Goal: Answer question/provide support: Share knowledge or assist other users

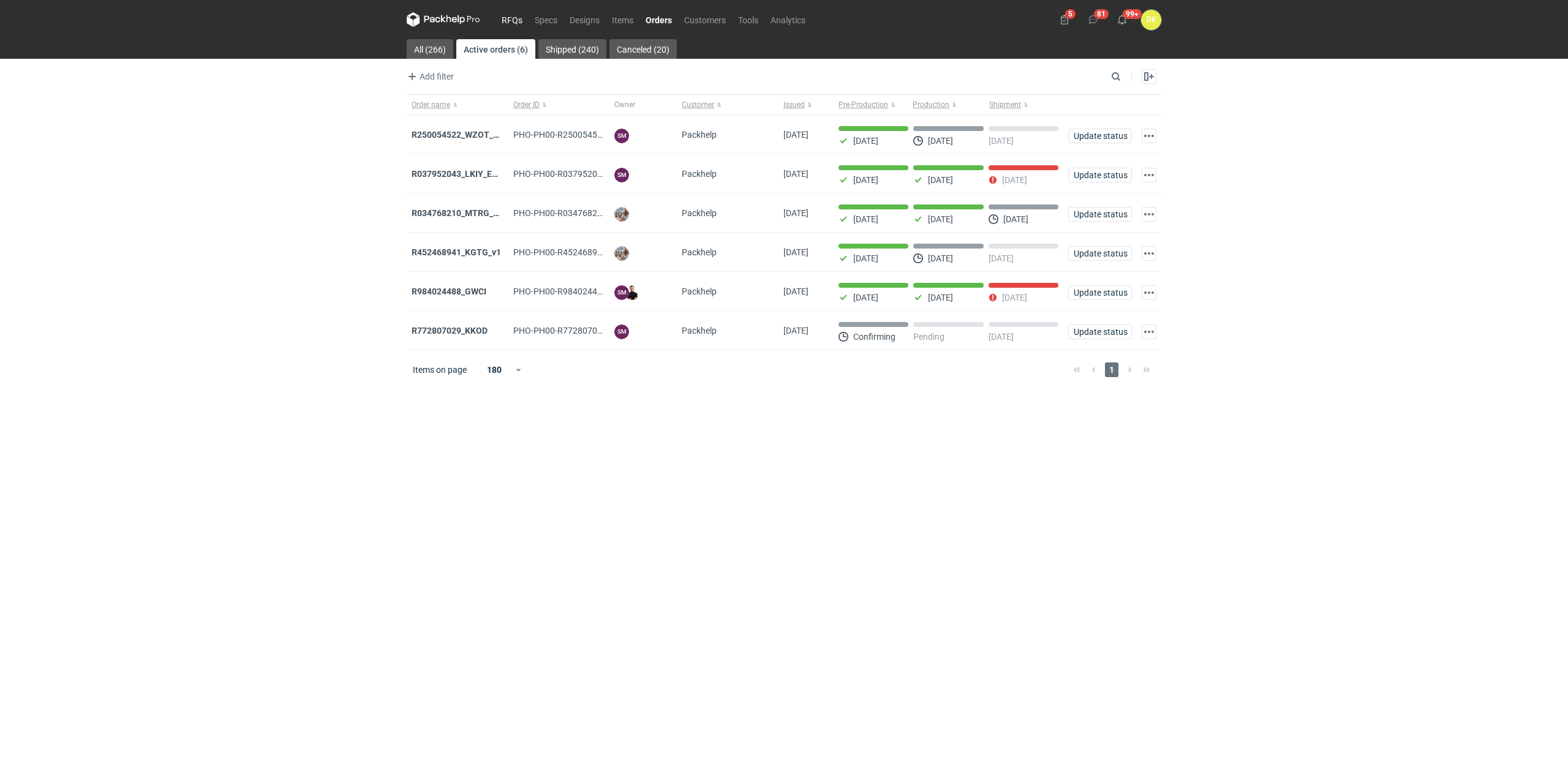
click at [511, 16] on link "RFQs" at bounding box center [512, 19] width 33 height 15
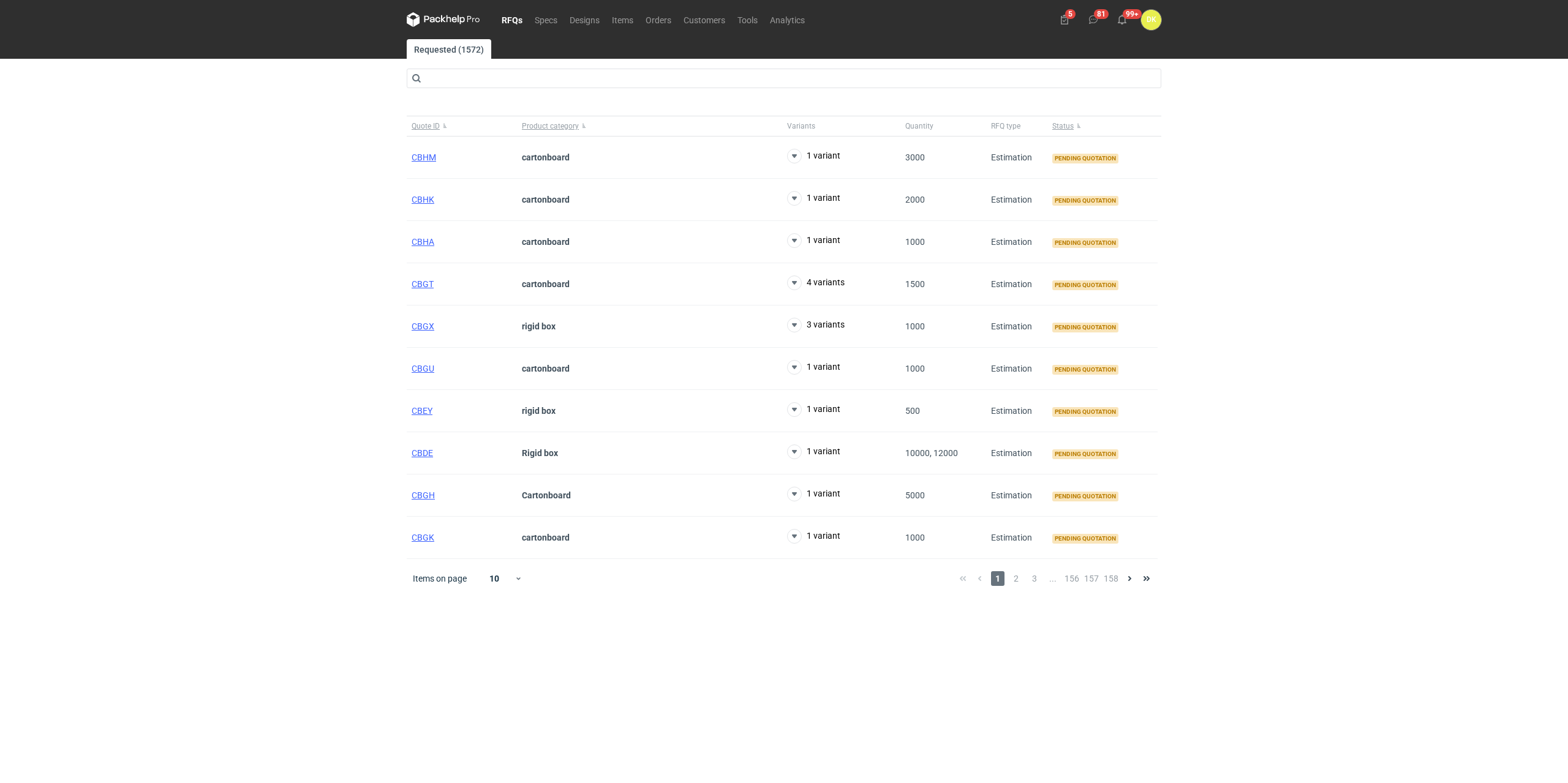
click at [135, 523] on div "RFQs Specs Designs Items Orders Customers Tools Analytics 5 81 99+ DK Dominika …" at bounding box center [784, 392] width 1568 height 783
click at [421, 368] on span "CBGU" at bounding box center [422, 369] width 23 height 10
click at [431, 537] on span "CBGK" at bounding box center [422, 538] width 23 height 10
click at [176, 538] on div "RFQs Specs Designs Items Orders Customers Tools Analytics 5 81 99+ DK Dominika …" at bounding box center [784, 392] width 1568 height 783
click at [1020, 583] on span "2" at bounding box center [1017, 578] width 14 height 15
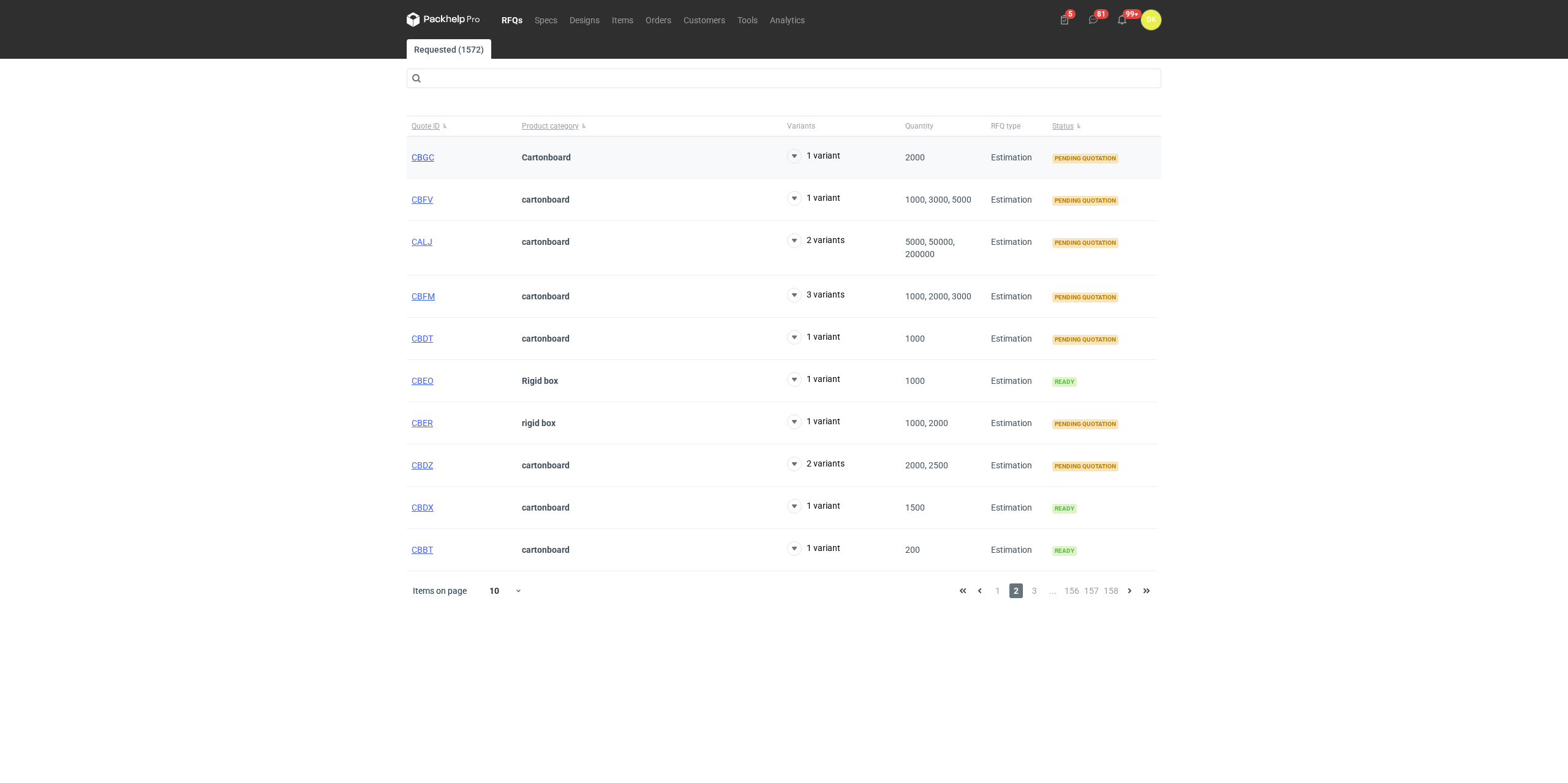
click at [419, 155] on span "CBGC" at bounding box center [422, 157] width 23 height 10
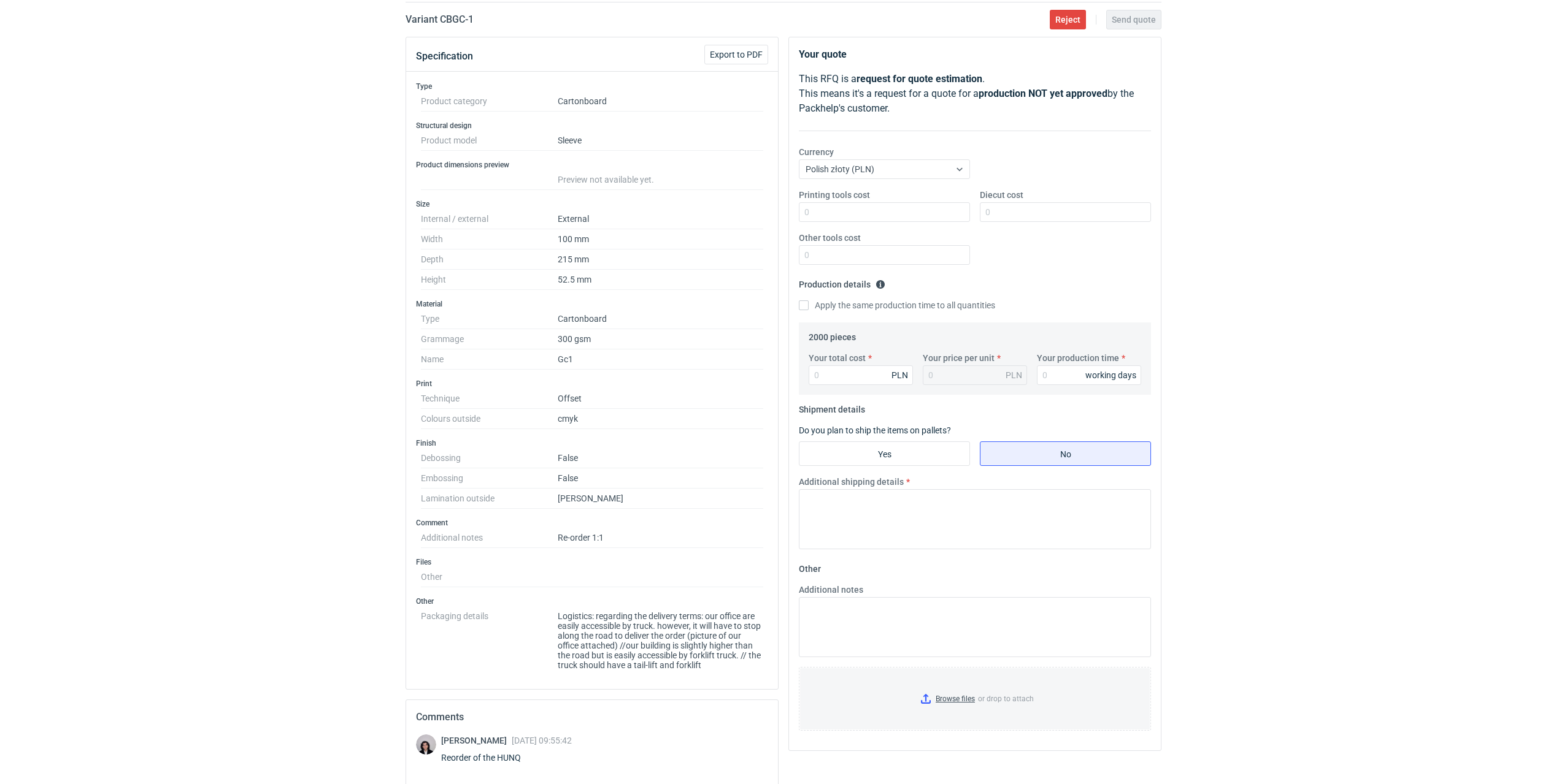
scroll to position [184, 0]
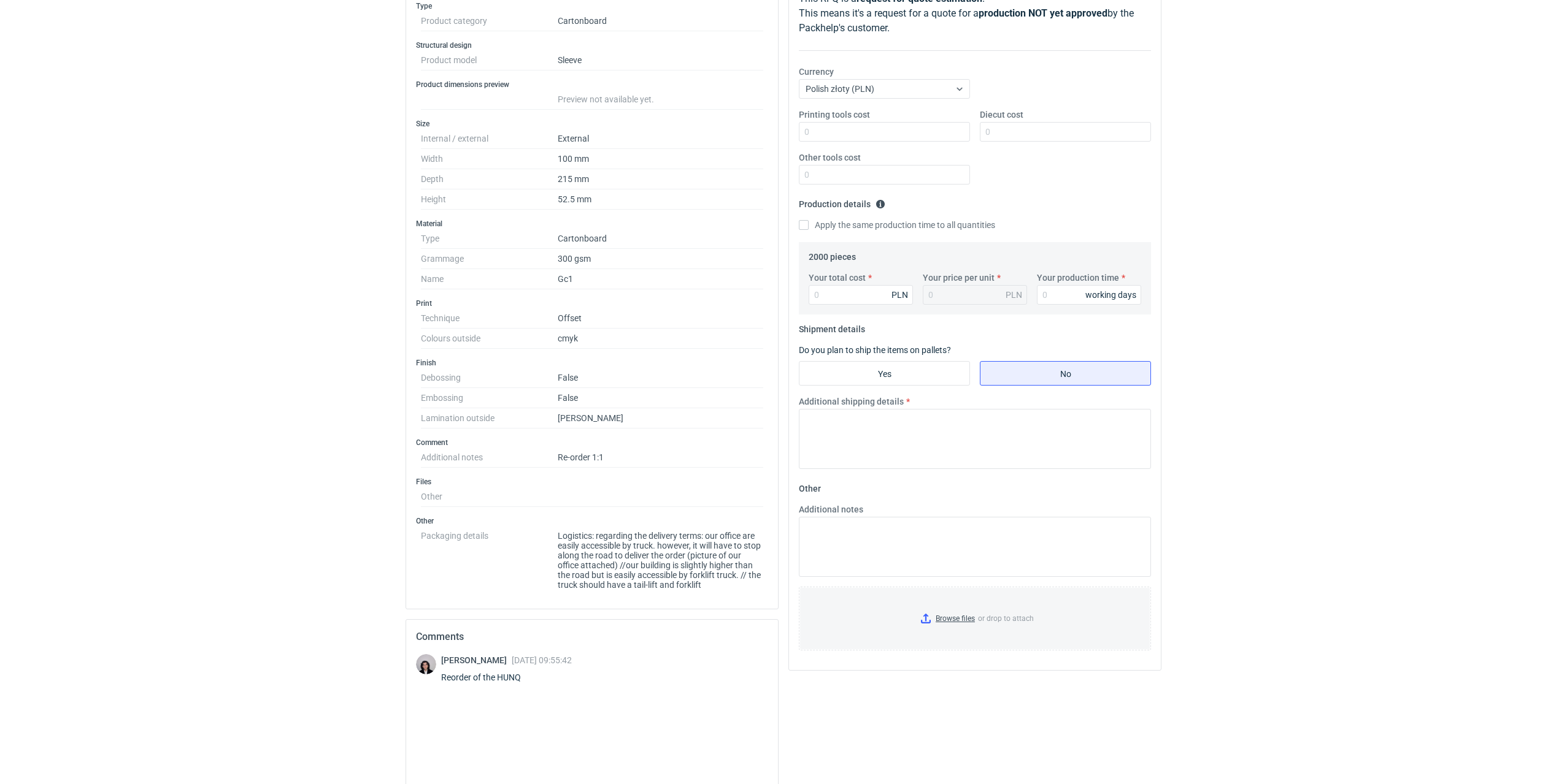
click at [513, 675] on div "Reorder of the HUNQ" at bounding box center [506, 677] width 131 height 12
copy div "HUNQ"
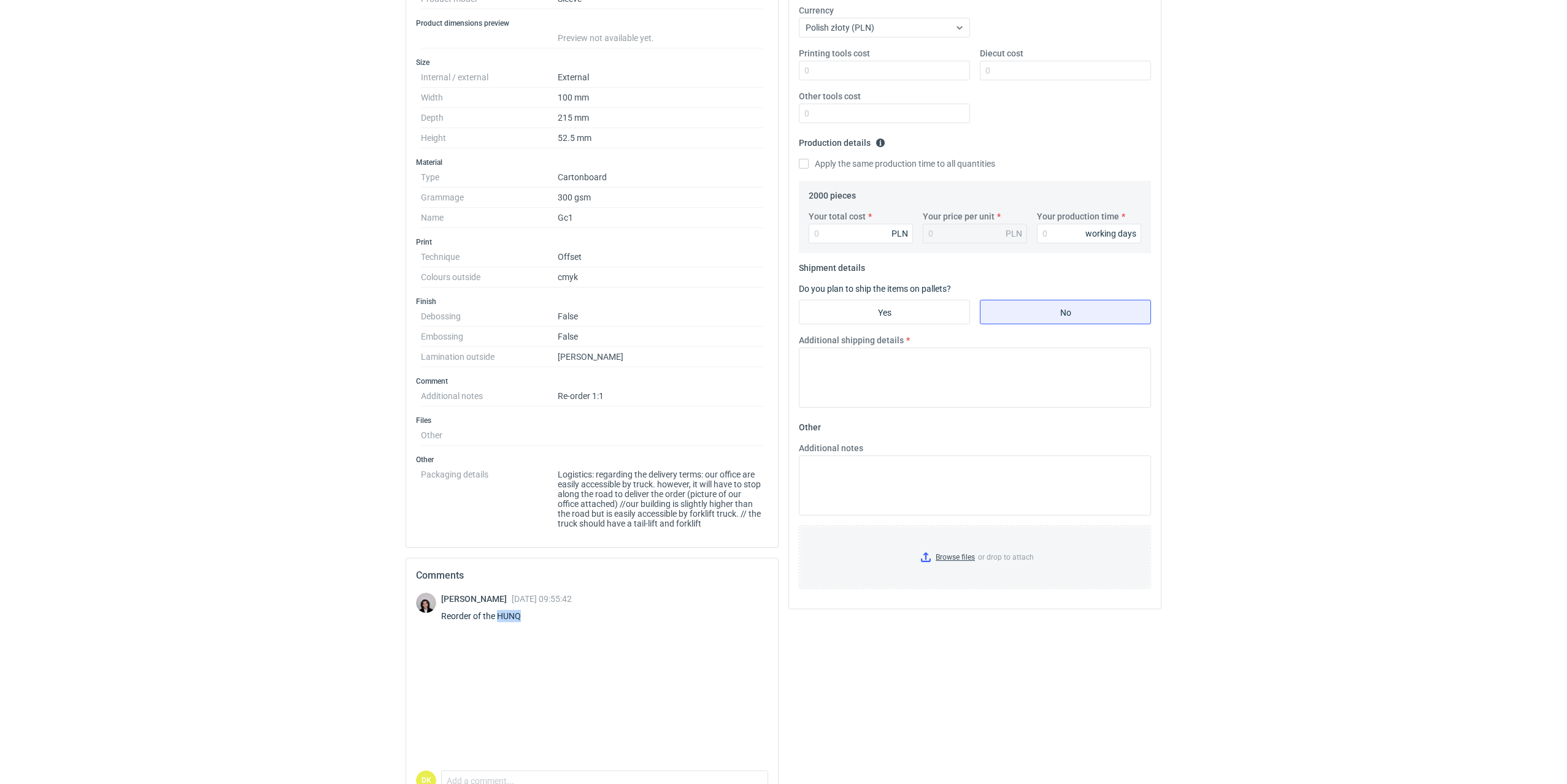
scroll to position [313, 0]
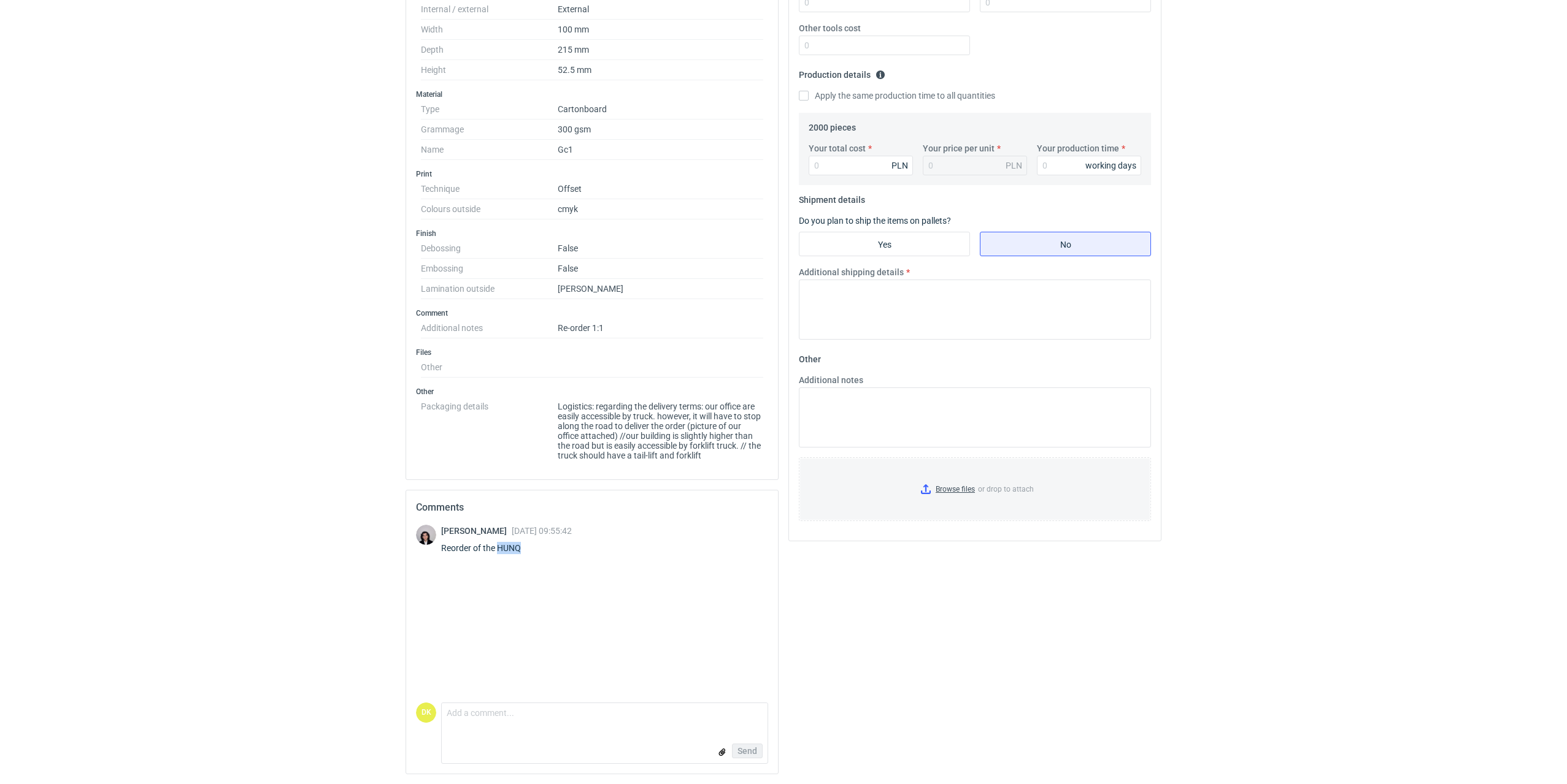
copy div "HUNQ"
click at [149, 130] on div "RFQs Specs Designs Items Orders Customers Tools Analytics 5 81 99+ DK Dominika …" at bounding box center [784, 79] width 1567 height 784
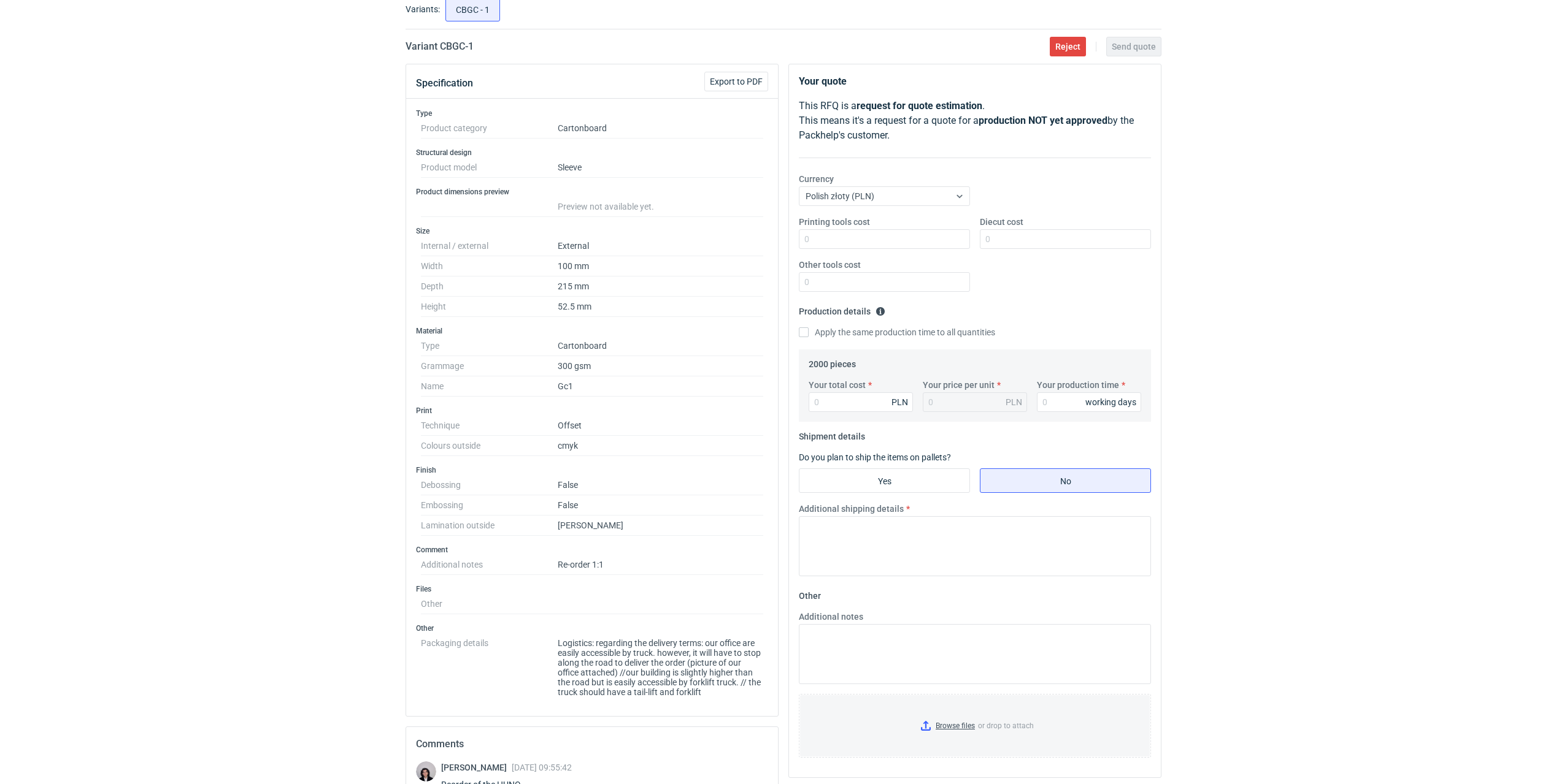
scroll to position [0, 0]
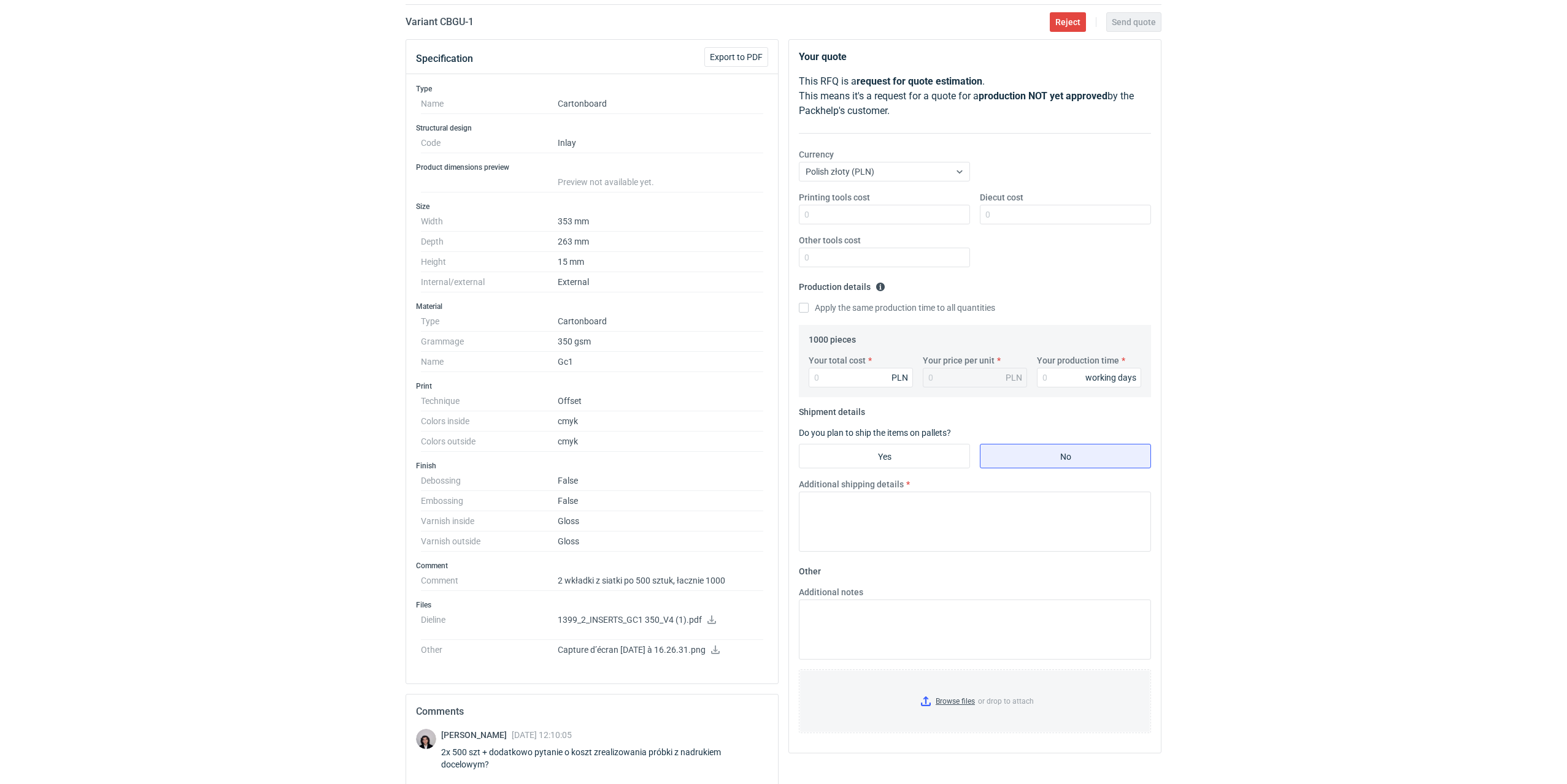
scroll to position [246, 0]
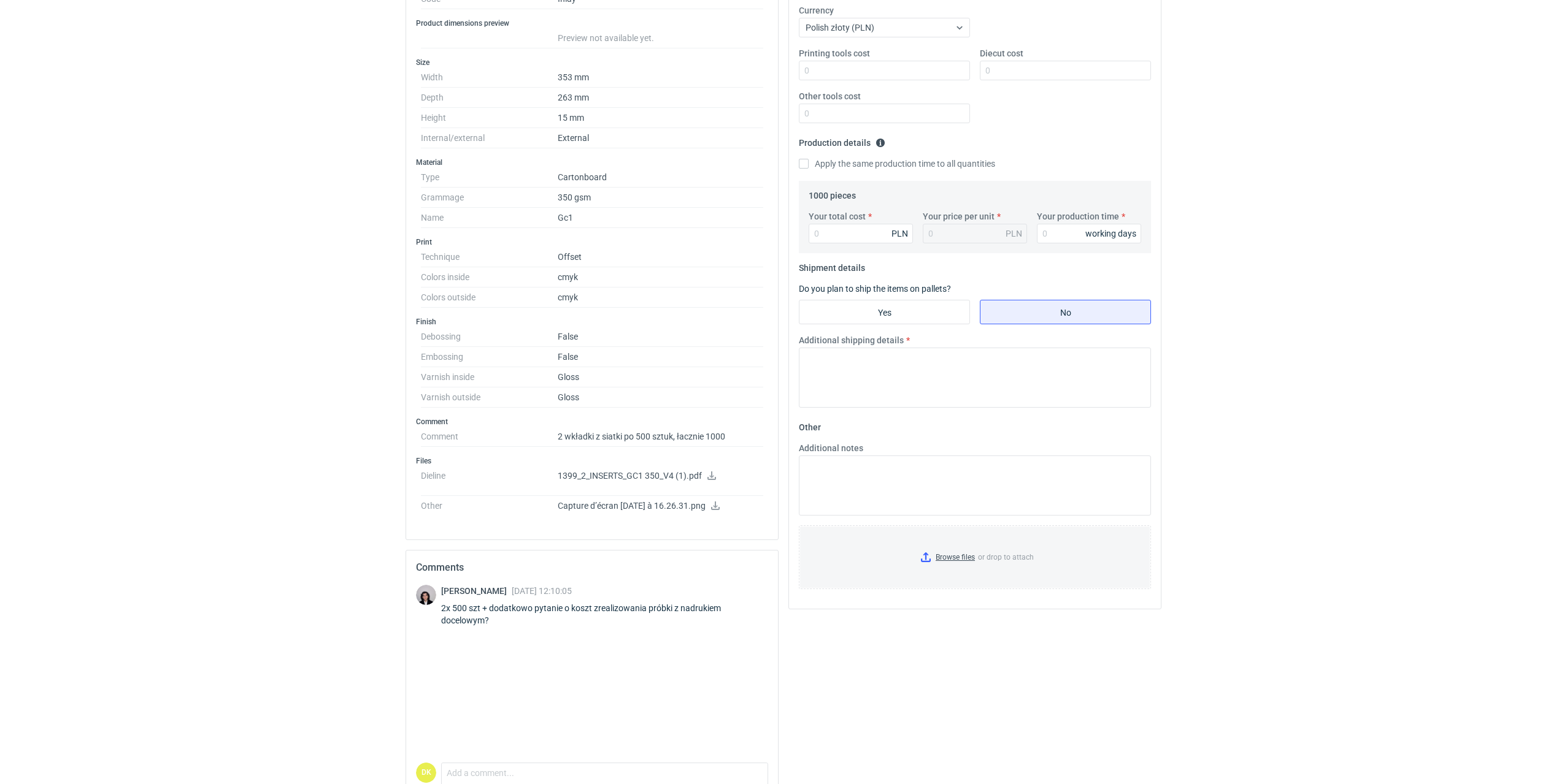
click at [712, 478] on icon at bounding box center [712, 476] width 9 height 9
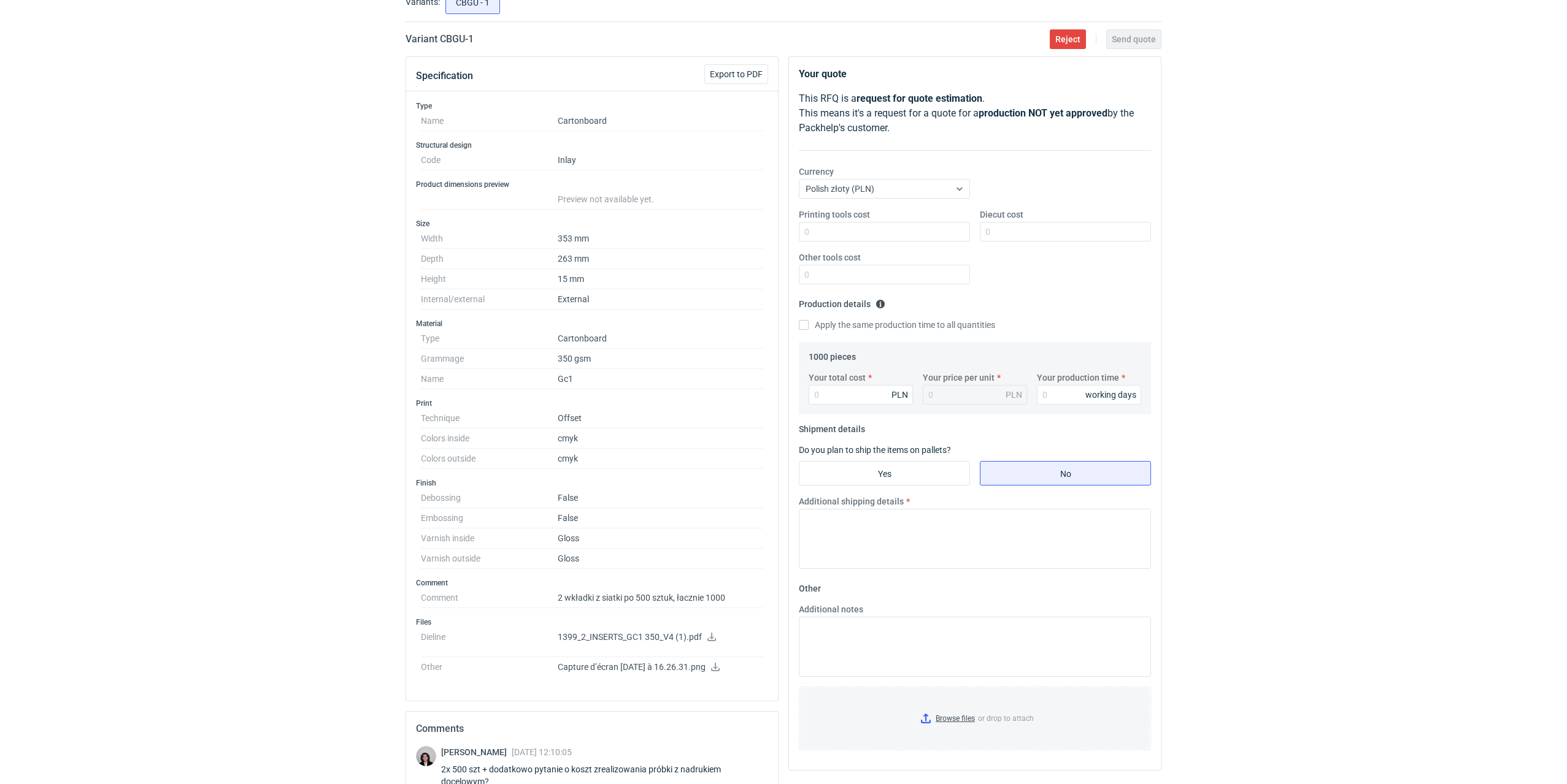
scroll to position [0, 0]
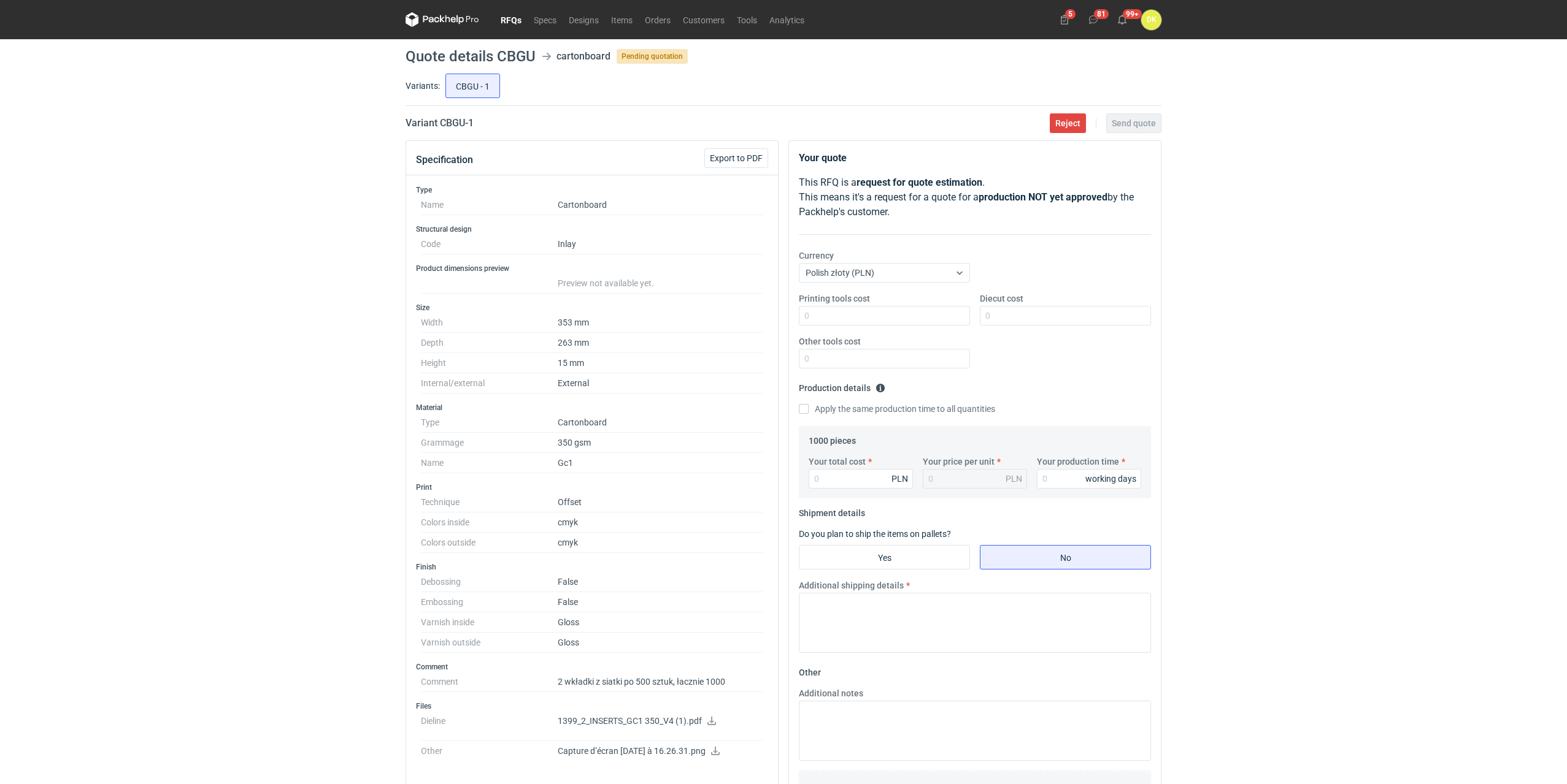
click at [513, 57] on h1 "Quote details CBGU" at bounding box center [471, 56] width 130 height 15
copy h1 "CBGU"
click at [115, 689] on div "RFQs Specs Designs Items Orders Customers Tools Analytics 5 81 99+ DK Dominika …" at bounding box center [784, 392] width 1567 height 784
click at [515, 53] on h1 "Quote details CBGU" at bounding box center [471, 56] width 130 height 15
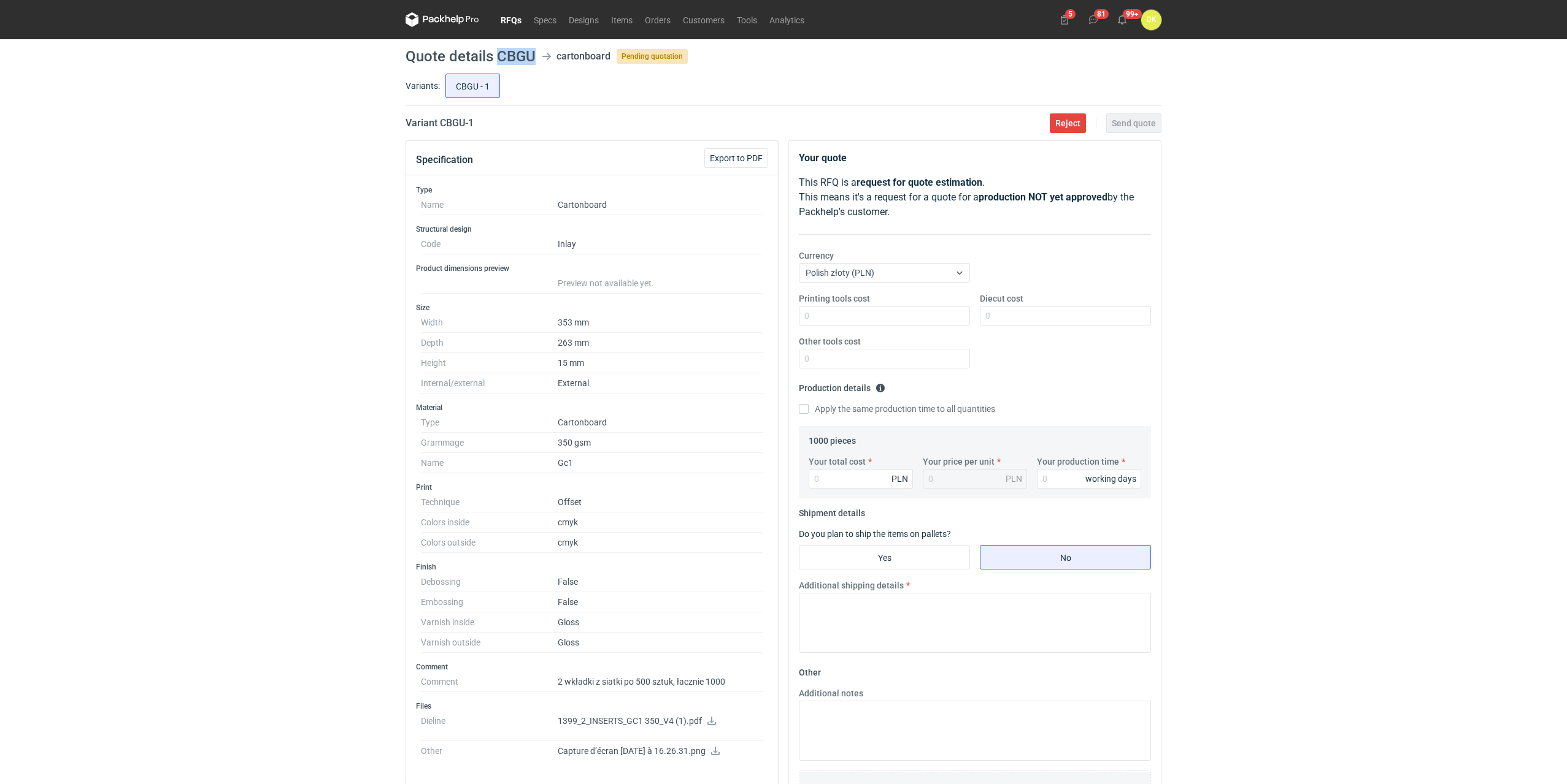
click at [515, 53] on h1 "Quote details CBGU" at bounding box center [471, 56] width 130 height 15
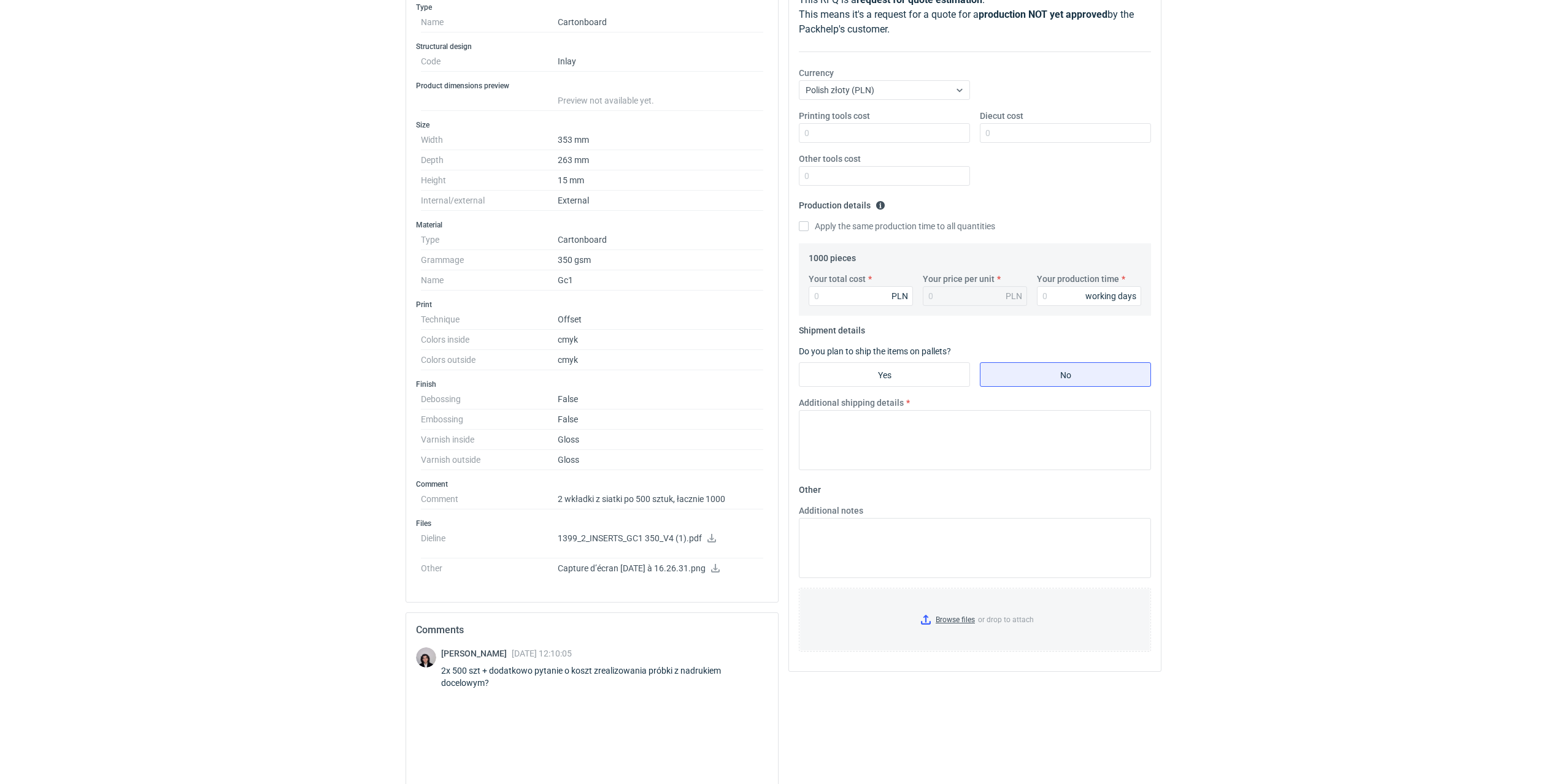
scroll to position [184, 0]
click at [714, 537] on icon at bounding box center [712, 536] width 10 height 9
click at [1462, 241] on div "RFQs Specs Designs Items Orders Customers Tools Analytics 5 81 99+ DK Dominika …" at bounding box center [784, 208] width 1567 height 784
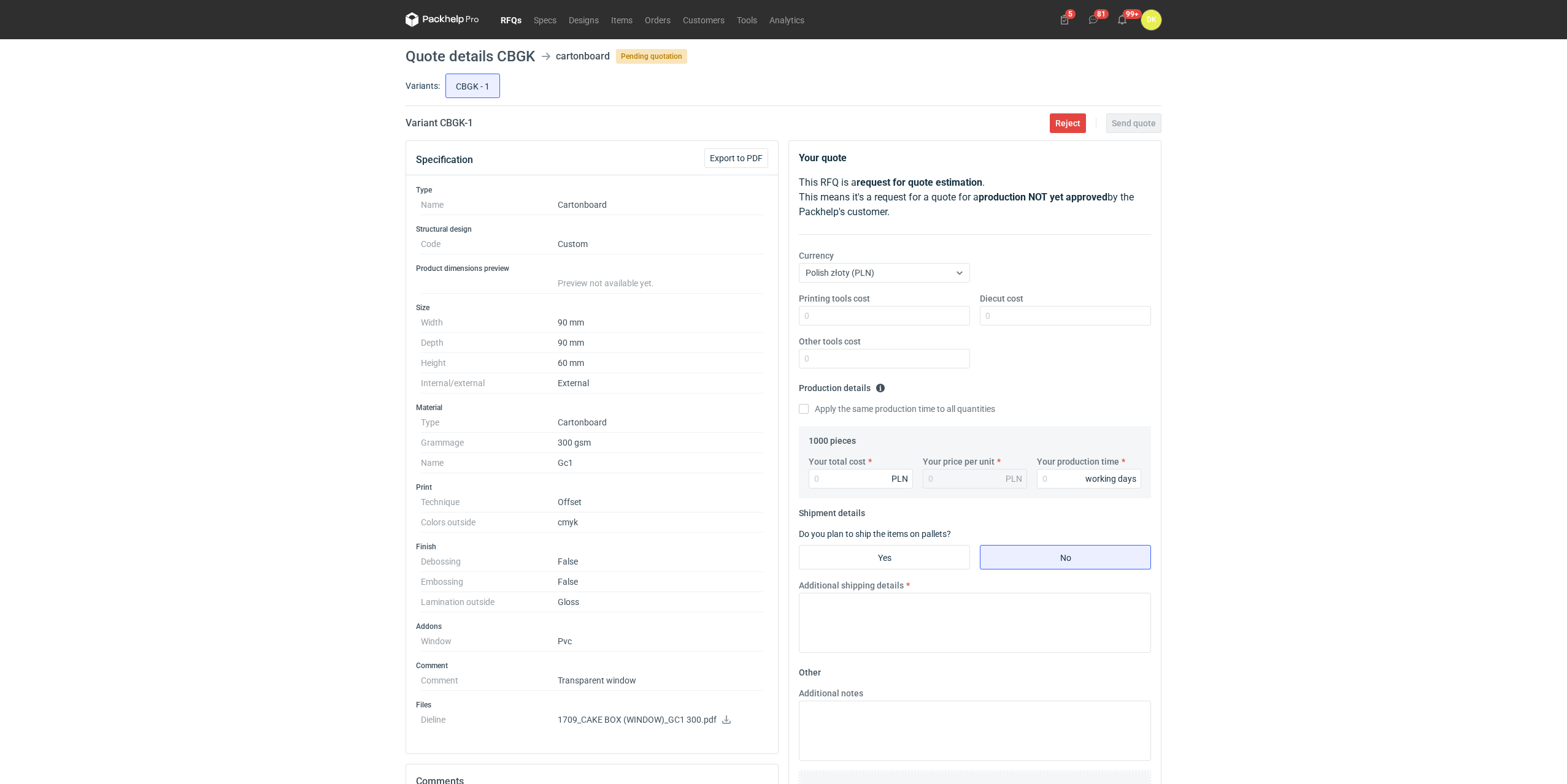
click at [722, 722] on icon at bounding box center [726, 719] width 10 height 9
click at [1074, 122] on span "Reject" at bounding box center [1069, 123] width 26 height 9
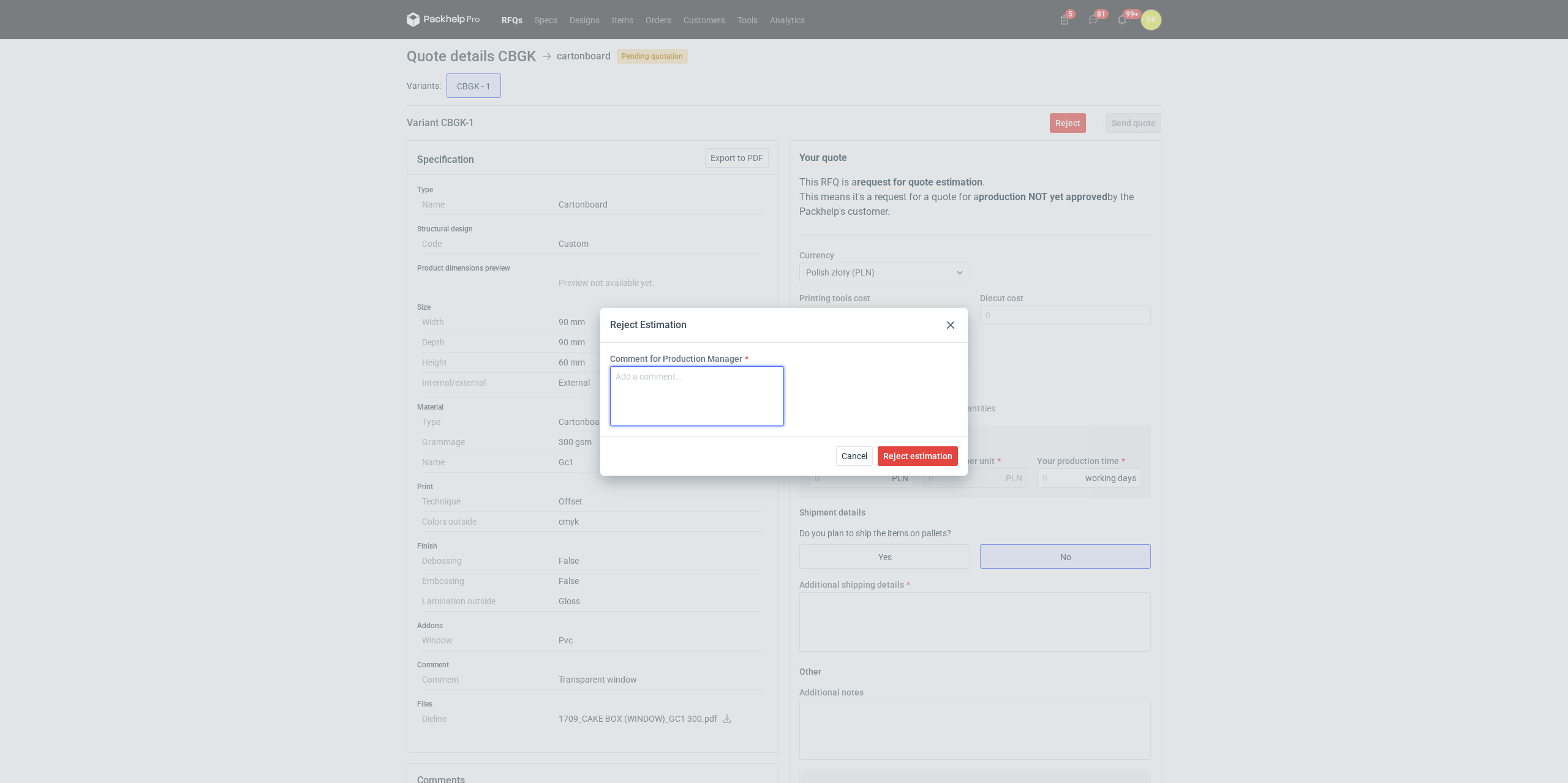
click at [677, 386] on textarea "Comment for Production Manager" at bounding box center [697, 395] width 174 height 60
type textarea "Nie mamy możliwości klejenia na maszynie."
click at [932, 452] on span "Reject estimation" at bounding box center [917, 456] width 70 height 9
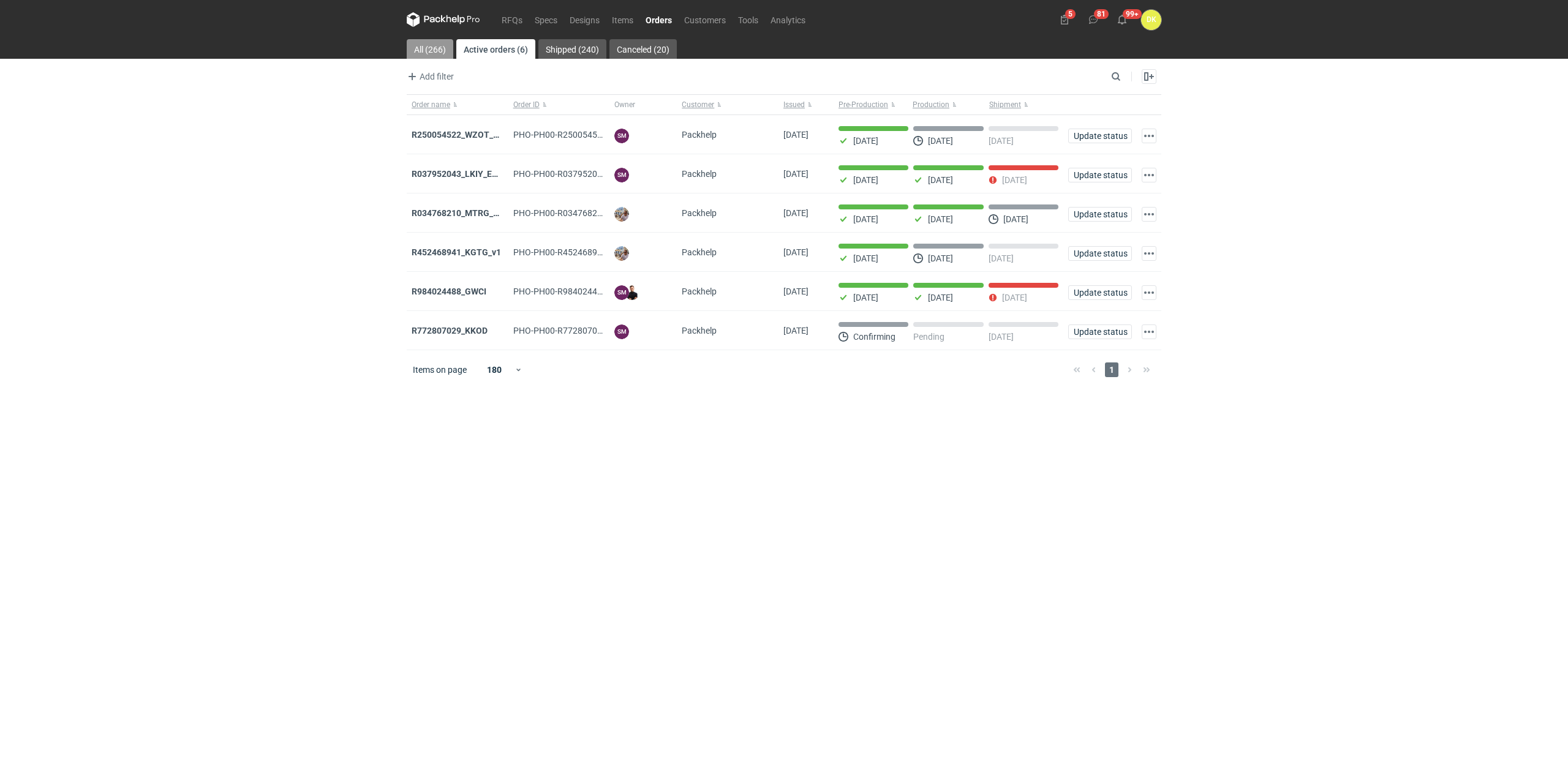
click at [425, 49] on link "All (266)" at bounding box center [429, 49] width 46 height 20
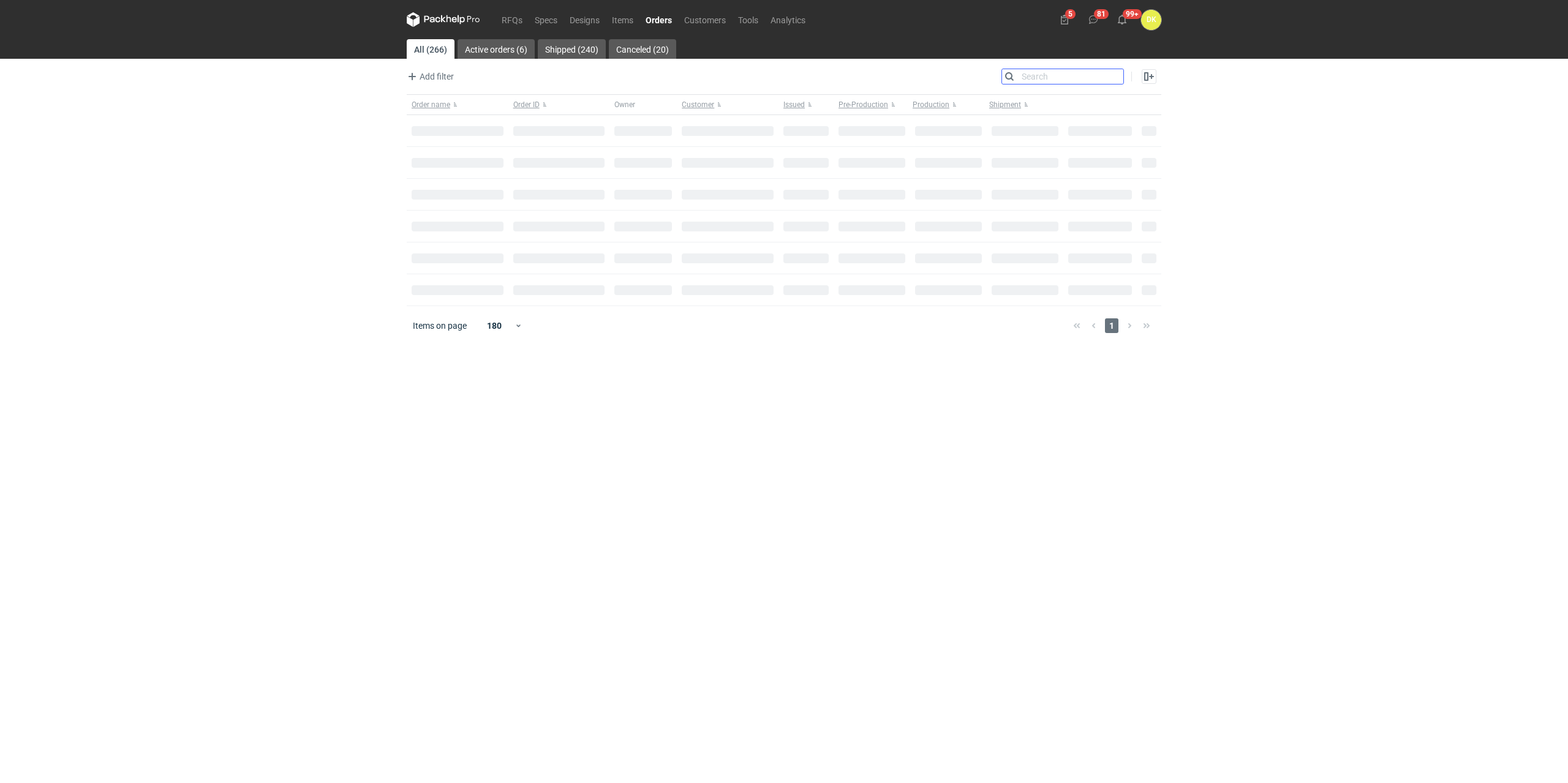
click at [1116, 76] on input "Search" at bounding box center [1063, 77] width 122 height 15
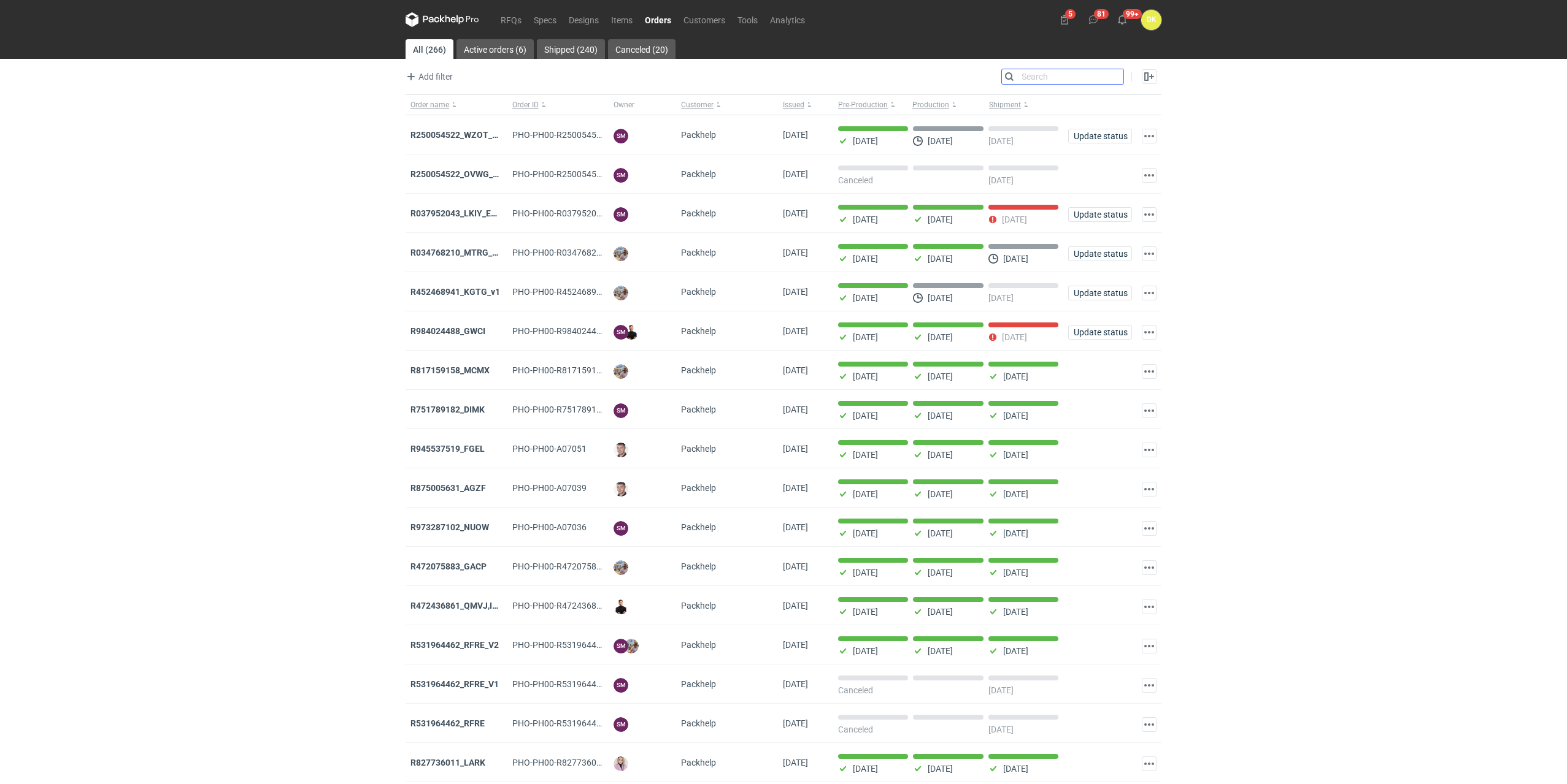
paste input "HUNQ"
type input "HUNQ"
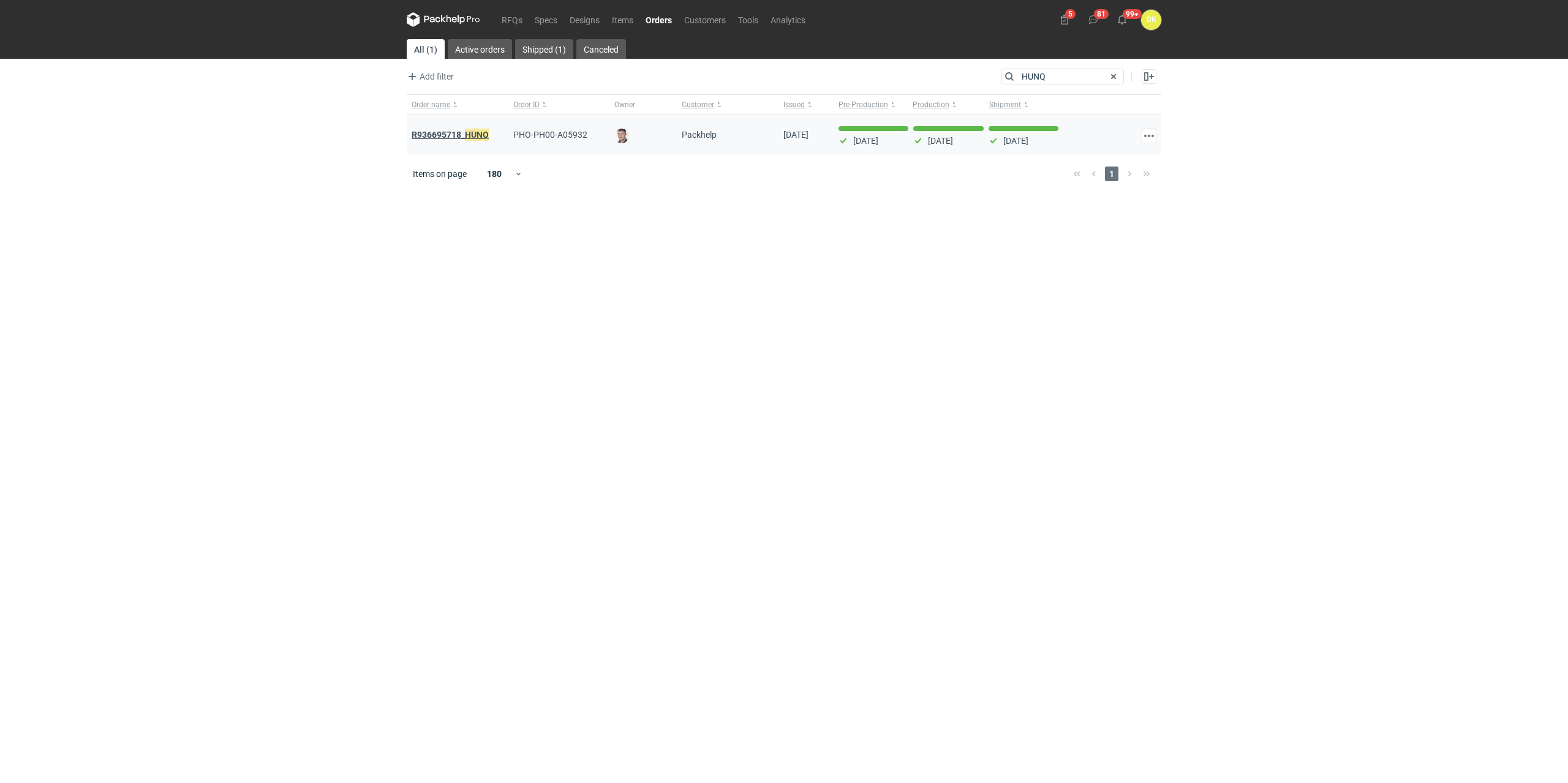
click at [465, 130] on em "HUNQ" at bounding box center [477, 134] width 24 height 14
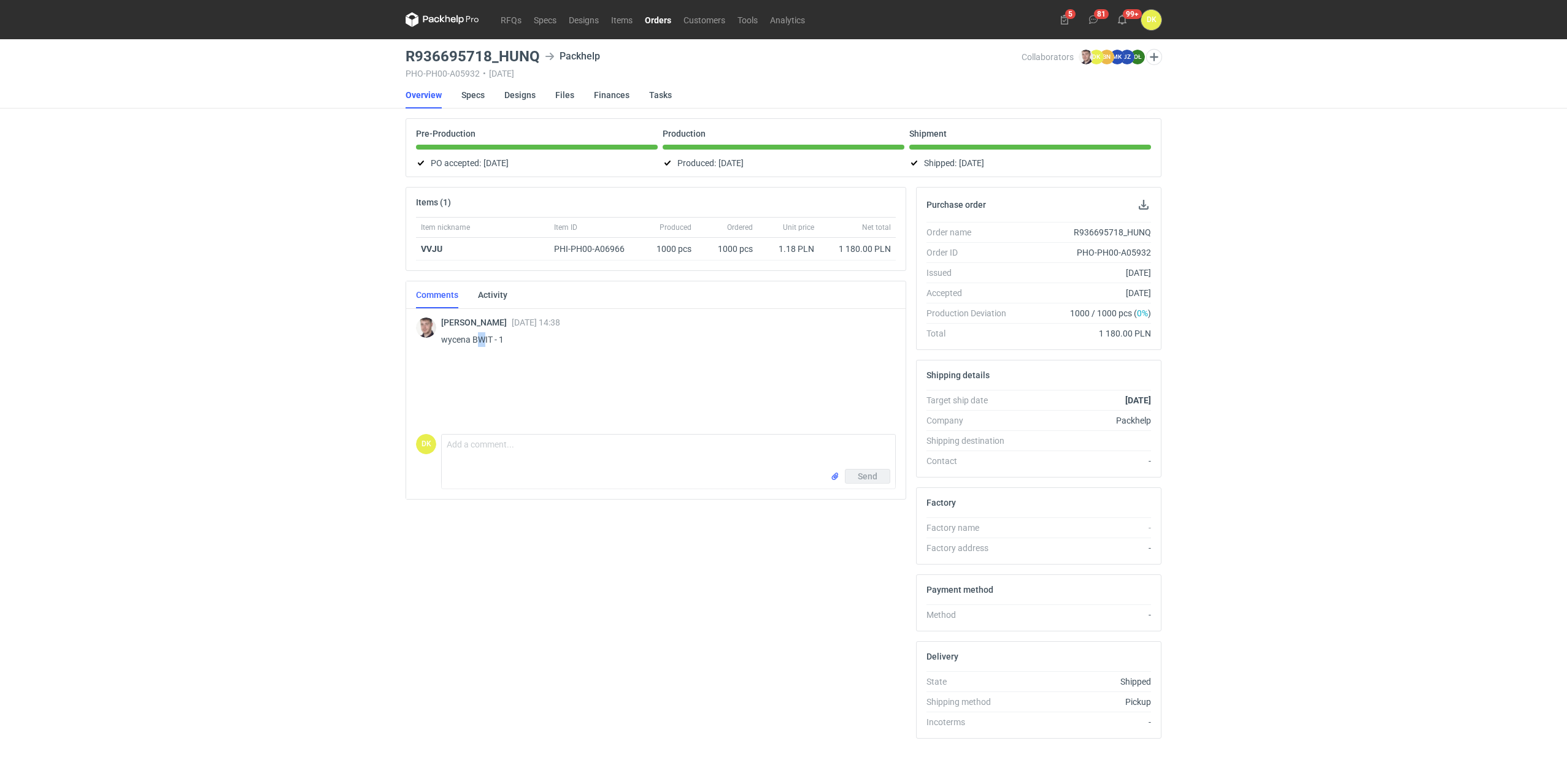
click at [479, 340] on p "wycena BWIT - 1" at bounding box center [664, 339] width 445 height 15
click at [479, 339] on p "wycena BWIT - 1" at bounding box center [664, 339] width 445 height 15
copy p "BWIT"
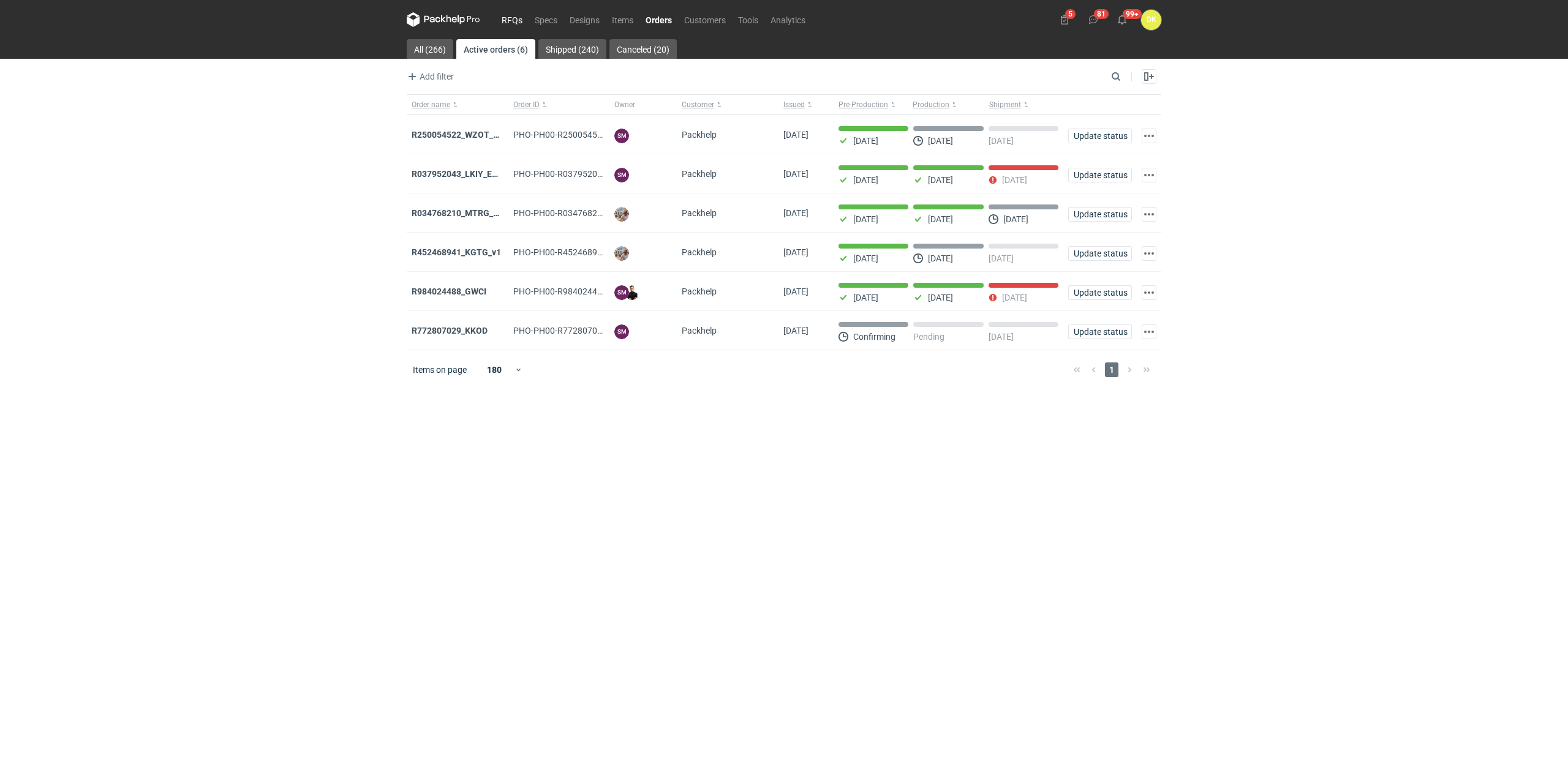
click at [518, 21] on link "RFQs" at bounding box center [512, 19] width 33 height 15
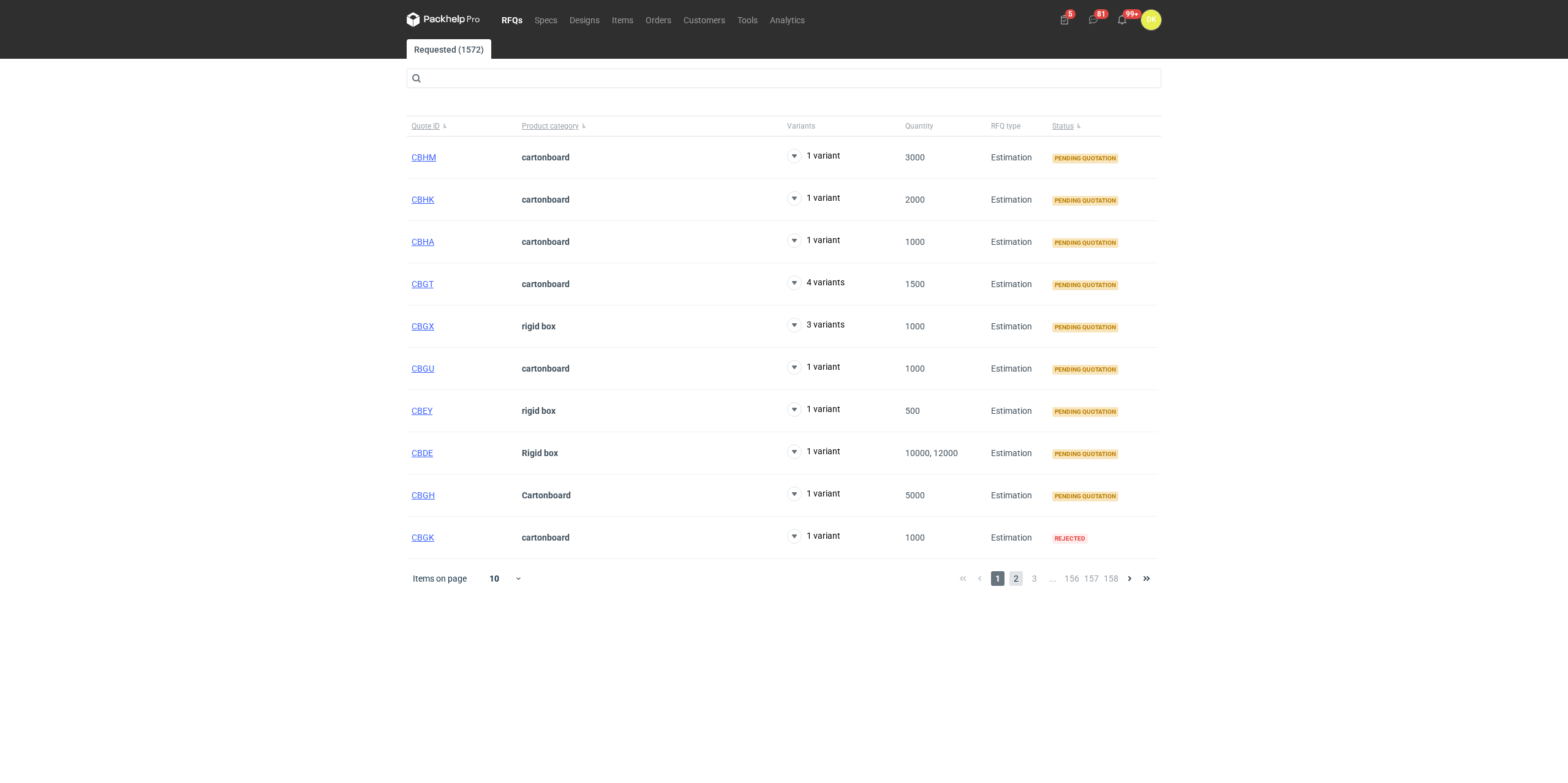
click at [1017, 581] on span "2" at bounding box center [1017, 578] width 14 height 15
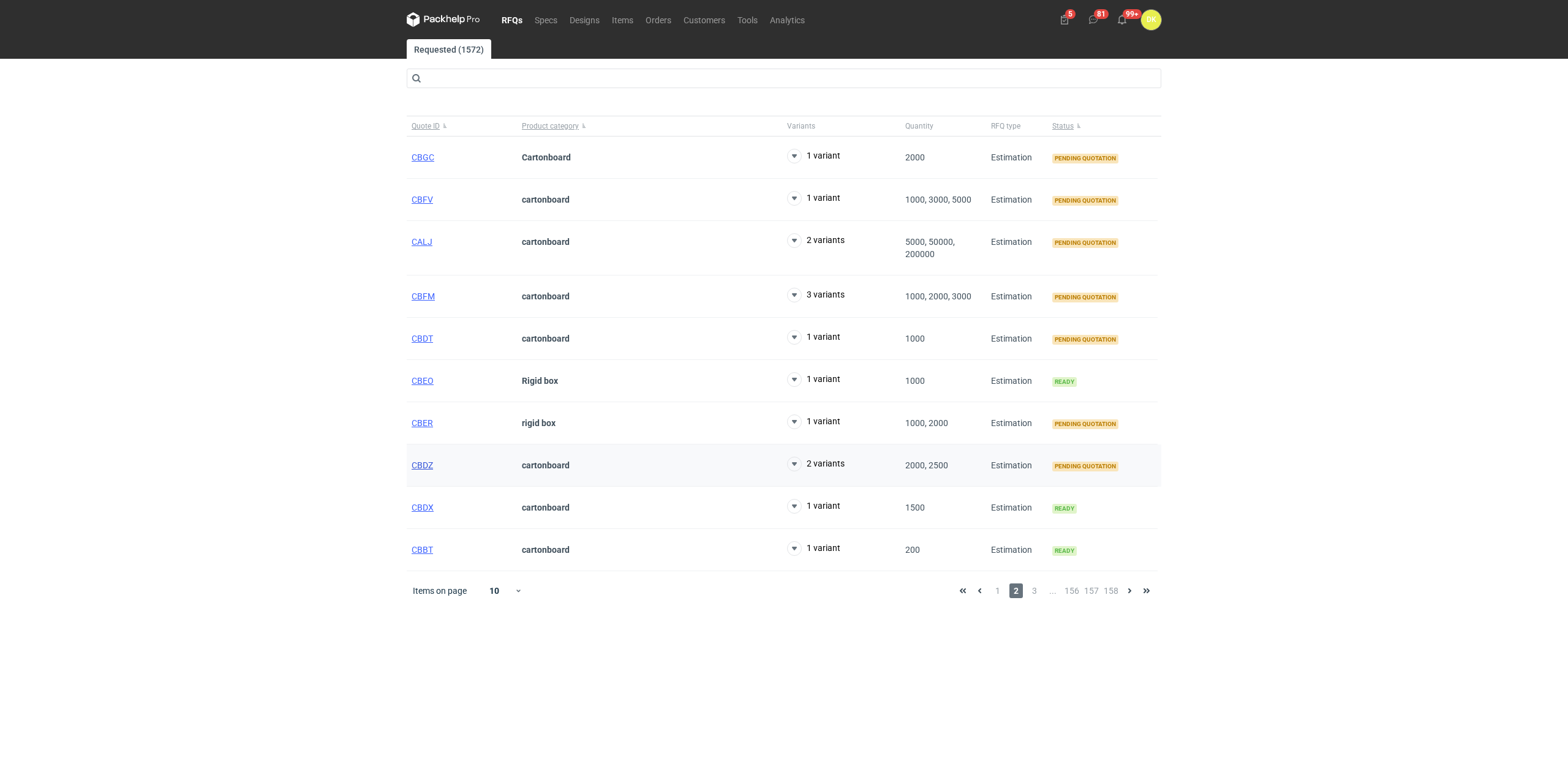
click at [423, 466] on span "CBDZ" at bounding box center [422, 465] width 22 height 10
click at [416, 335] on span "CBDT" at bounding box center [422, 339] width 22 height 10
click at [417, 245] on span "CALJ" at bounding box center [421, 242] width 21 height 10
click at [421, 199] on span "CBFV" at bounding box center [422, 199] width 22 height 10
click at [422, 152] on span "CBGC" at bounding box center [422, 157] width 23 height 10
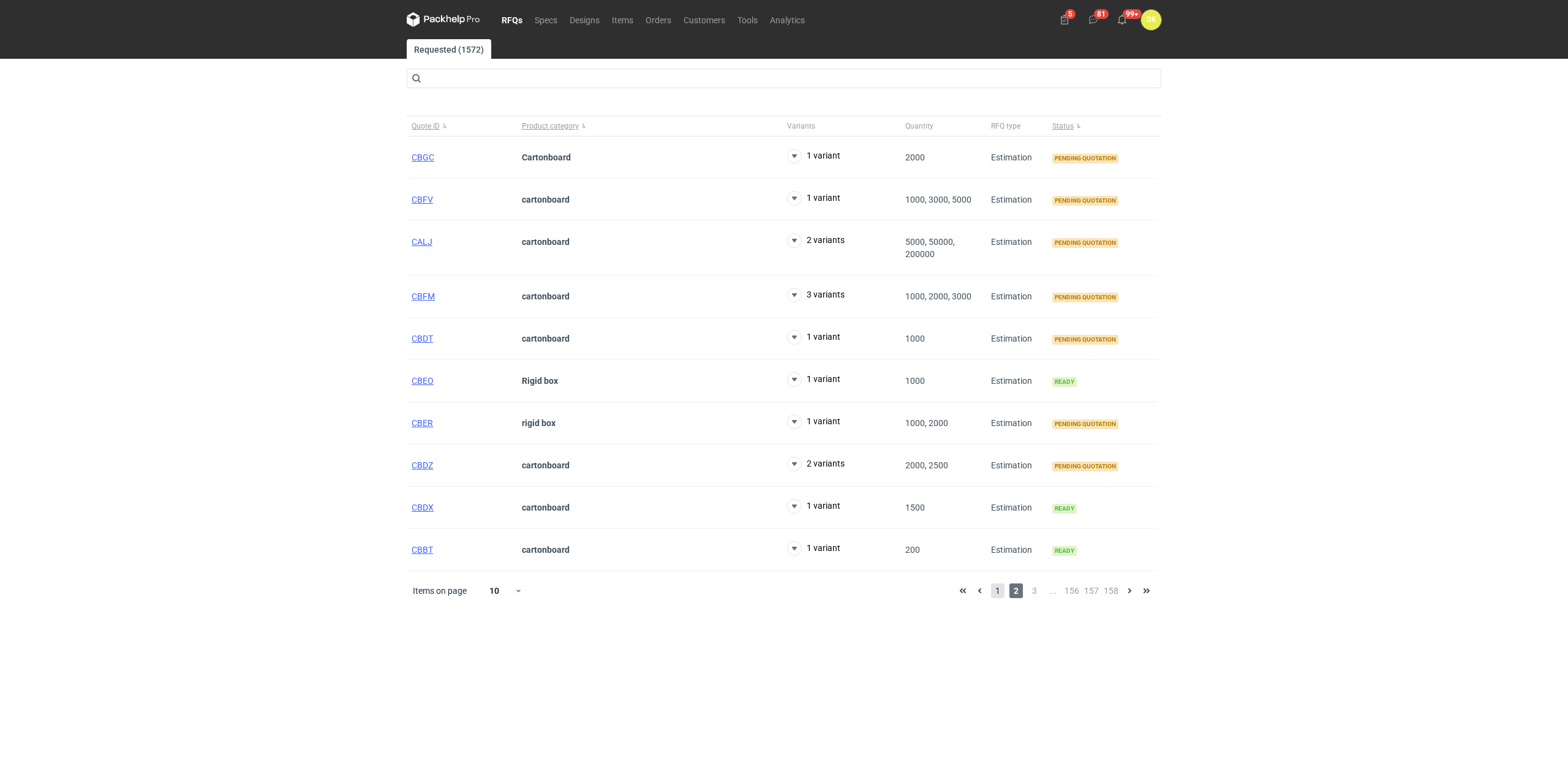
click at [1000, 588] on span "1" at bounding box center [998, 591] width 14 height 15
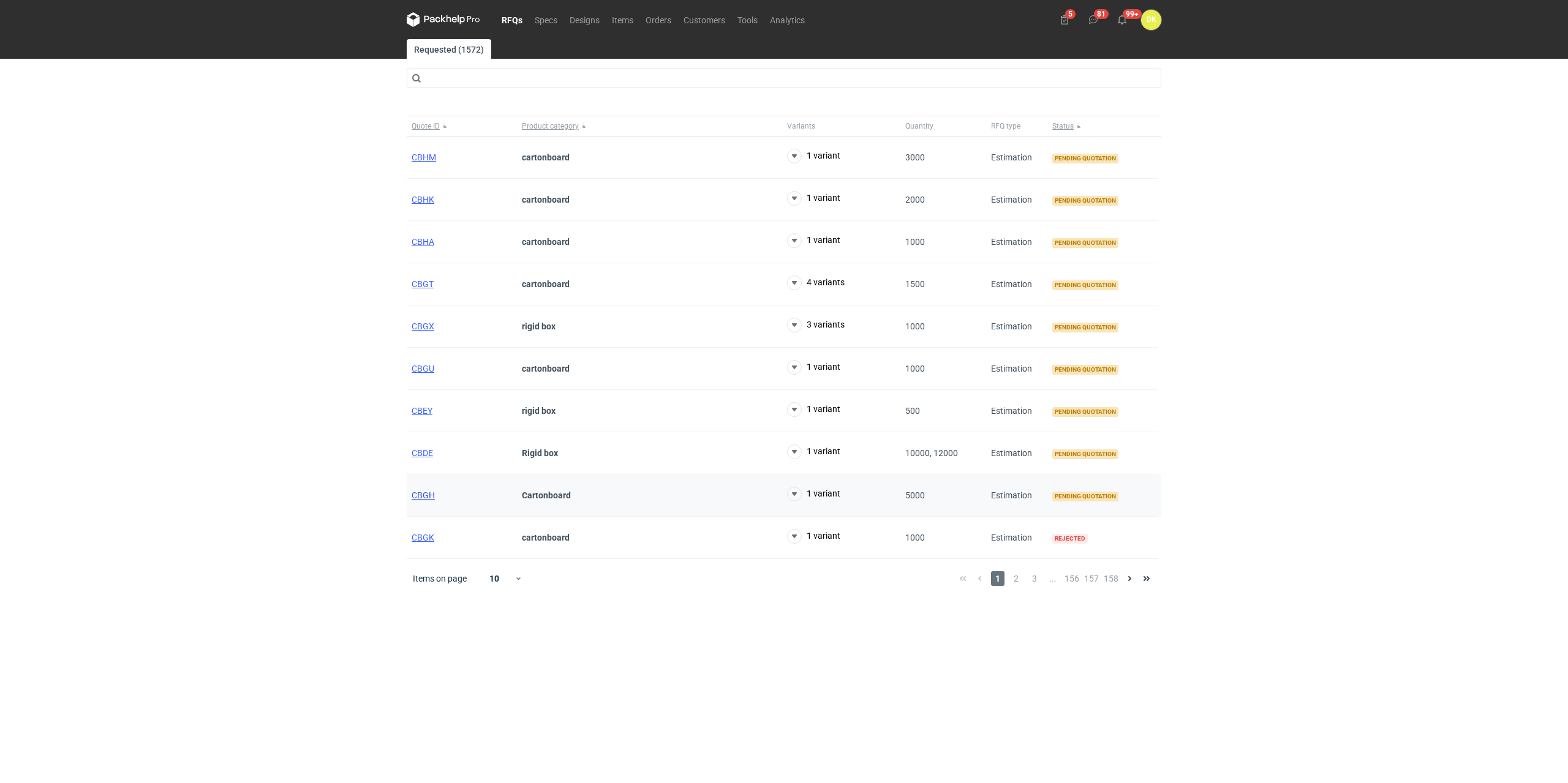
click at [428, 494] on span "CBGH" at bounding box center [423, 496] width 24 height 10
click at [425, 451] on span "CBDE" at bounding box center [422, 453] width 22 height 10
click at [422, 408] on span "CBEY" at bounding box center [421, 411] width 21 height 10
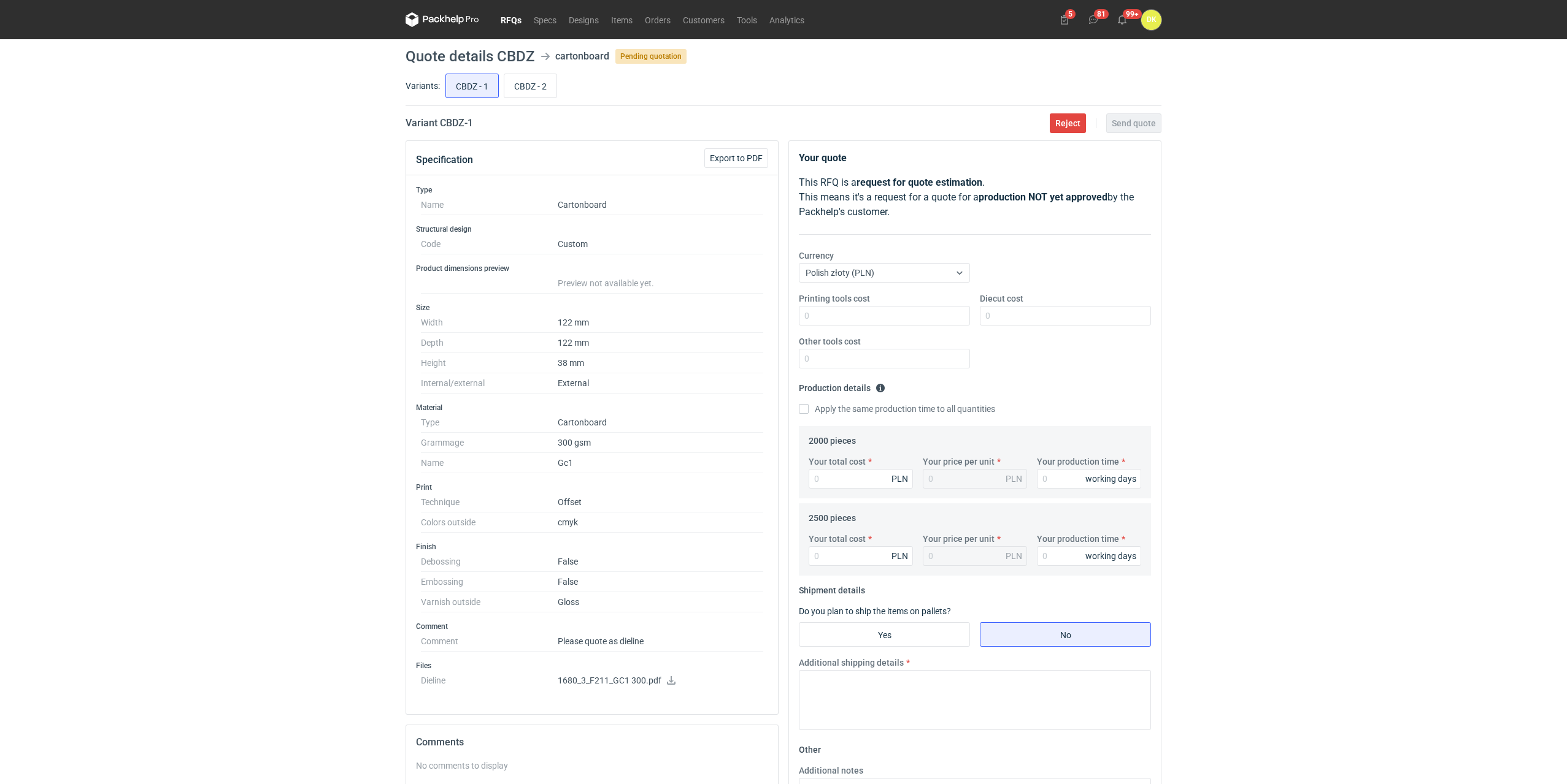
click at [674, 680] on icon at bounding box center [671, 680] width 10 height 9
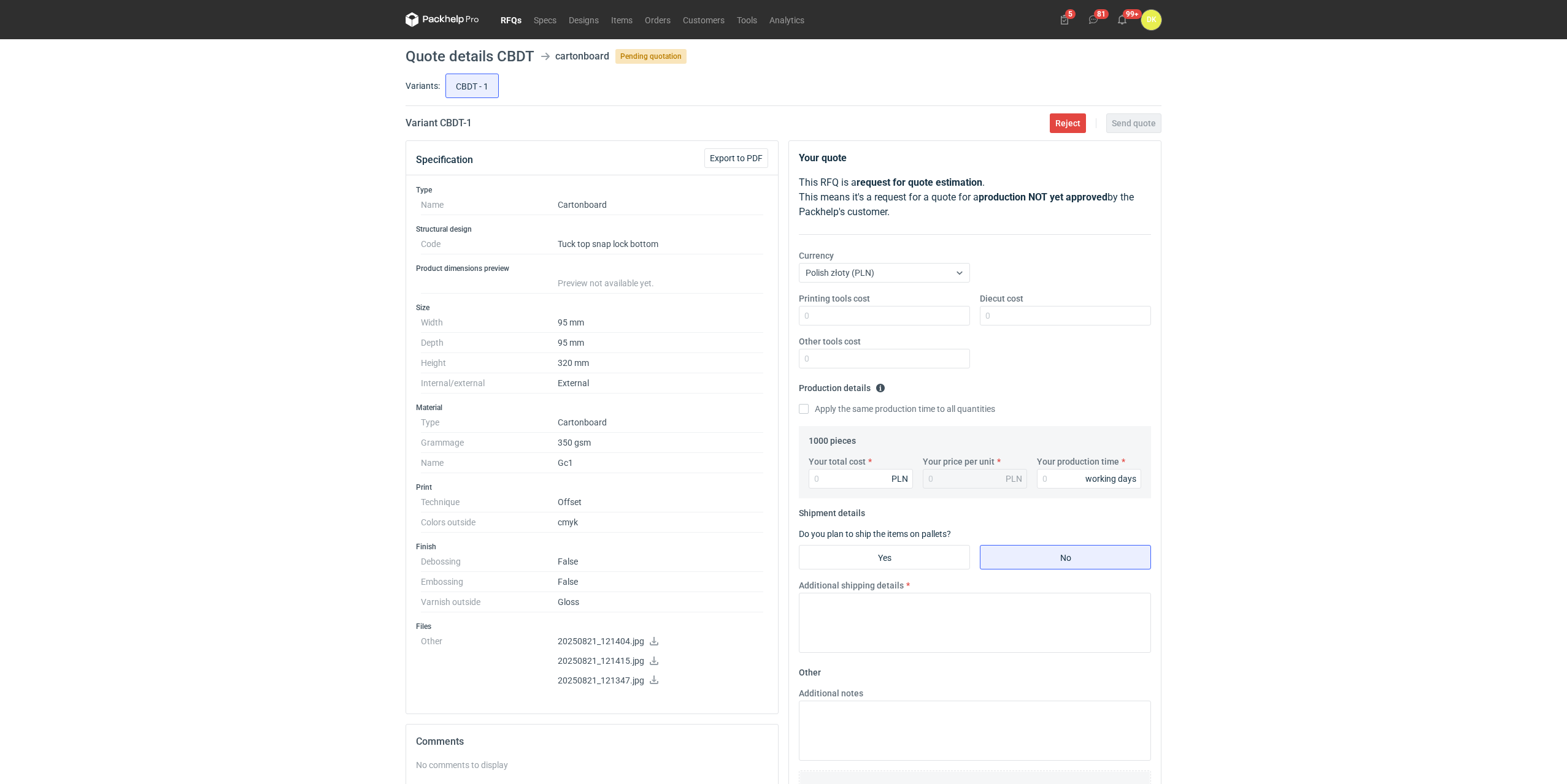
click at [653, 643] on icon at bounding box center [654, 642] width 9 height 9
click at [655, 659] on icon at bounding box center [654, 660] width 10 height 9
click at [652, 683] on icon at bounding box center [654, 680] width 10 height 9
click at [228, 563] on div "RFQs Specs Designs Items Orders Customers Tools Analytics 5 81 99+ DK Dominika …" at bounding box center [784, 392] width 1567 height 784
click at [650, 663] on icon at bounding box center [654, 660] width 9 height 9
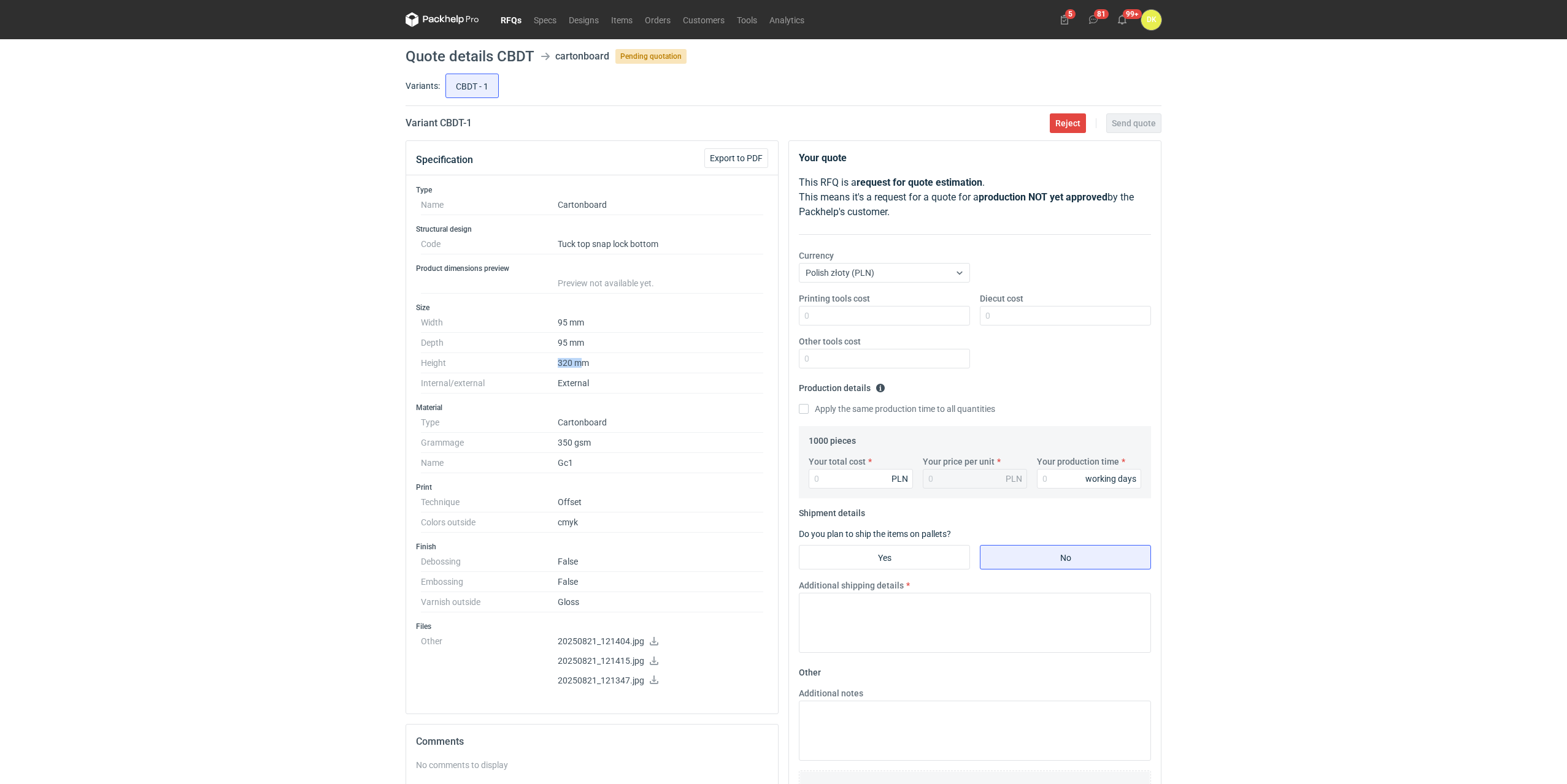
drag, startPoint x: 557, startPoint y: 359, endPoint x: 580, endPoint y: 362, distance: 23.2
click at [580, 362] on dd "320 mm" at bounding box center [660, 364] width 205 height 21
drag, startPoint x: 555, startPoint y: 342, endPoint x: 574, endPoint y: 344, distance: 19.1
click at [574, 344] on dl "Width 95 mm Depth 95 mm Height 320 mm Internal/external External" at bounding box center [592, 353] width 342 height 81
drag, startPoint x: 554, startPoint y: 314, endPoint x: 592, endPoint y: 329, distance: 40.9
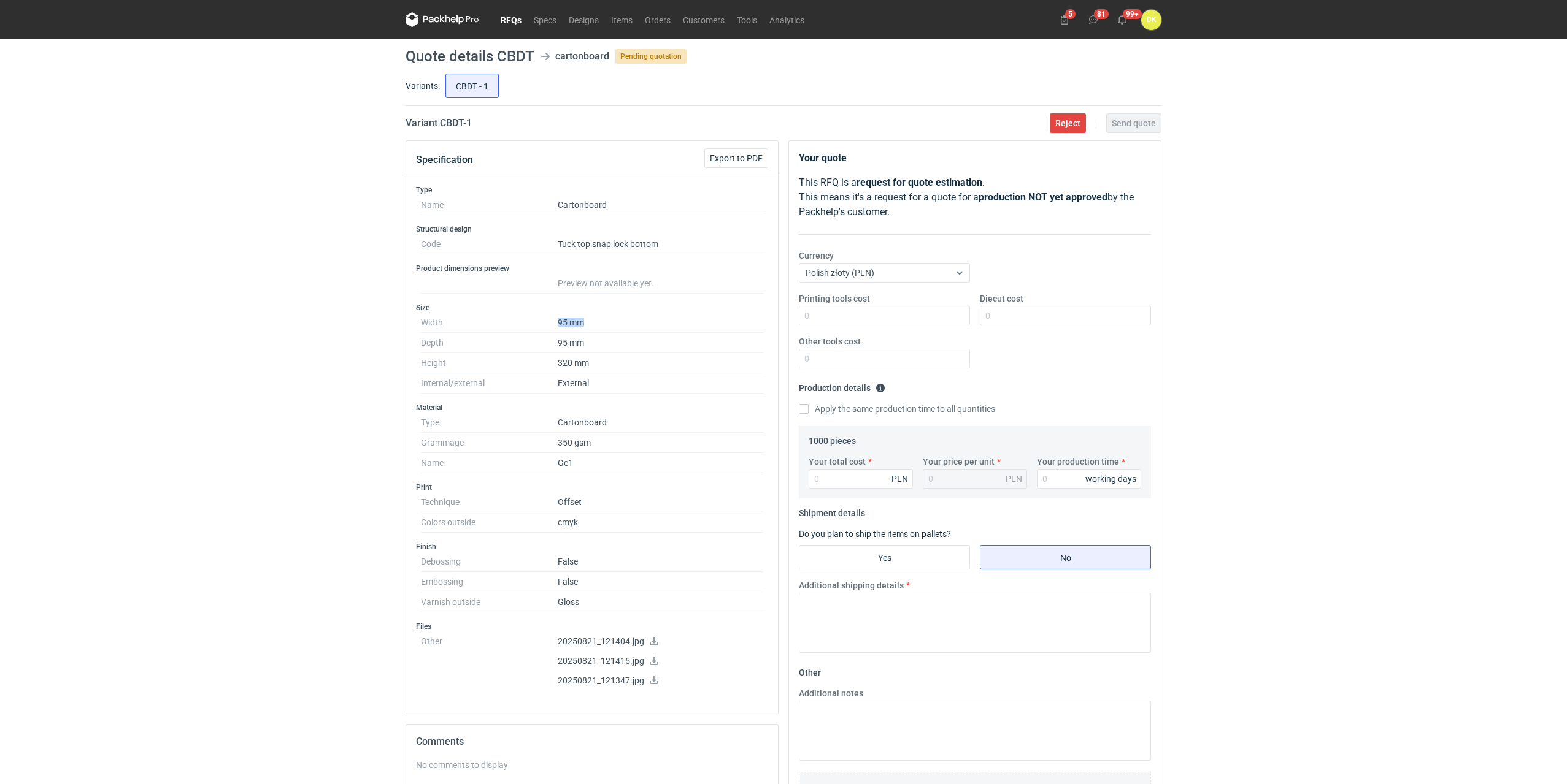
click at [592, 329] on dl "Width 95 mm Depth 95 mm Height 320 mm Internal/external External" at bounding box center [592, 353] width 342 height 81
click at [1078, 120] on span "Reject" at bounding box center [1069, 123] width 26 height 9
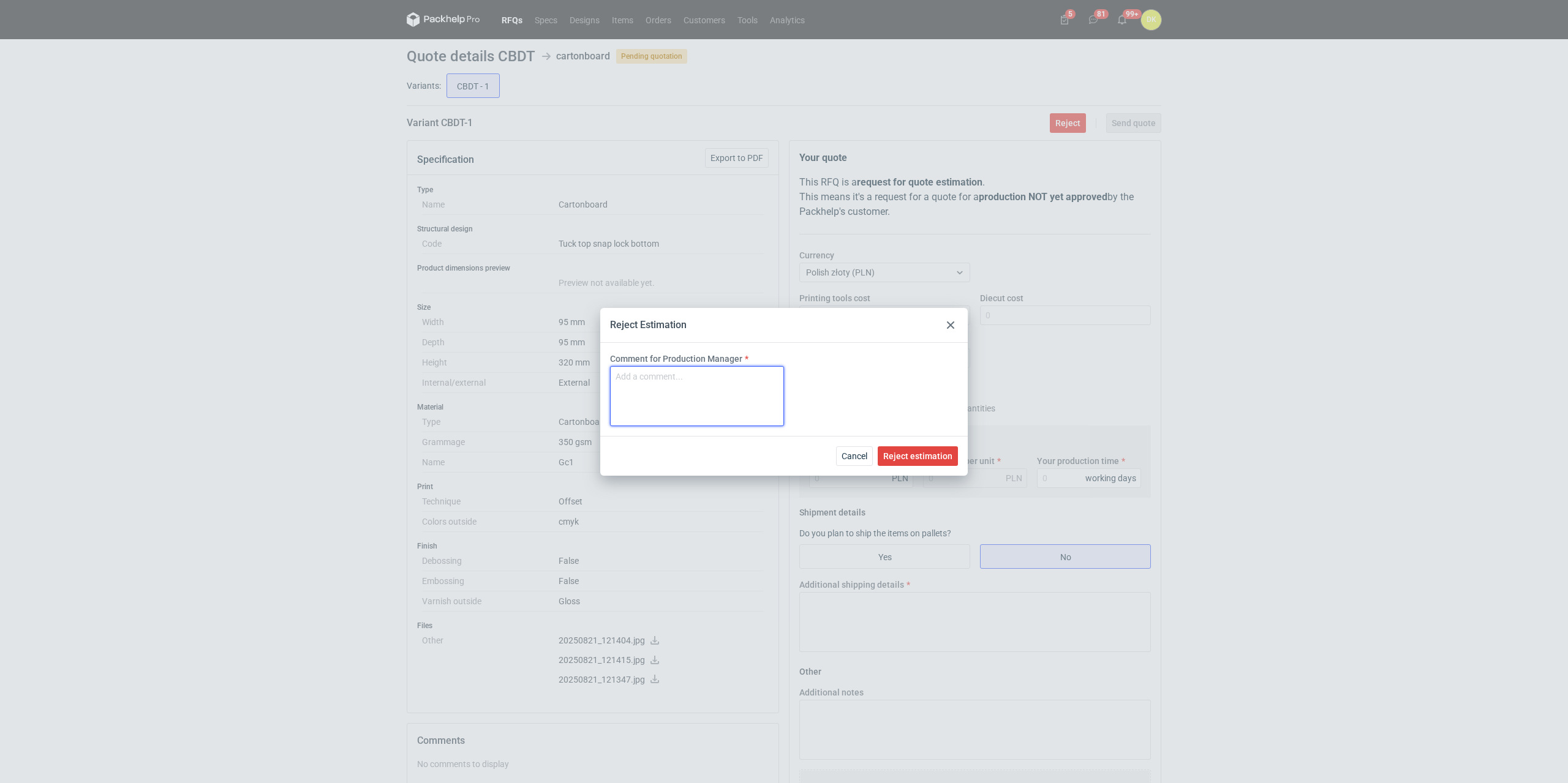
drag, startPoint x: 685, startPoint y: 391, endPoint x: 675, endPoint y: 389, distance: 10.2
click at [685, 391] on textarea "Comment for Production Manager" at bounding box center [697, 395] width 174 height 60
type textarea "Format przekracza zakres maszyny."
click at [926, 458] on span "Reject estimation" at bounding box center [917, 456] width 70 height 9
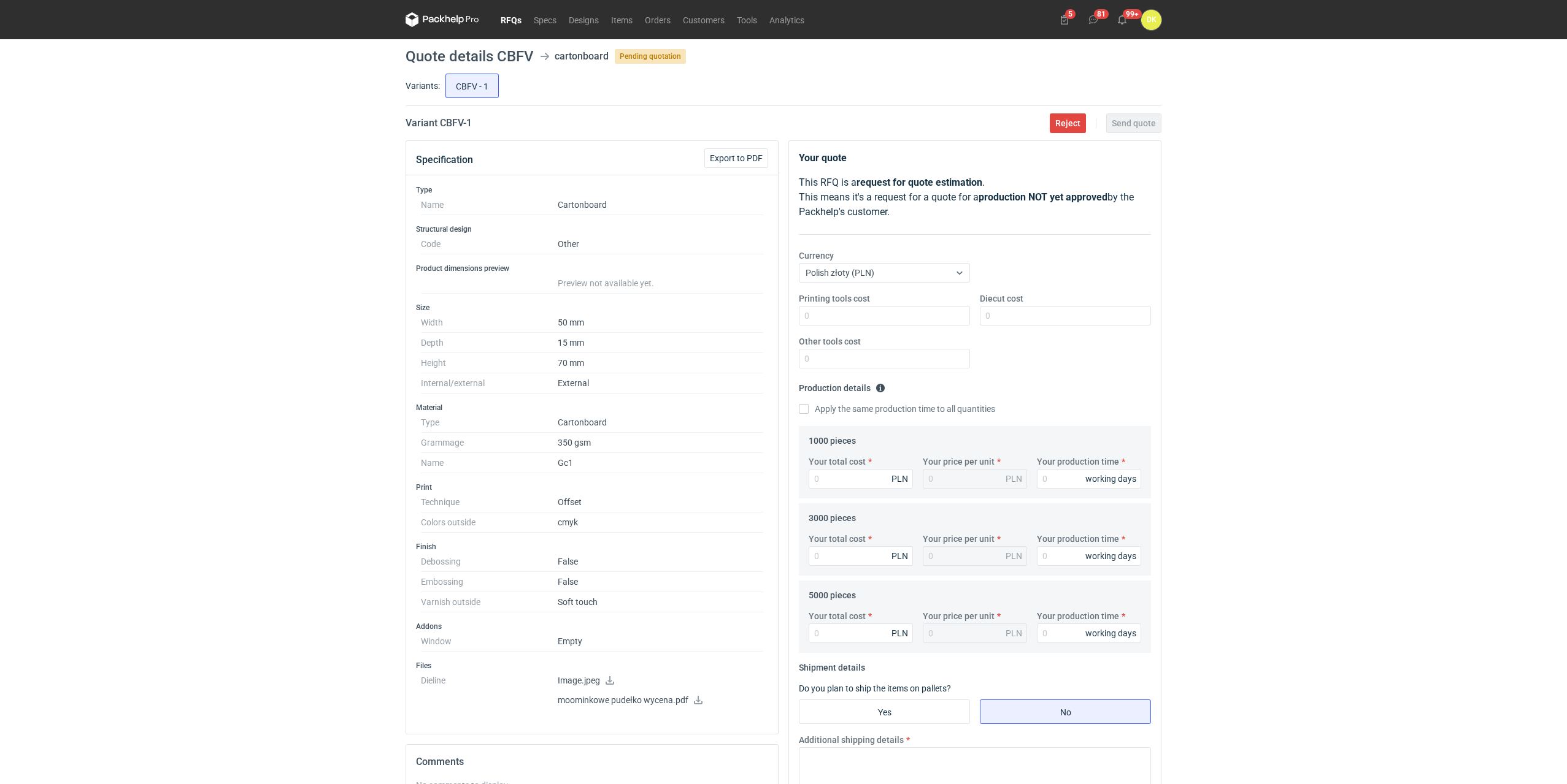
click at [605, 682] on icon at bounding box center [609, 680] width 10 height 9
click at [700, 696] on icon at bounding box center [698, 700] width 10 height 9
click at [605, 681] on icon at bounding box center [609, 680] width 10 height 9
click at [520, 46] on main "Quote details CBFV cartonboard Pending quotation Variants: CBFV - 1 Variant CBF…" at bounding box center [784, 538] width 766 height 999
click at [522, 49] on h1 "Quote details CBFV" at bounding box center [470, 56] width 128 height 15
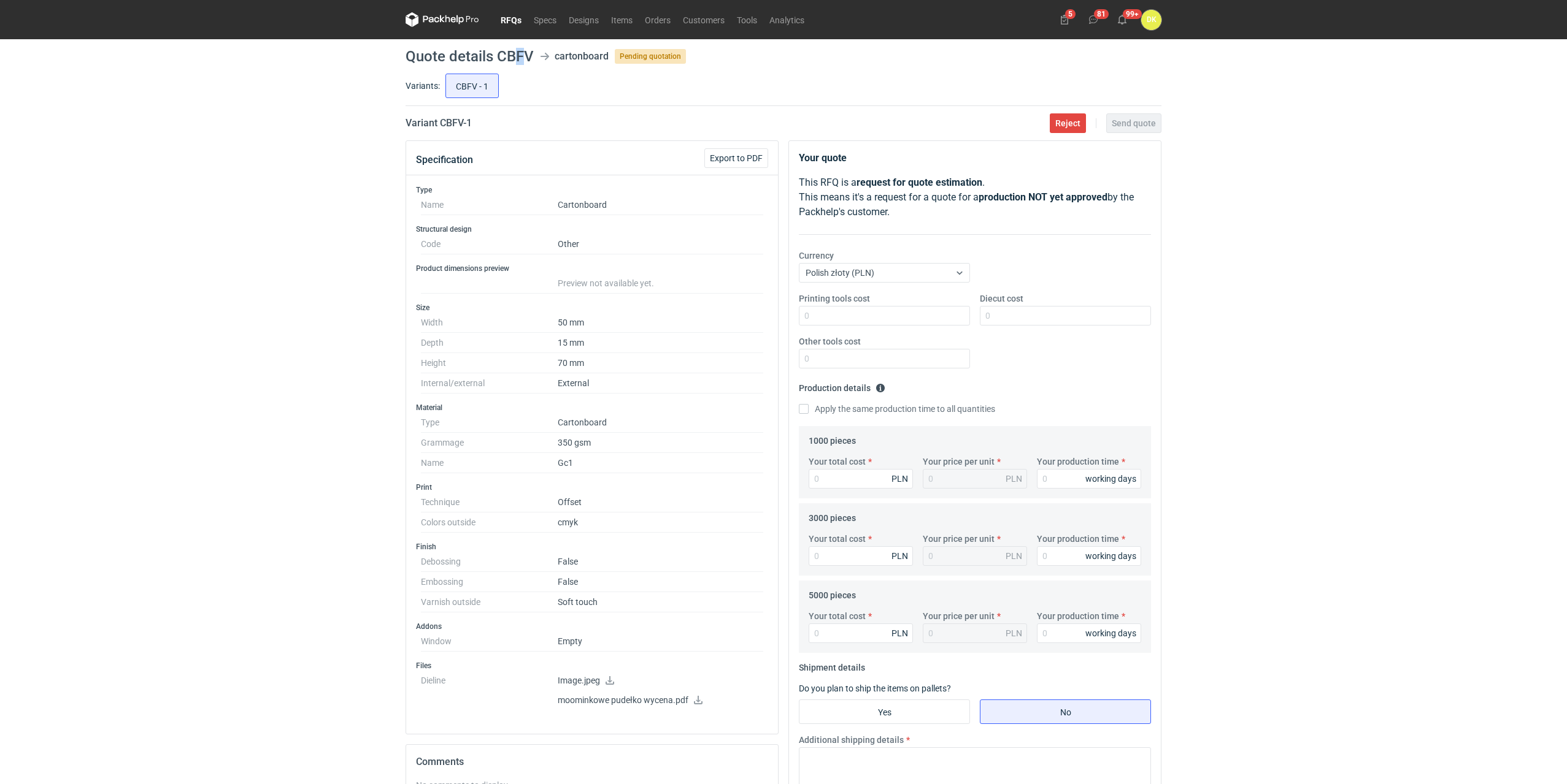
click at [523, 51] on h1 "Quote details CBFV" at bounding box center [470, 56] width 128 height 15
click at [530, 89] on input "CALJ - 4" at bounding box center [529, 86] width 51 height 24
radio input "true"
click at [458, 86] on input "CALJ - 3" at bounding box center [472, 86] width 51 height 24
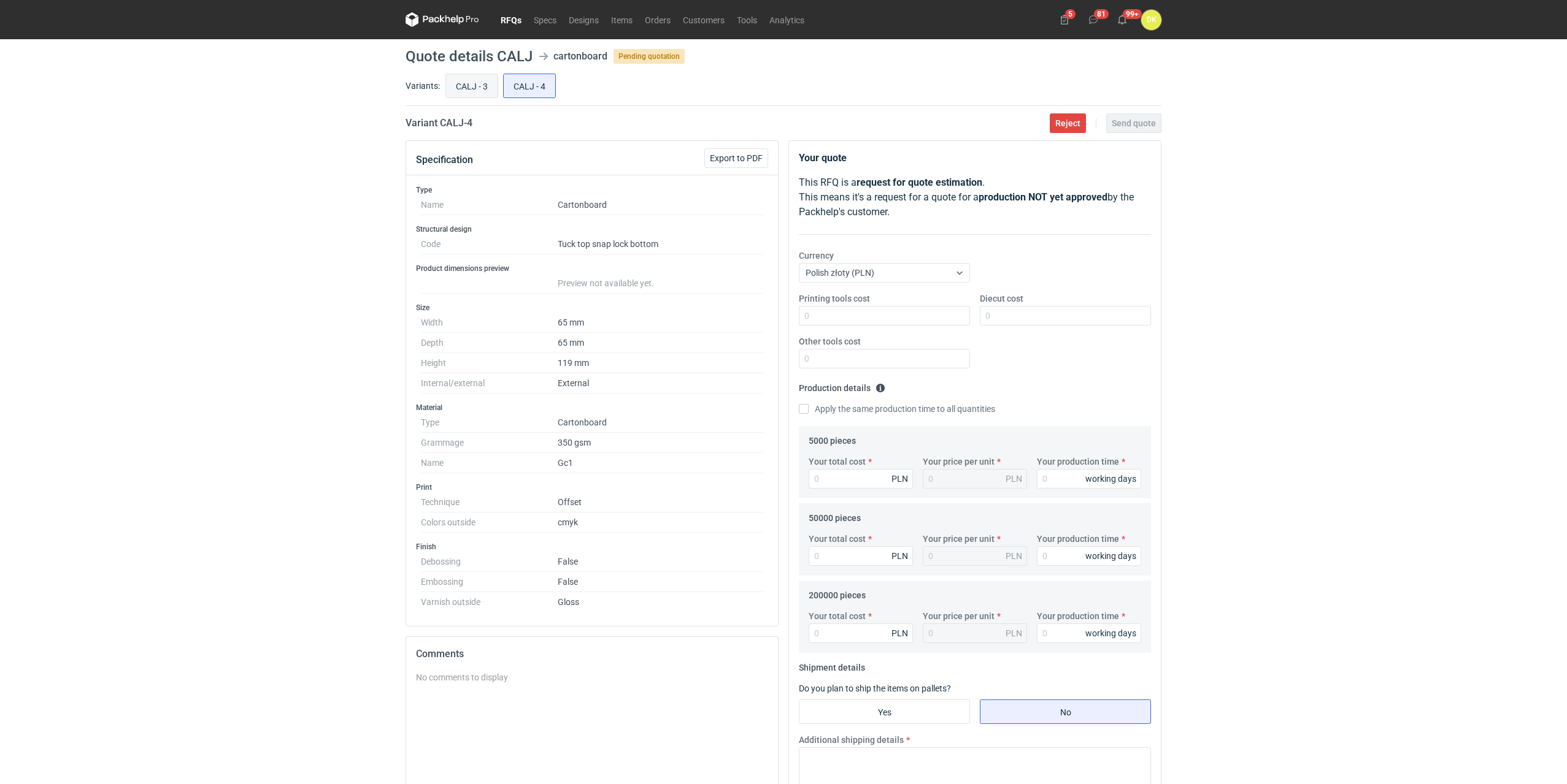
radio input "true"
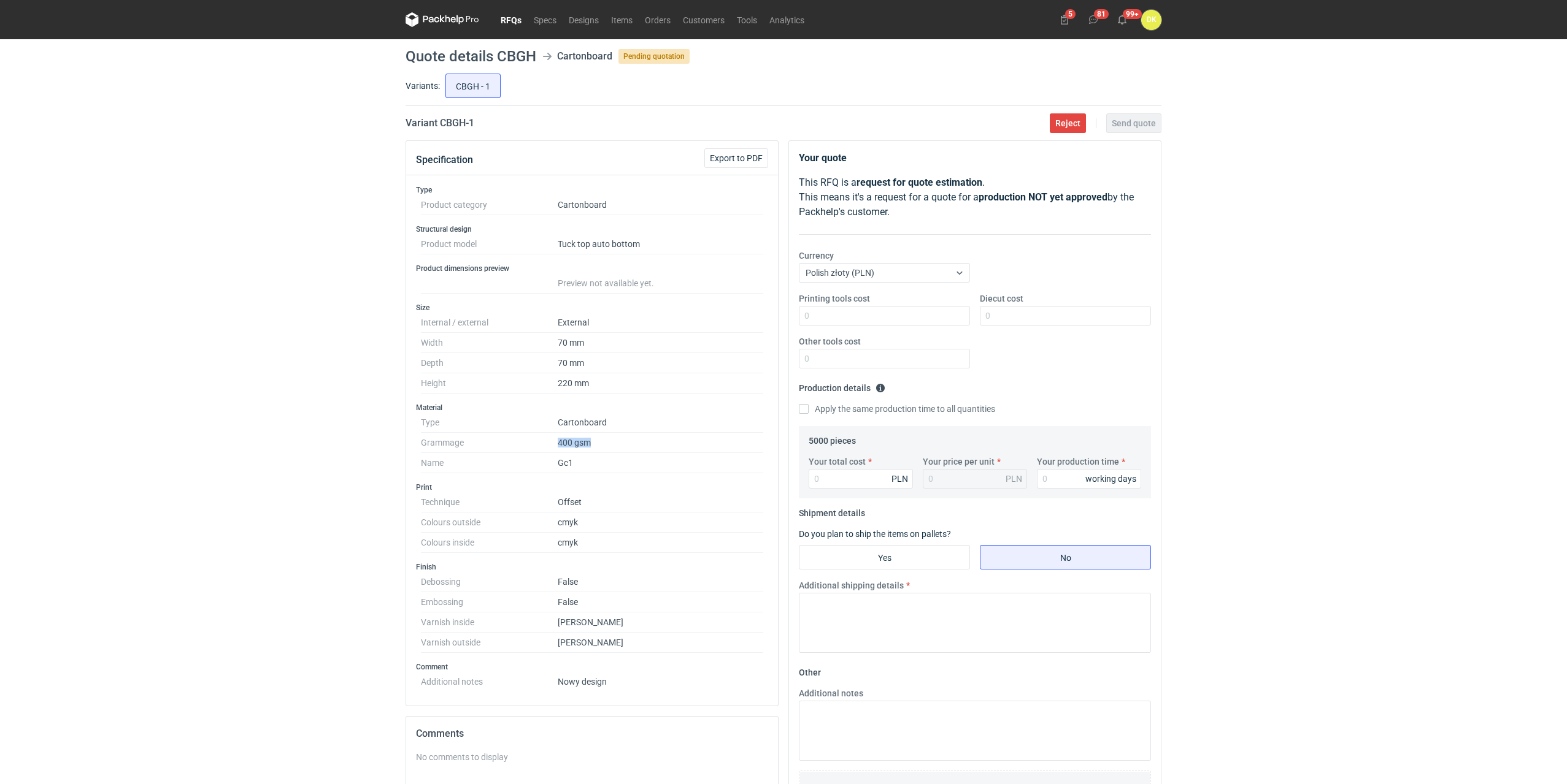
drag, startPoint x: 557, startPoint y: 437, endPoint x: 609, endPoint y: 443, distance: 52.3
click at [609, 443] on dd "400 gsm" at bounding box center [660, 443] width 205 height 21
click at [372, 460] on div "RFQs Specs Designs Items Orders Customers Tools Analytics 5 81 99+ DK Dominika …" at bounding box center [784, 392] width 1567 height 784
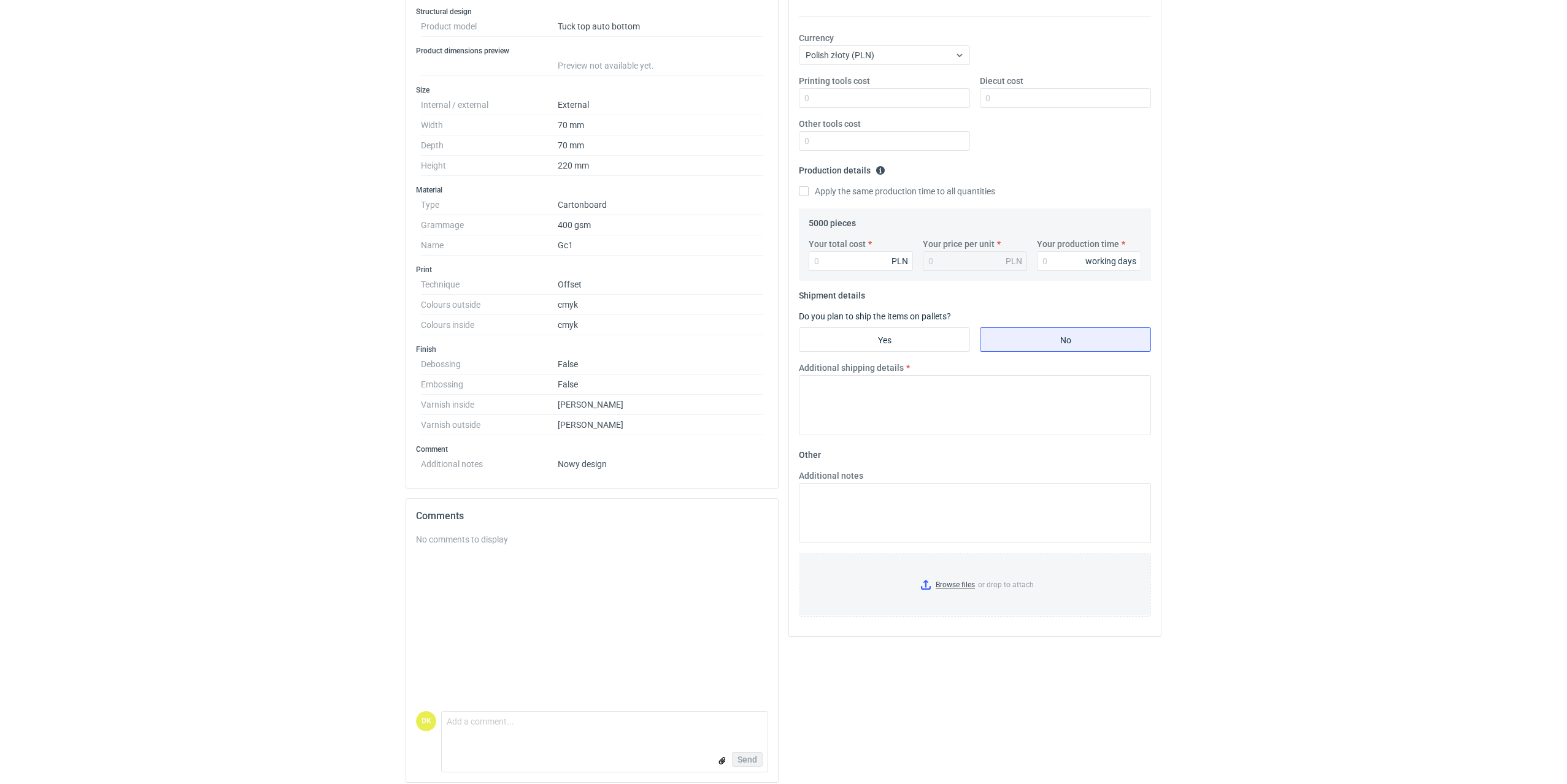
scroll to position [226, 0]
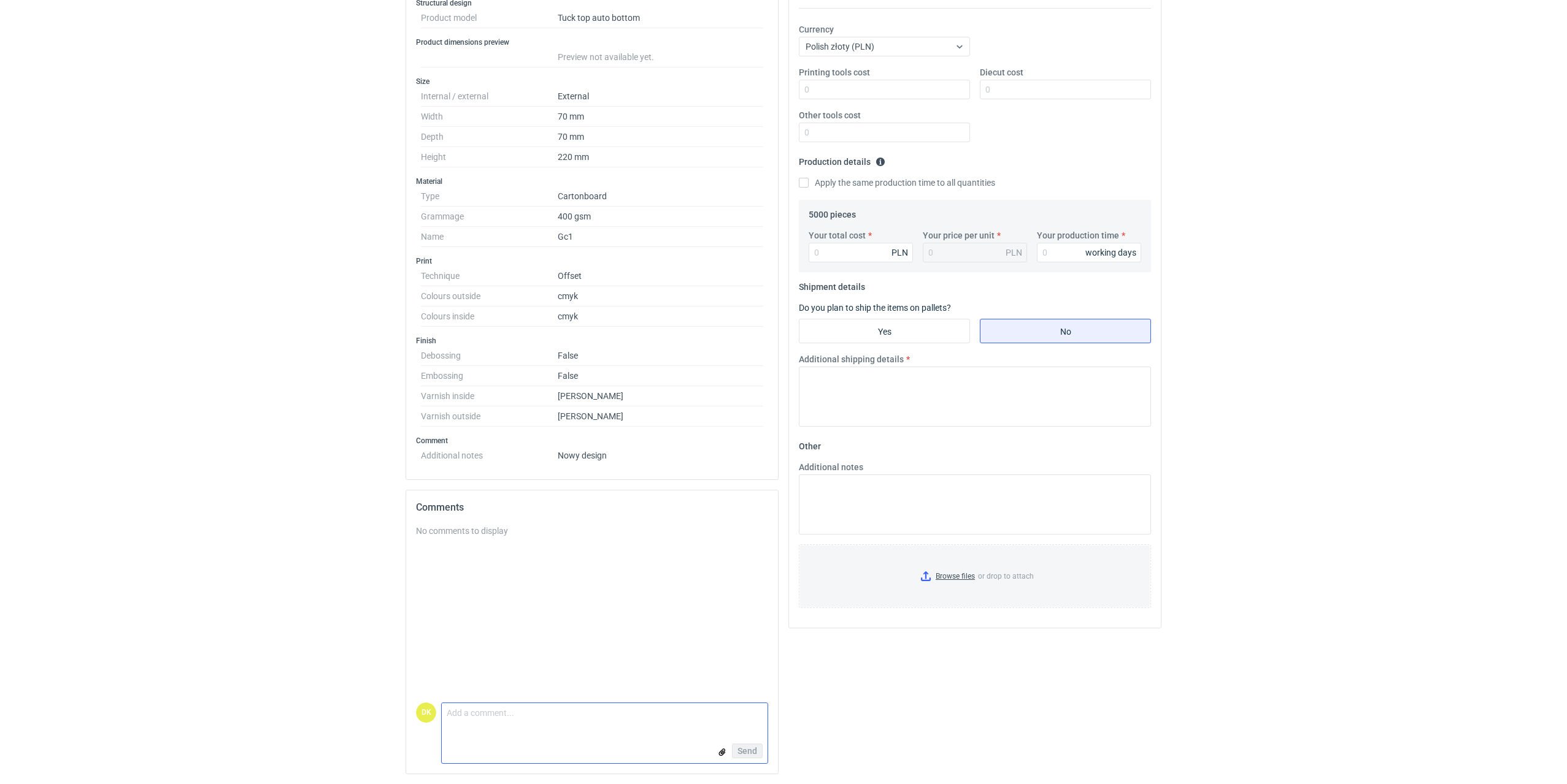
click at [511, 722] on textarea "Comment message" at bounding box center [604, 716] width 325 height 26
click at [536, 717] on textarea "Dzień dobry, Czy jest możliwość iangramatury na 350g?" at bounding box center [604, 711] width 325 height 34
type textarea "Dzień dobry, Czy jest możliwość zmiany gramatury na 350g?"
click at [753, 752] on span "Send" at bounding box center [747, 751] width 20 height 9
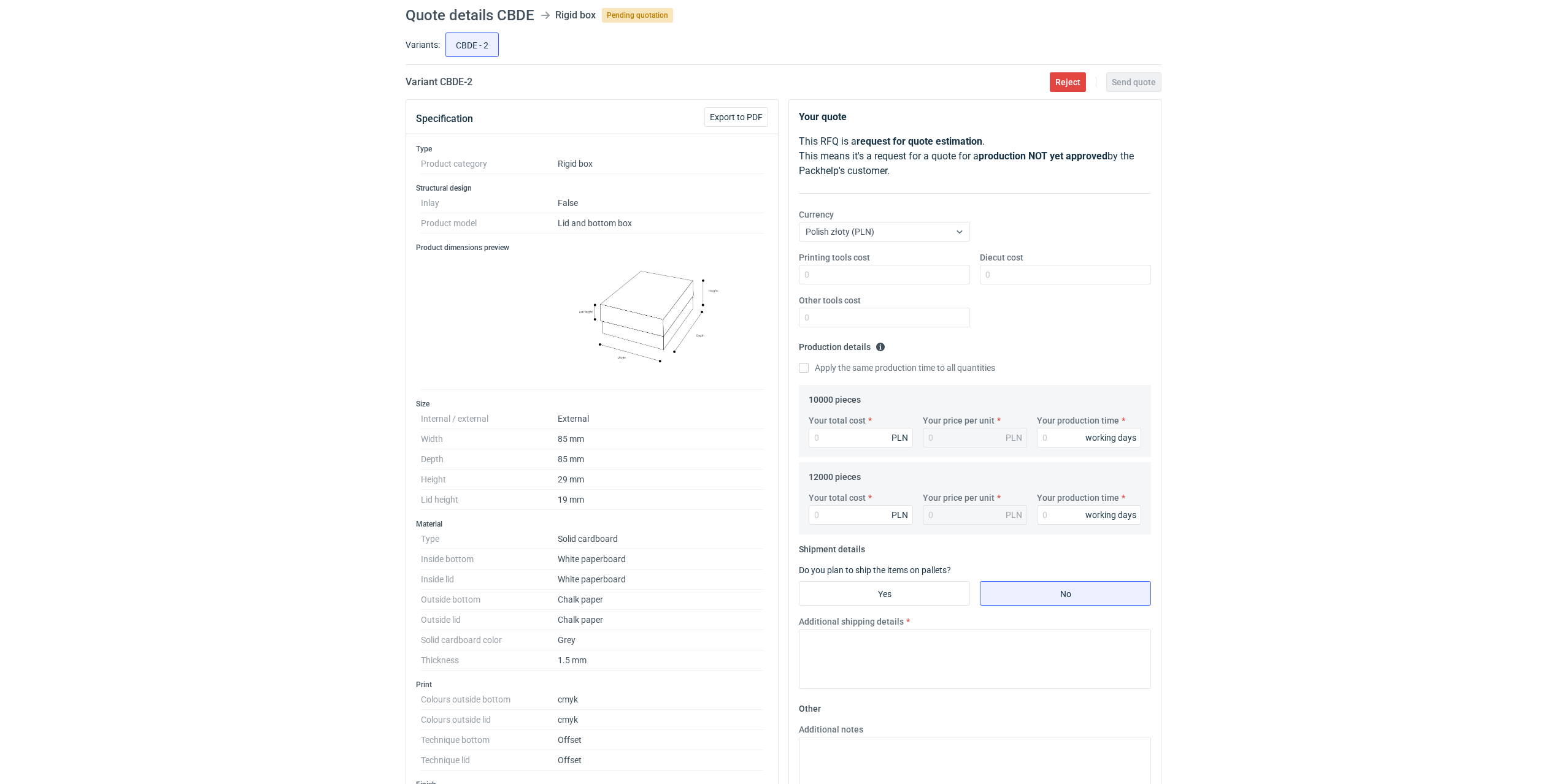
scroll to position [61, 0]
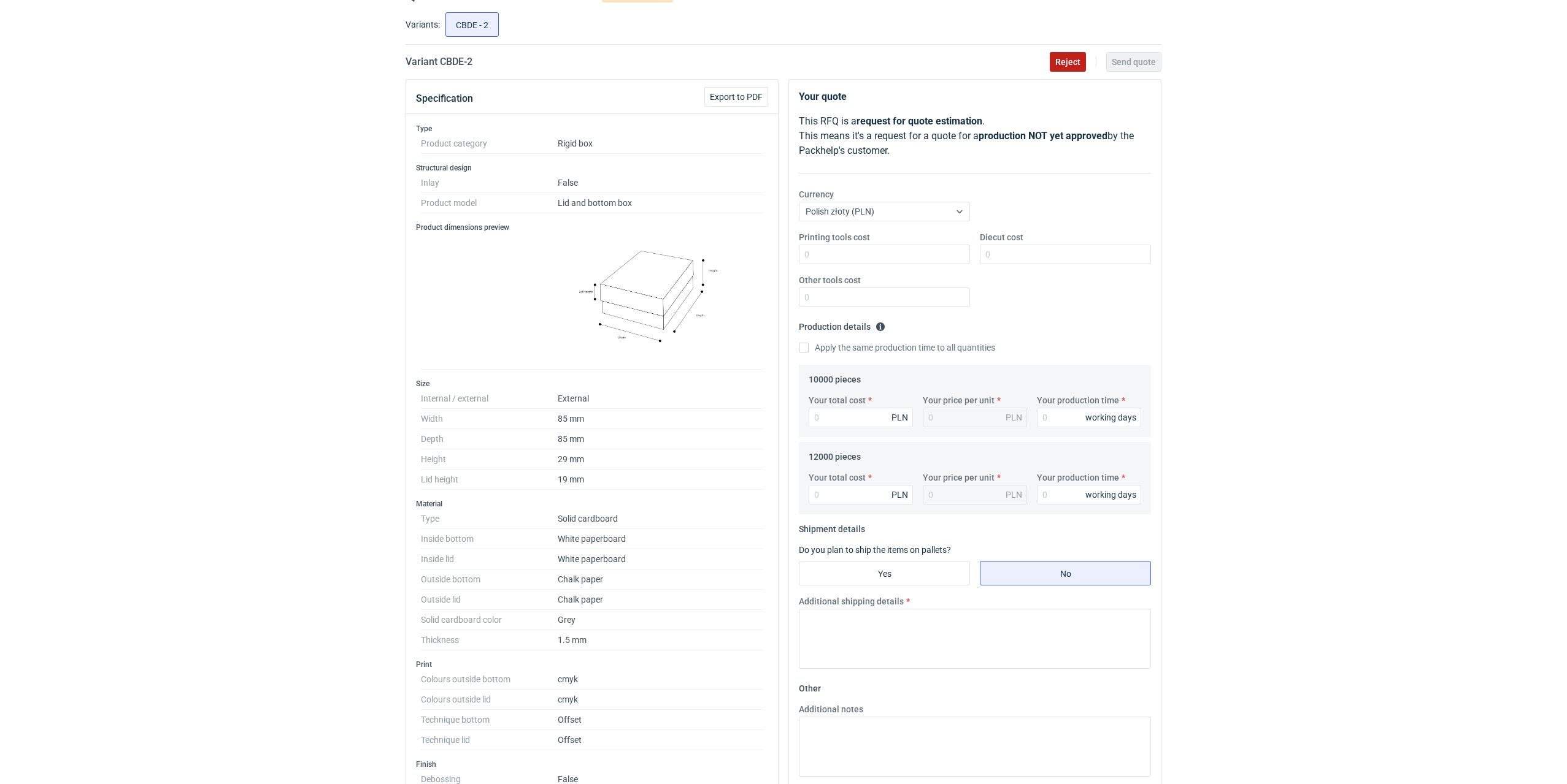
click at [1065, 60] on span "Reject" at bounding box center [1069, 62] width 26 height 9
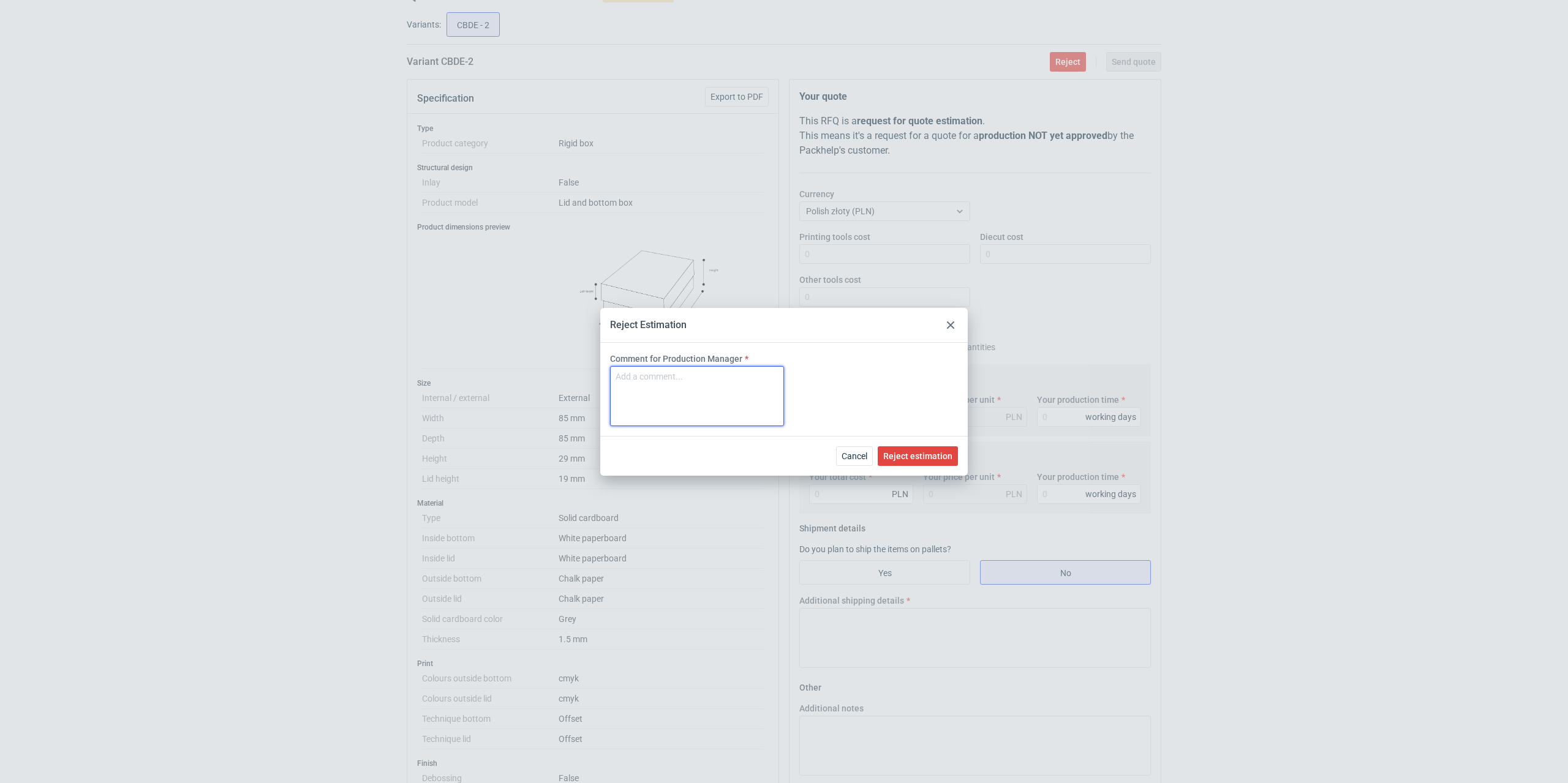
click at [693, 379] on textarea "Comment for Production Manager" at bounding box center [697, 395] width 174 height 60
type textarea "Za mała wysokość."
click at [929, 452] on span "Reject estimation" at bounding box center [917, 456] width 70 height 9
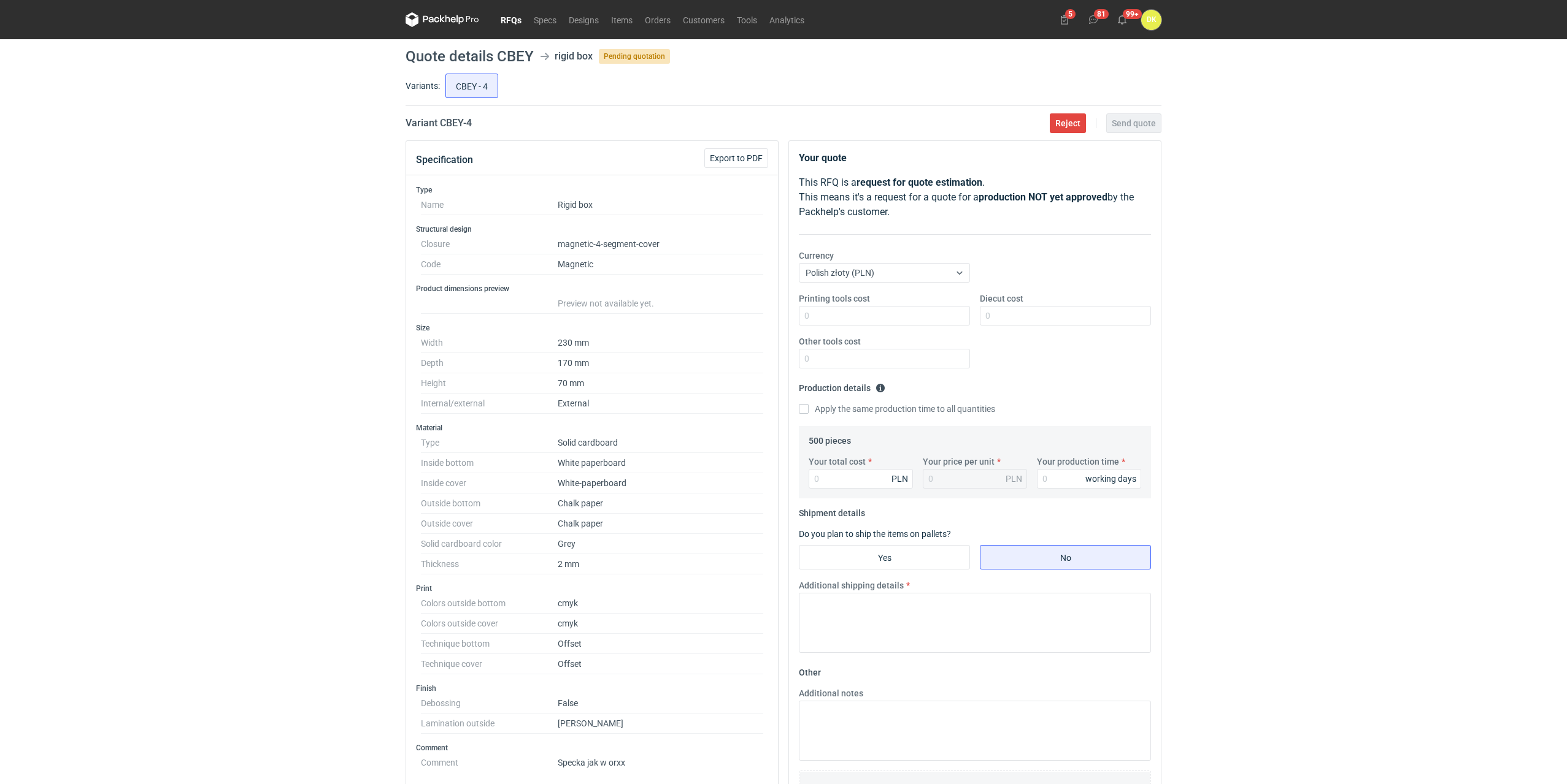
click at [509, 16] on link "RFQs" at bounding box center [511, 19] width 33 height 15
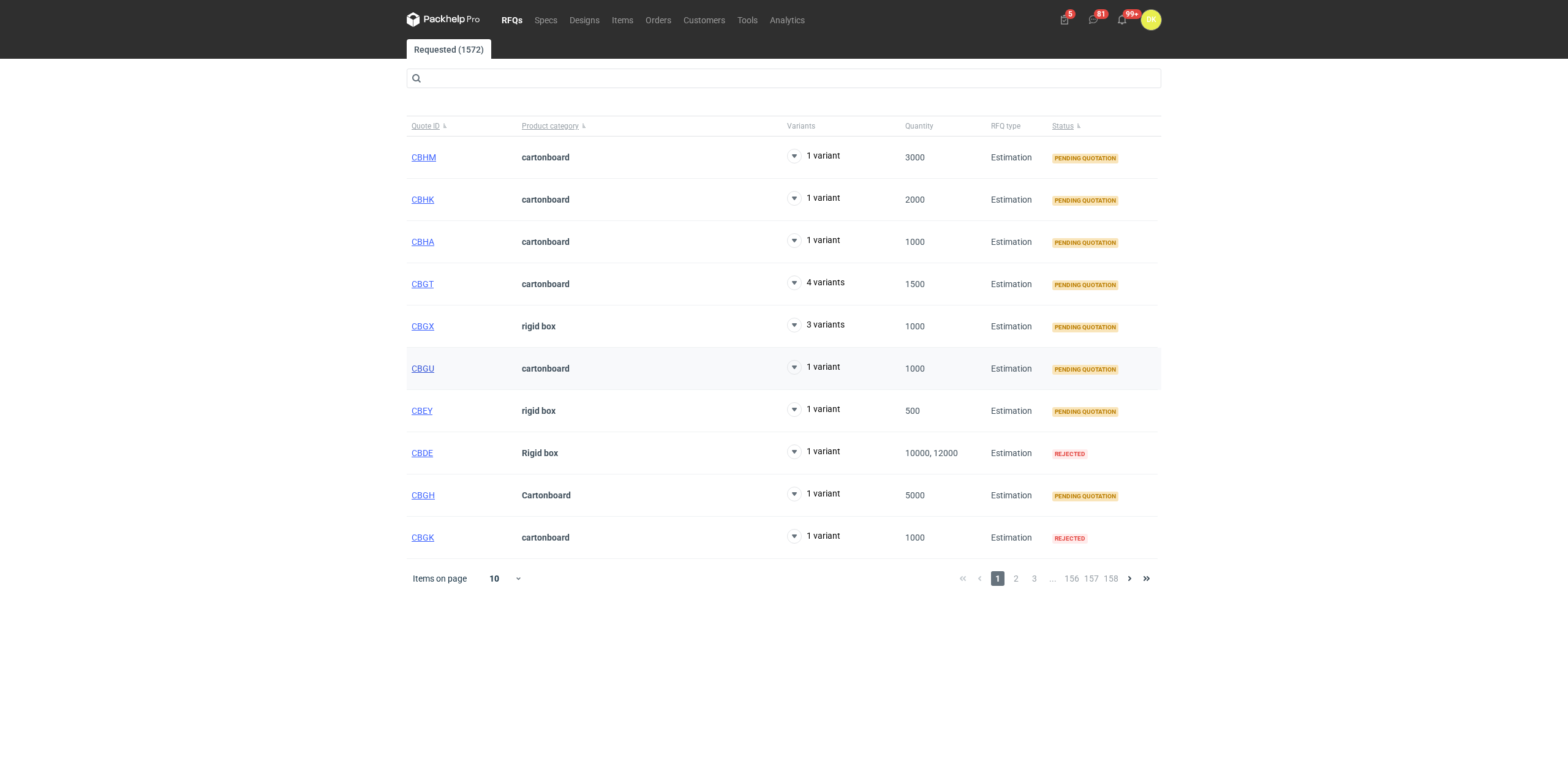
click at [429, 366] on span "CBGU" at bounding box center [422, 369] width 23 height 10
click at [426, 320] on div "CBGX" at bounding box center [461, 326] width 110 height 42
click at [423, 327] on span "CBGX" at bounding box center [422, 327] width 23 height 10
click at [426, 280] on span "CBGT" at bounding box center [422, 285] width 22 height 10
click at [423, 240] on span "CBHA" at bounding box center [422, 242] width 23 height 10
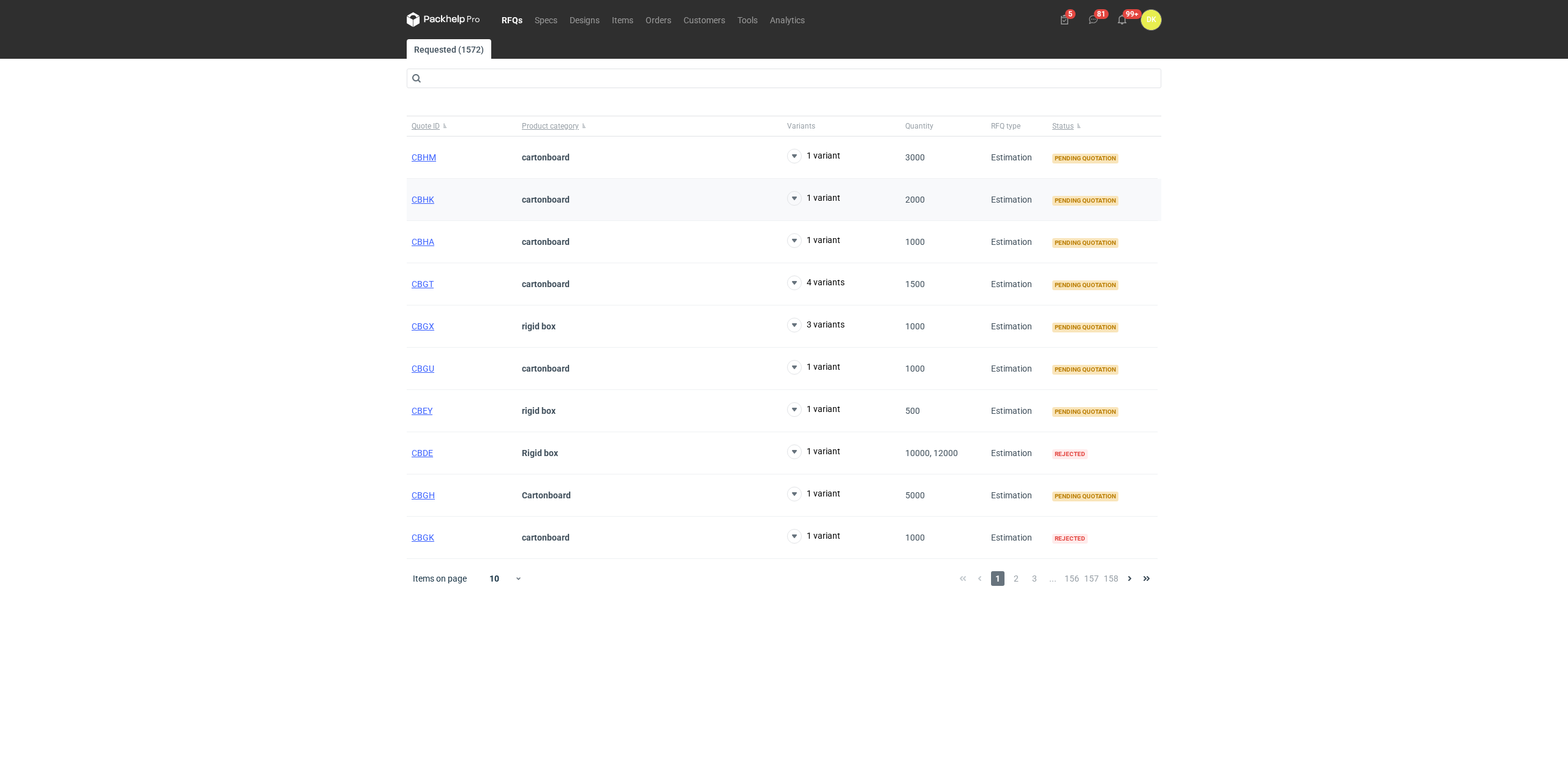
click at [424, 192] on div "CBHK" at bounding box center [461, 199] width 110 height 42
click at [423, 197] on span "CBHK" at bounding box center [422, 199] width 23 height 10
click at [425, 157] on span "CBHM" at bounding box center [423, 157] width 25 height 10
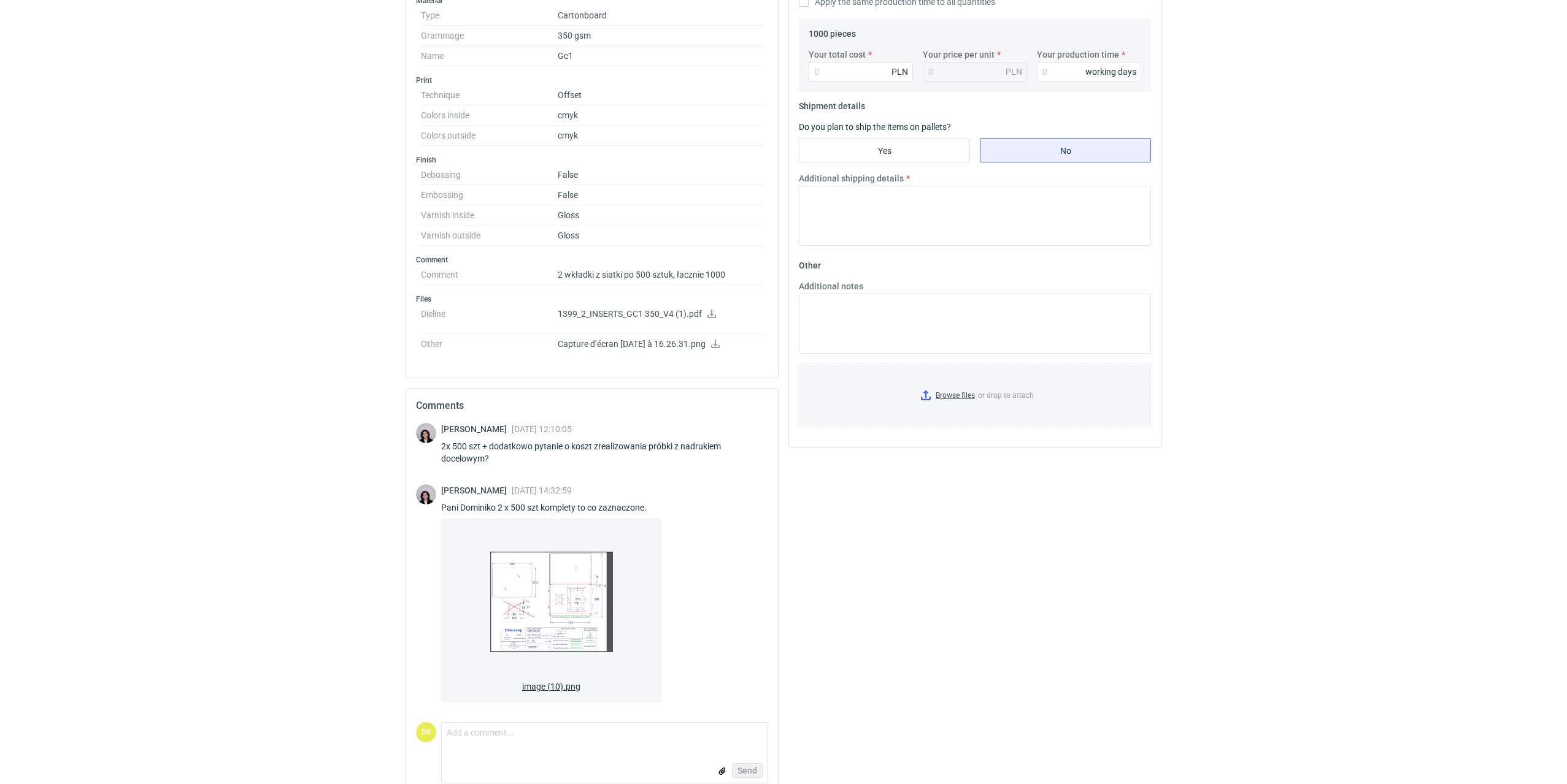
scroll to position [426, 0]
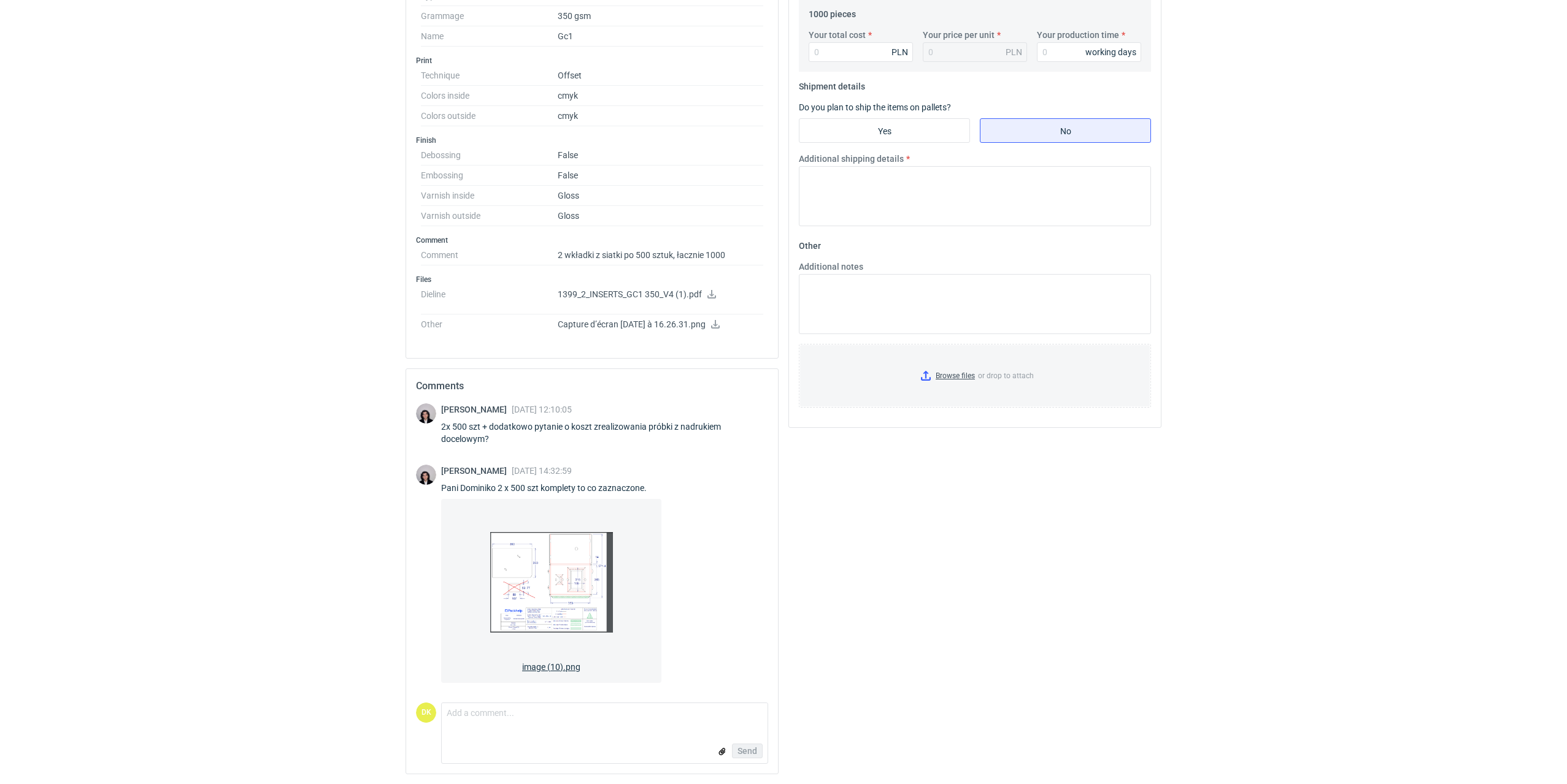
click at [583, 575] on img at bounding box center [551, 583] width 123 height 147
click at [864, 53] on input "Your total cost" at bounding box center [861, 52] width 104 height 20
click at [510, 724] on textarea "Comment message" at bounding box center [604, 716] width 325 height 26
click at [853, 48] on input "Your total cost" at bounding box center [861, 52] width 104 height 20
type input "45"
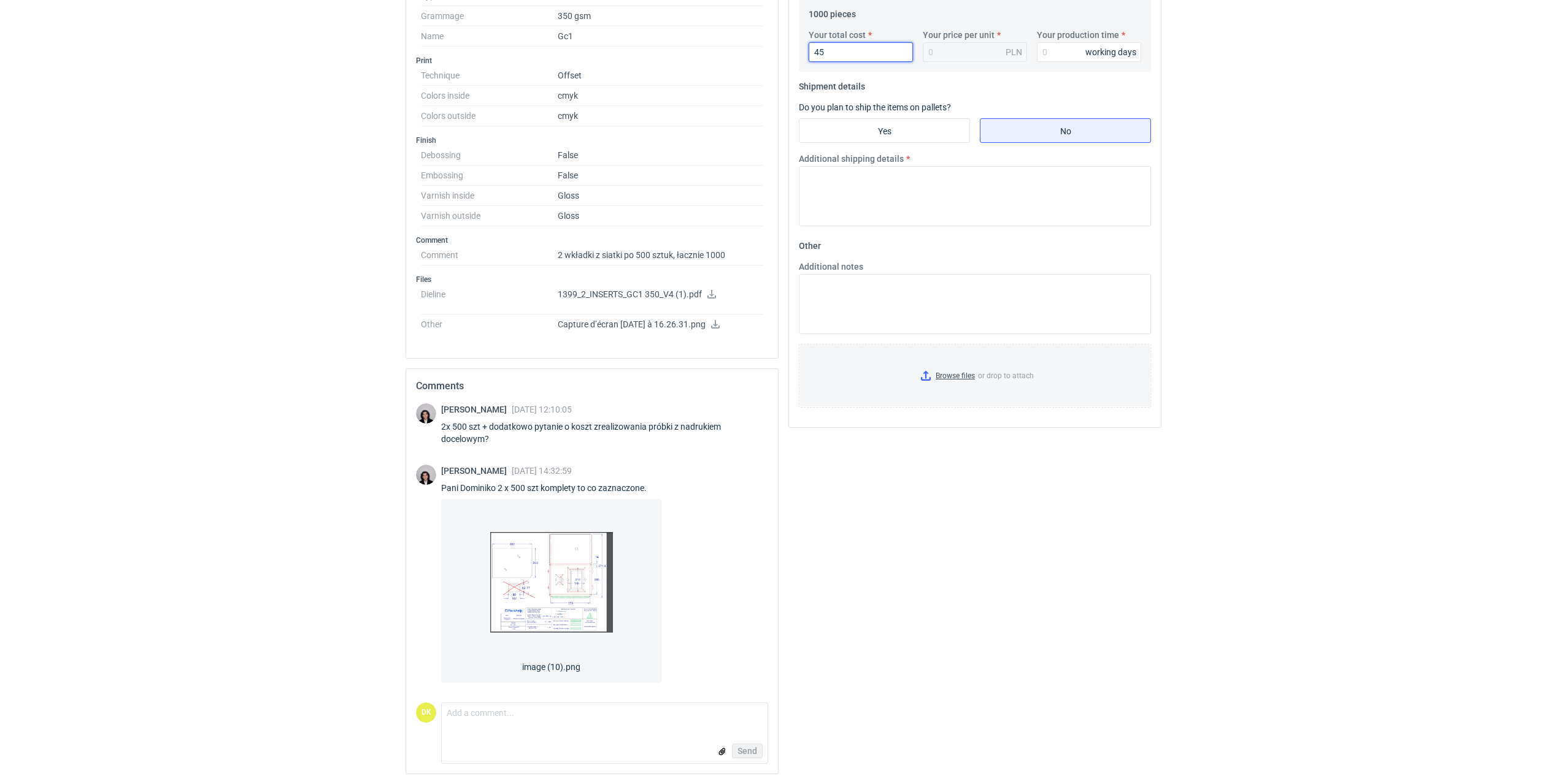
type input "0.05"
type input "4520"
type input "4.52"
type input "4520"
click at [1059, 50] on input "Your production time" at bounding box center [1089, 52] width 104 height 20
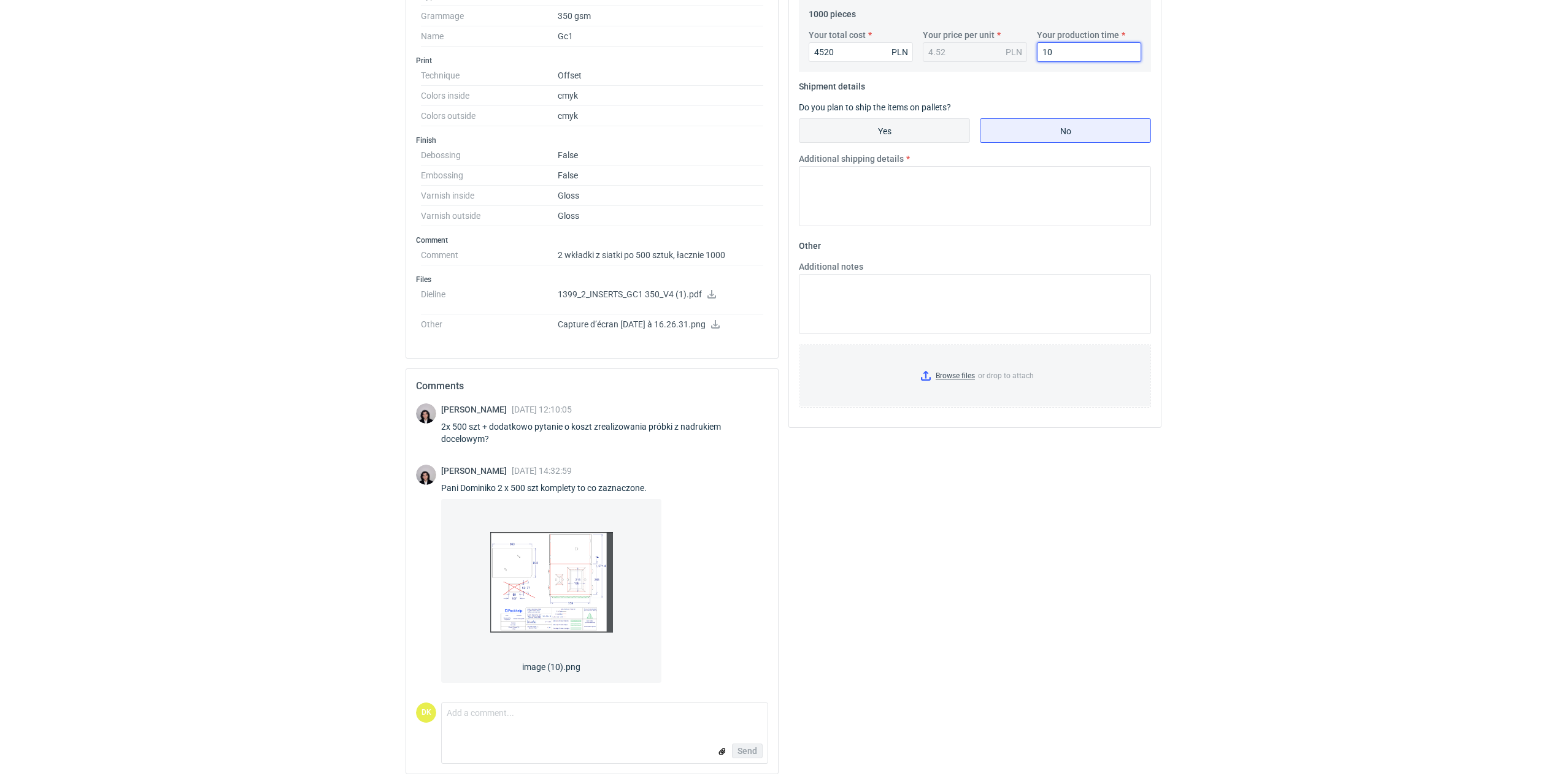
type input "10"
click at [923, 129] on input "Yes" at bounding box center [884, 131] width 170 height 24
radio input "true"
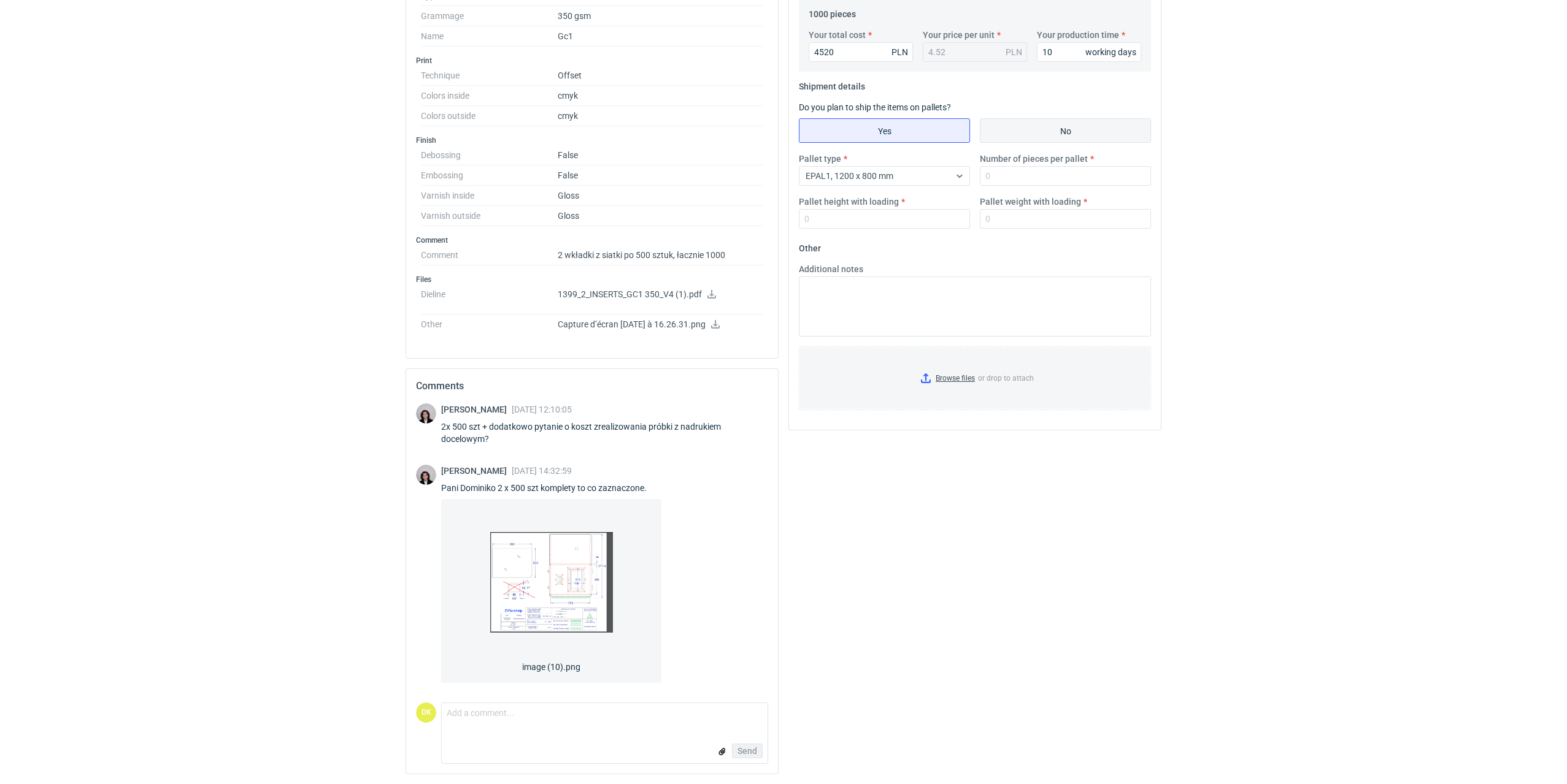
click at [1009, 135] on input "No" at bounding box center [1065, 131] width 170 height 24
radio input "true"
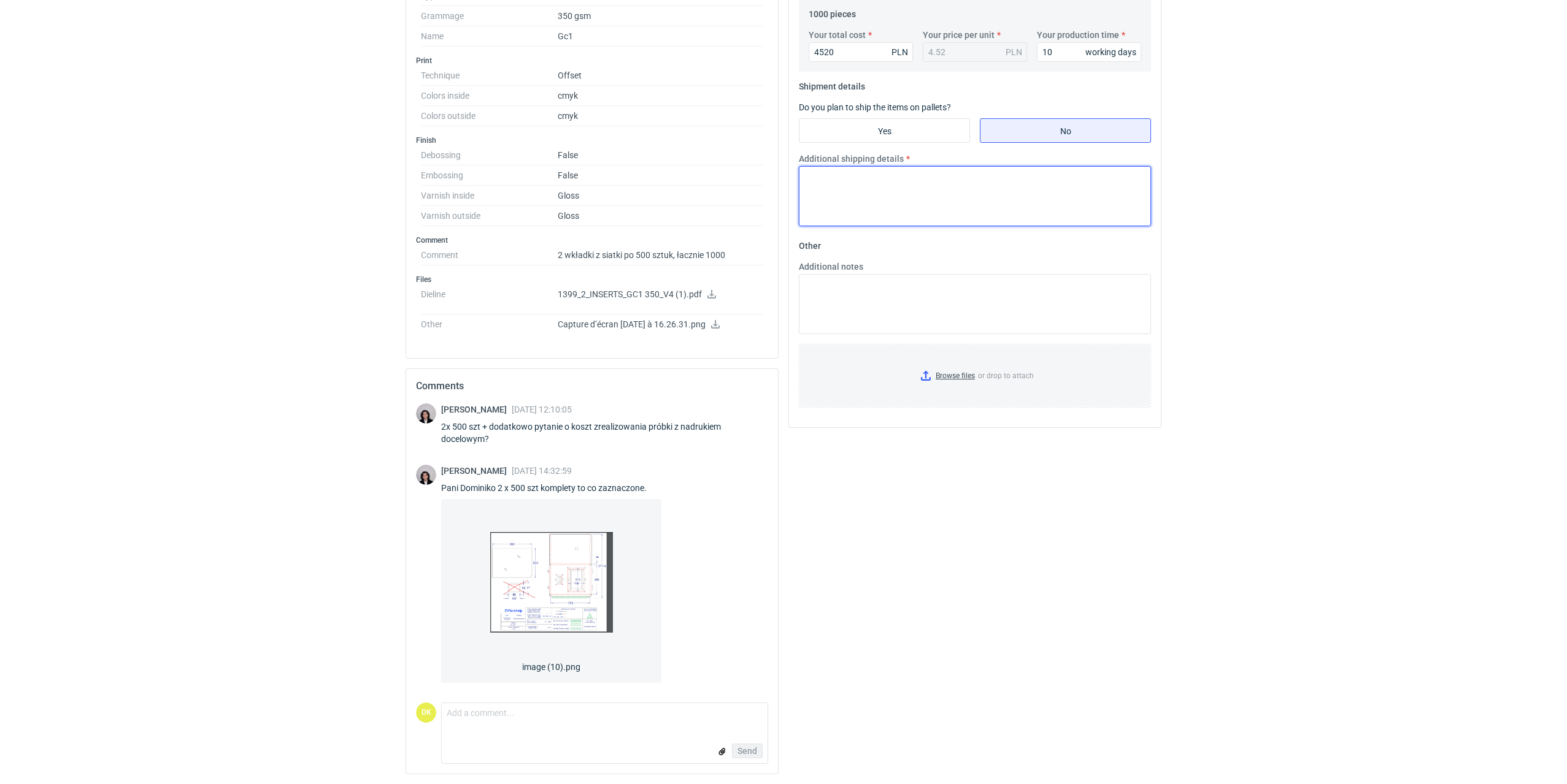
click at [857, 182] on textarea "Additional shipping details" at bounding box center [975, 196] width 352 height 60
type textarea "Do 5 kartonów max. 10 kg każdy"
click at [880, 294] on textarea "Additional notes" at bounding box center [975, 304] width 352 height 60
click at [907, 282] on textarea "Cena dla 500 kompletów x2 wkładki." at bounding box center [975, 304] width 352 height 60
click at [971, 285] on textarea "Cena dla 500 kompletów x 2 wkładki." at bounding box center [975, 304] width 352 height 60
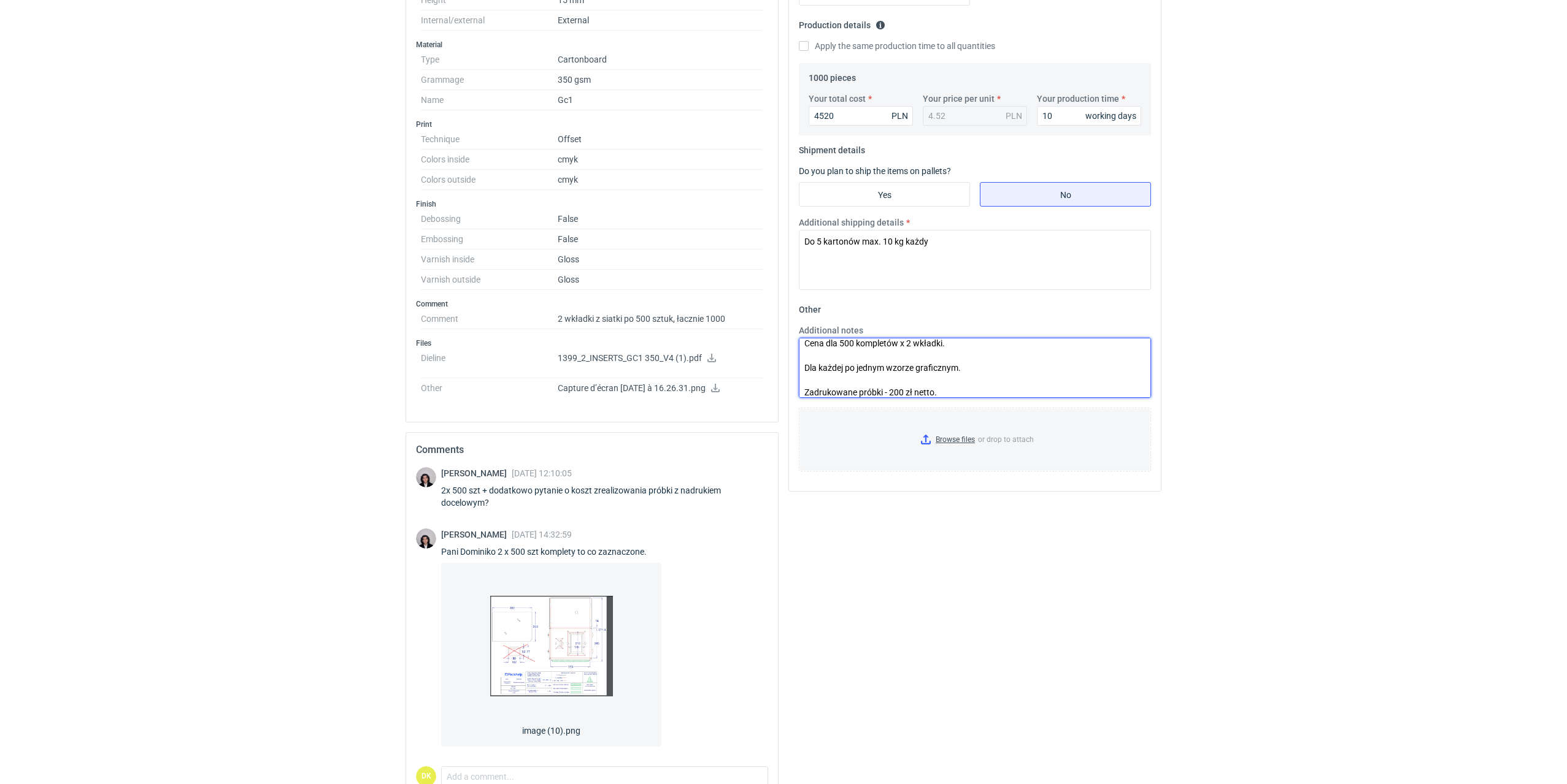
scroll to position [182, 0]
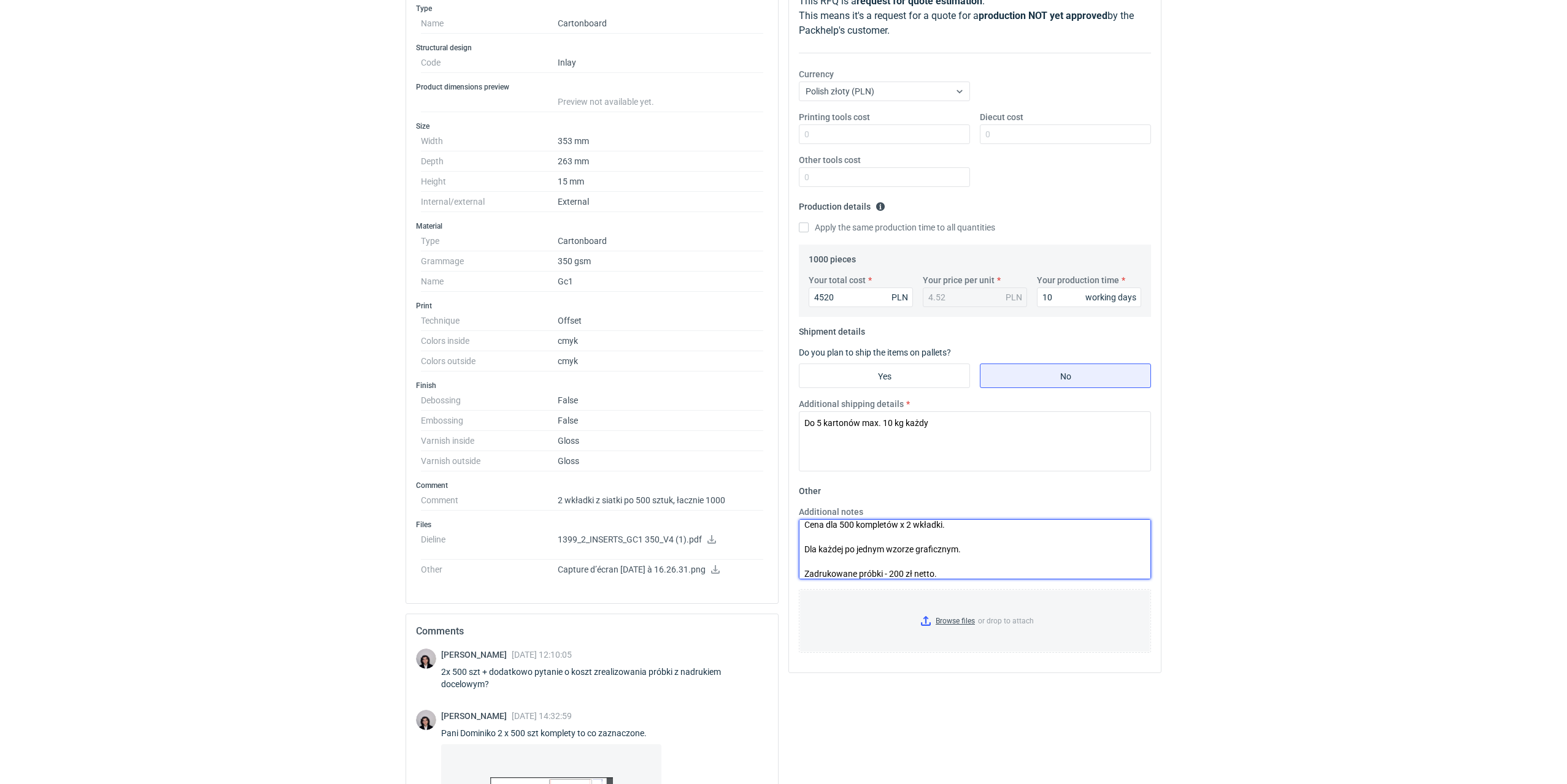
type textarea "Cena dla 500 kompletów x 2 wkładki. Dla każdej po jednym wzorze graficznym. Zad…"
click at [1232, 568] on div "RFQs Specs Designs Items Orders Customers Tools Analytics 5 81 99+ DK Dominika …" at bounding box center [784, 210] width 1567 height 784
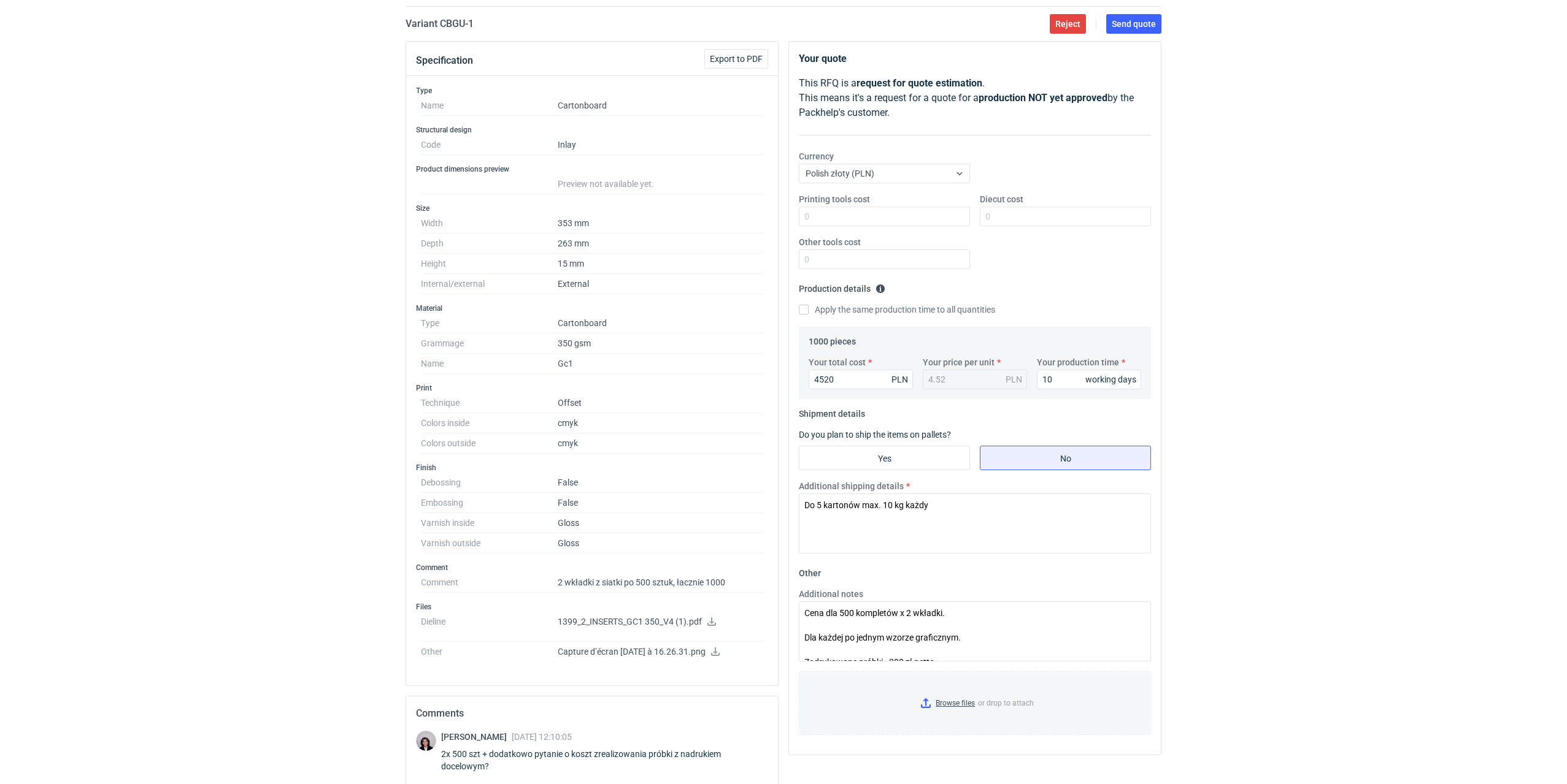
scroll to position [0, 0]
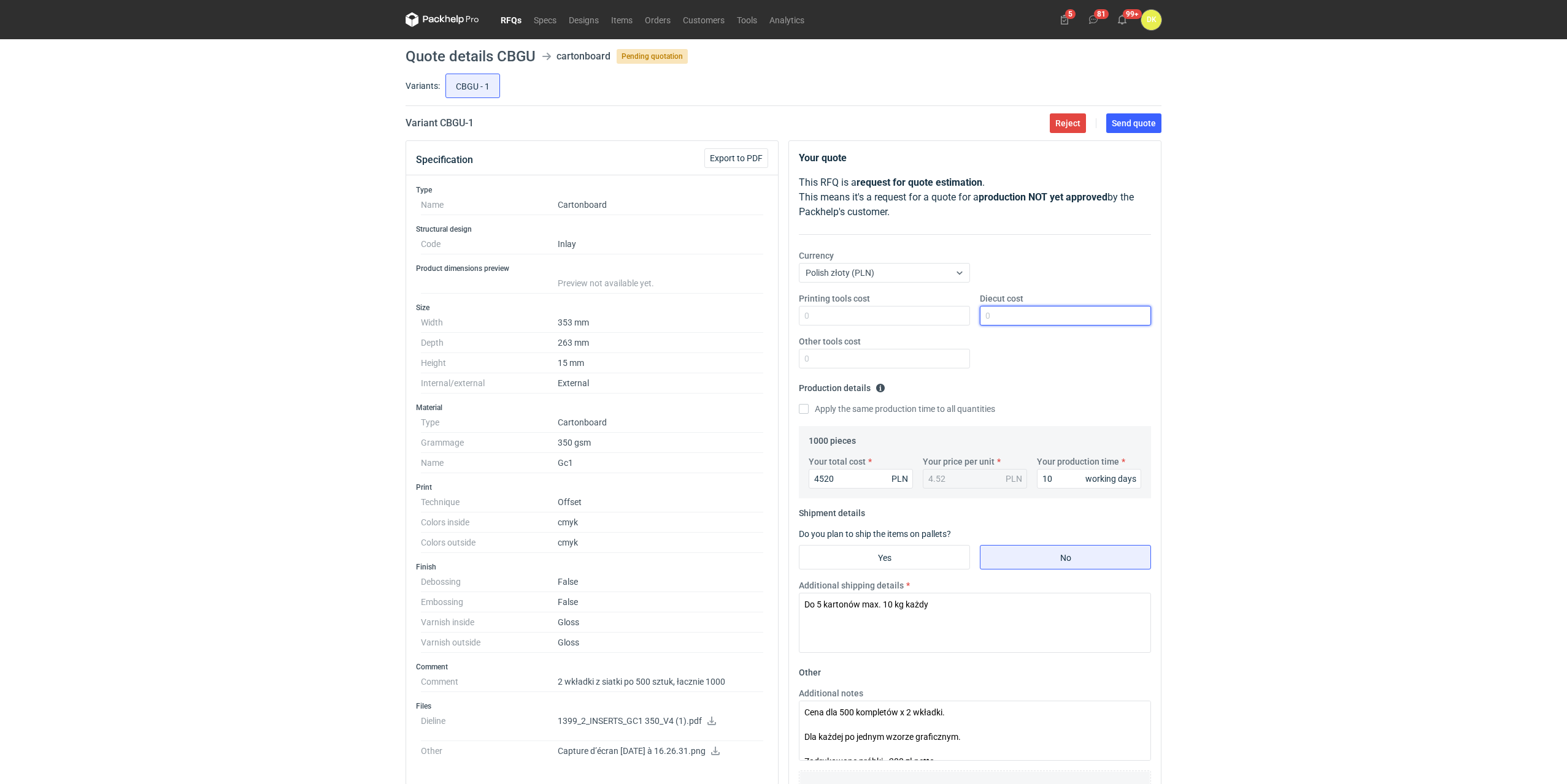
click at [1021, 315] on input "Diecut cost" at bounding box center [1066, 315] width 171 height 20
type input "1000"
click at [1325, 306] on div "RFQs Specs Designs Items Orders Customers Tools Analytics 5 81 99+ DK Dominika …" at bounding box center [784, 392] width 1567 height 784
click at [1140, 119] on span "Send quote" at bounding box center [1133, 123] width 44 height 9
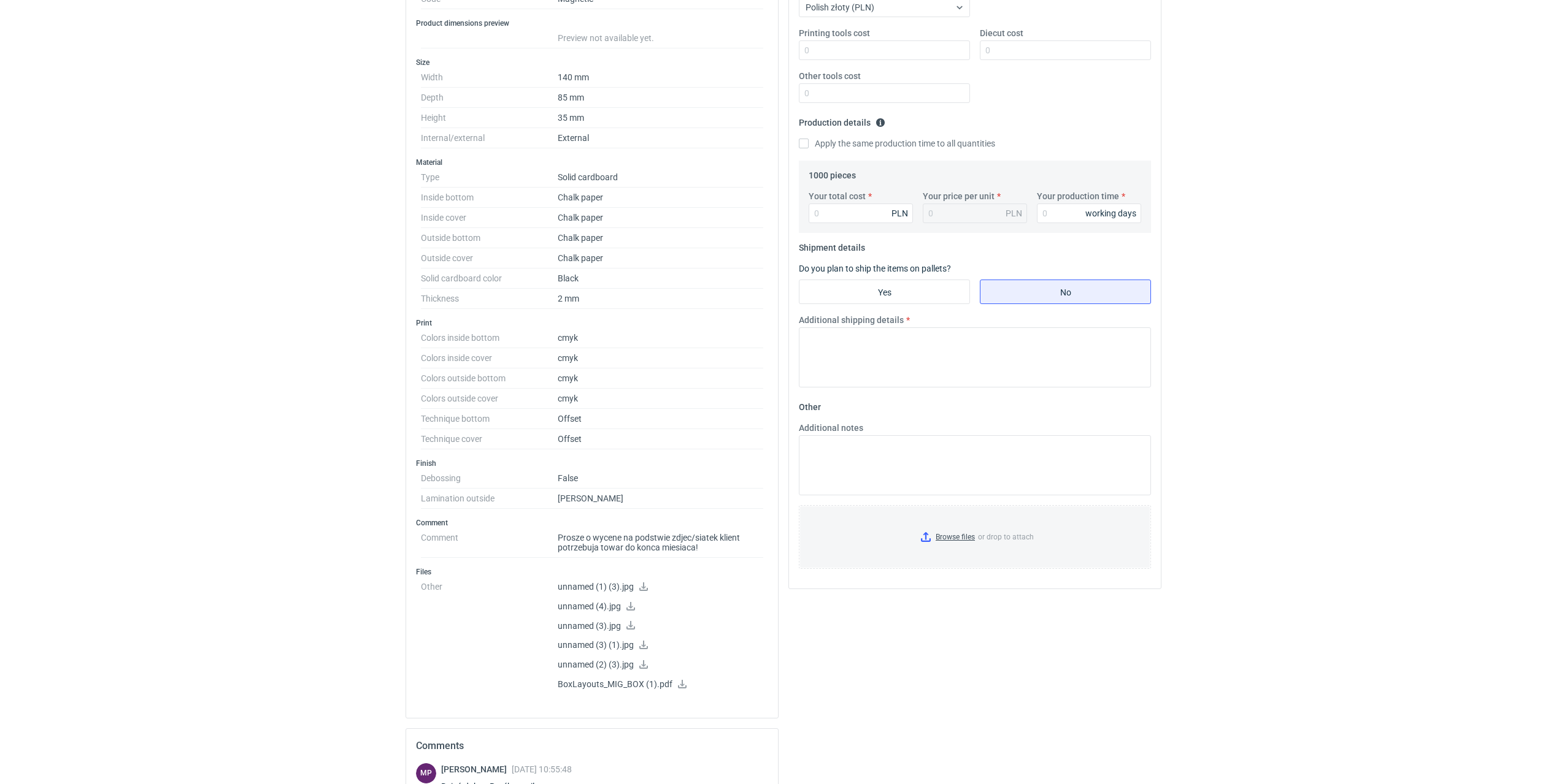
scroll to position [429, 0]
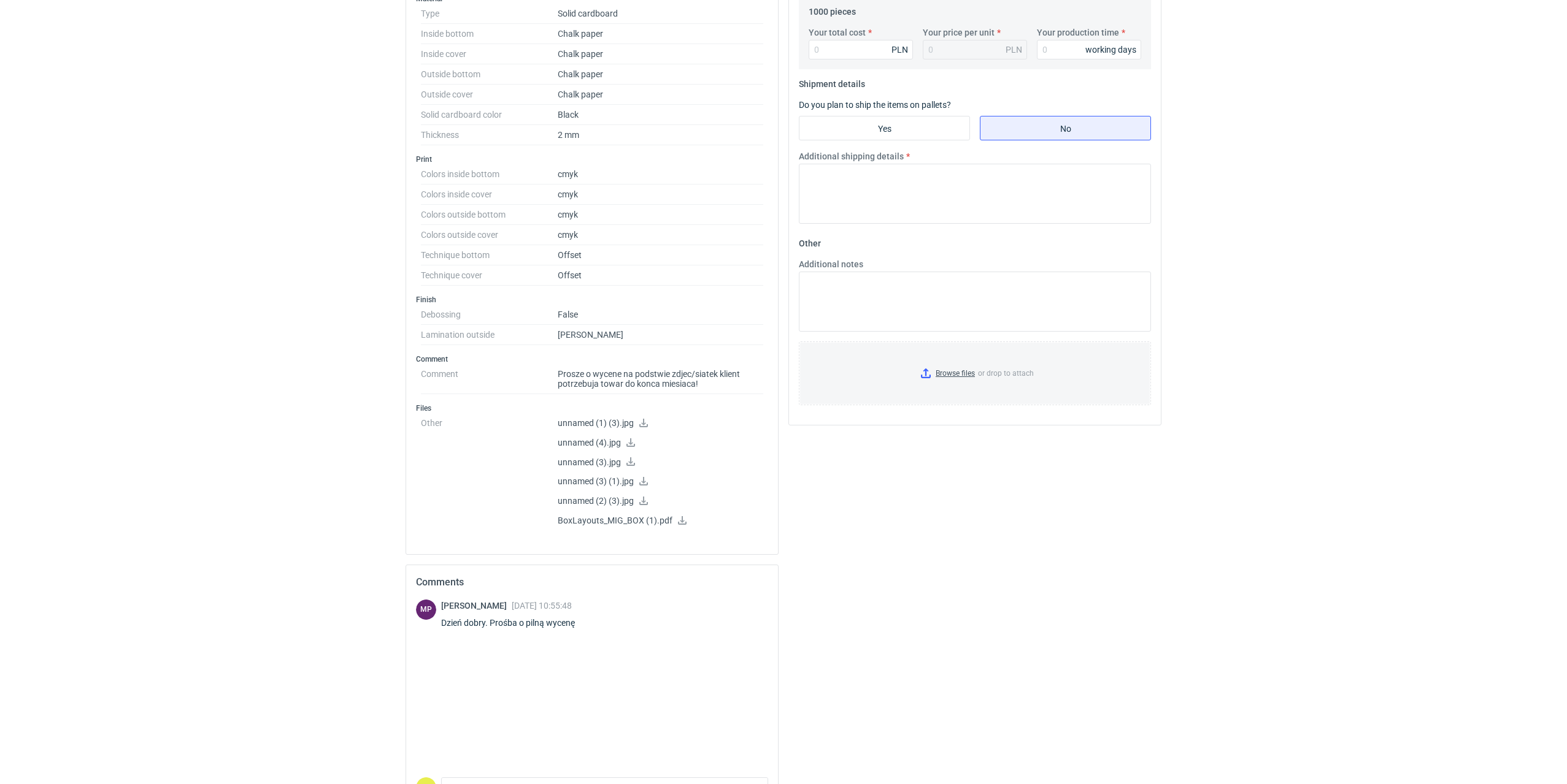
click at [641, 425] on icon at bounding box center [643, 422] width 9 height 9
click at [697, 485] on p "unnamed (3) (1).jpg" at bounding box center [660, 481] width 205 height 11
click at [628, 440] on icon at bounding box center [631, 442] width 10 height 9
click at [639, 483] on icon at bounding box center [644, 481] width 10 height 9
click at [650, 502] on p "unnamed (2) (3).jpg" at bounding box center [660, 501] width 205 height 11
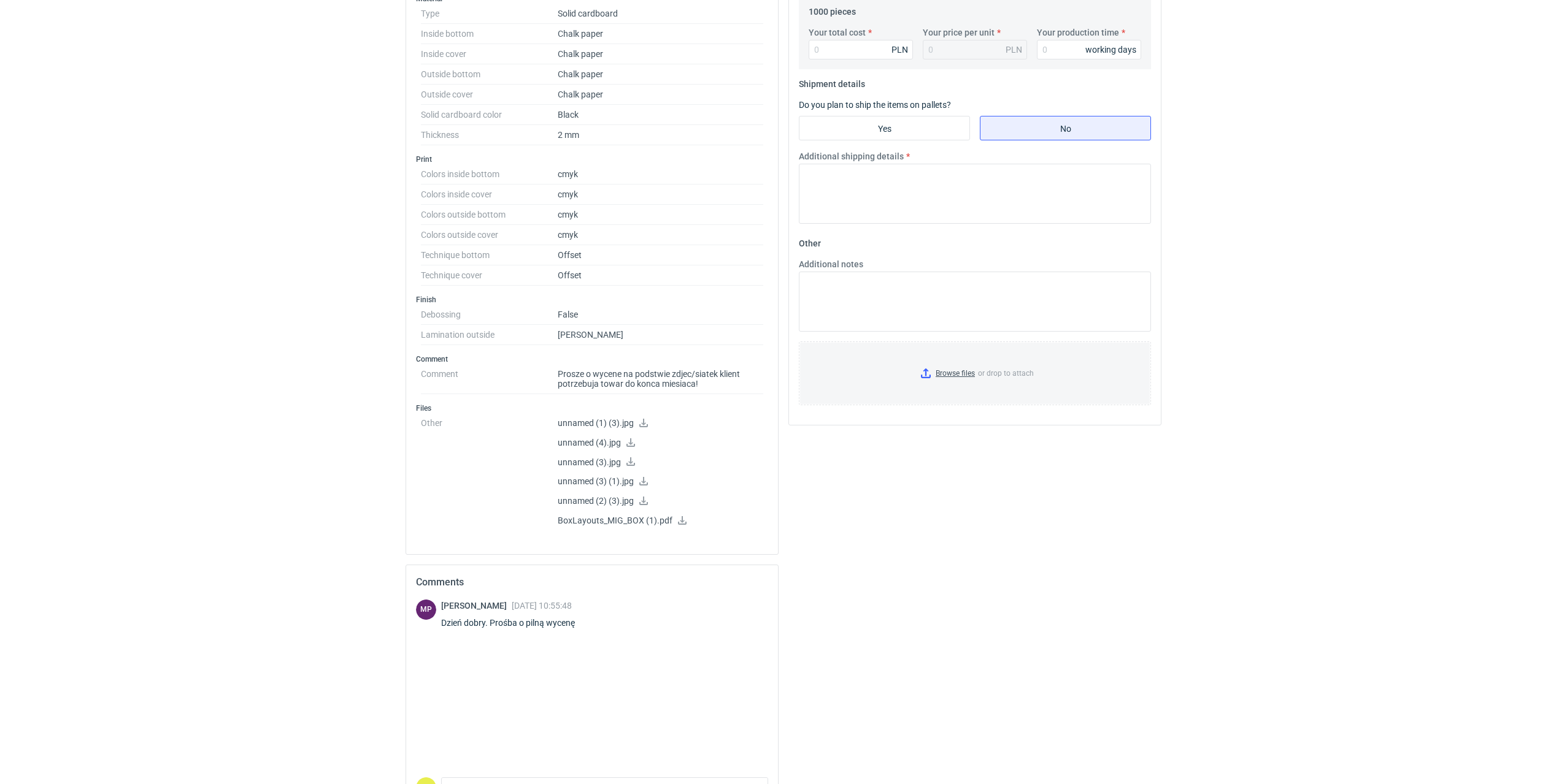
click at [646, 503] on icon at bounding box center [644, 501] width 10 height 9
click at [679, 520] on icon at bounding box center [682, 521] width 10 height 9
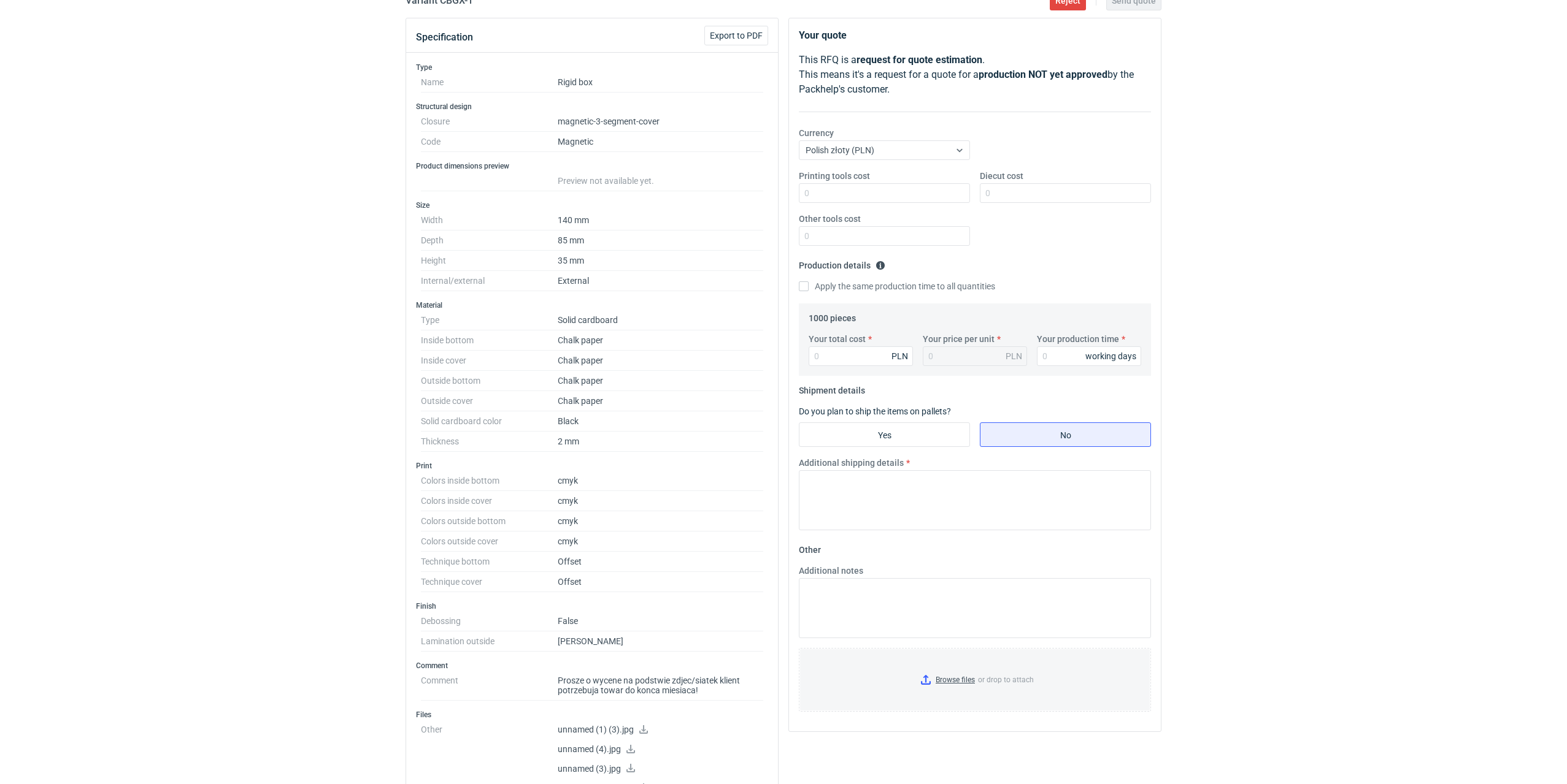
scroll to position [0, 0]
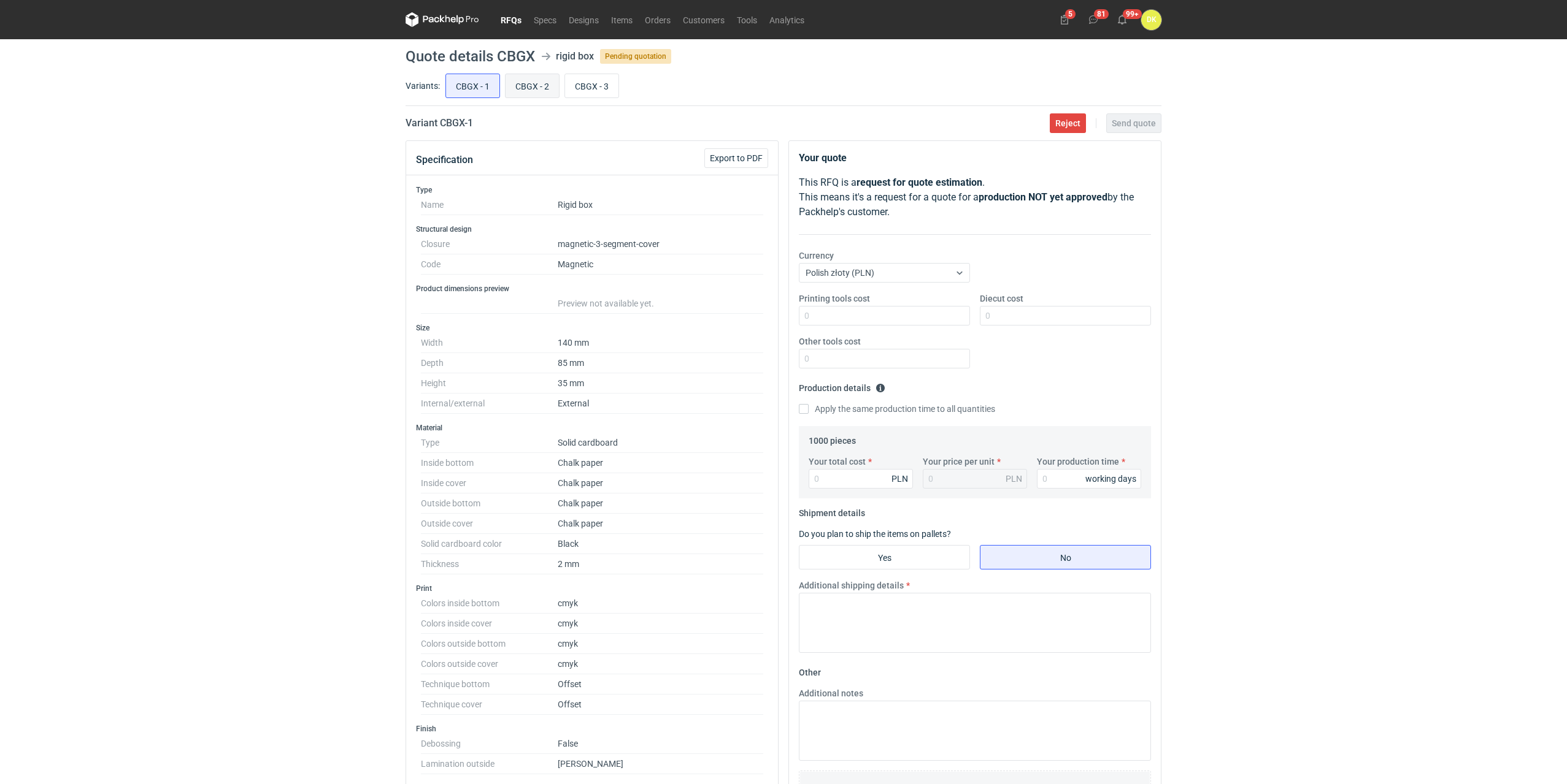
click at [538, 84] on input "CBGX - 2" at bounding box center [532, 86] width 53 height 24
radio input "true"
click at [459, 85] on input "CBGX - 1" at bounding box center [473, 86] width 53 height 24
radio input "true"
click at [533, 83] on input "CBGX - 2" at bounding box center [532, 86] width 53 height 24
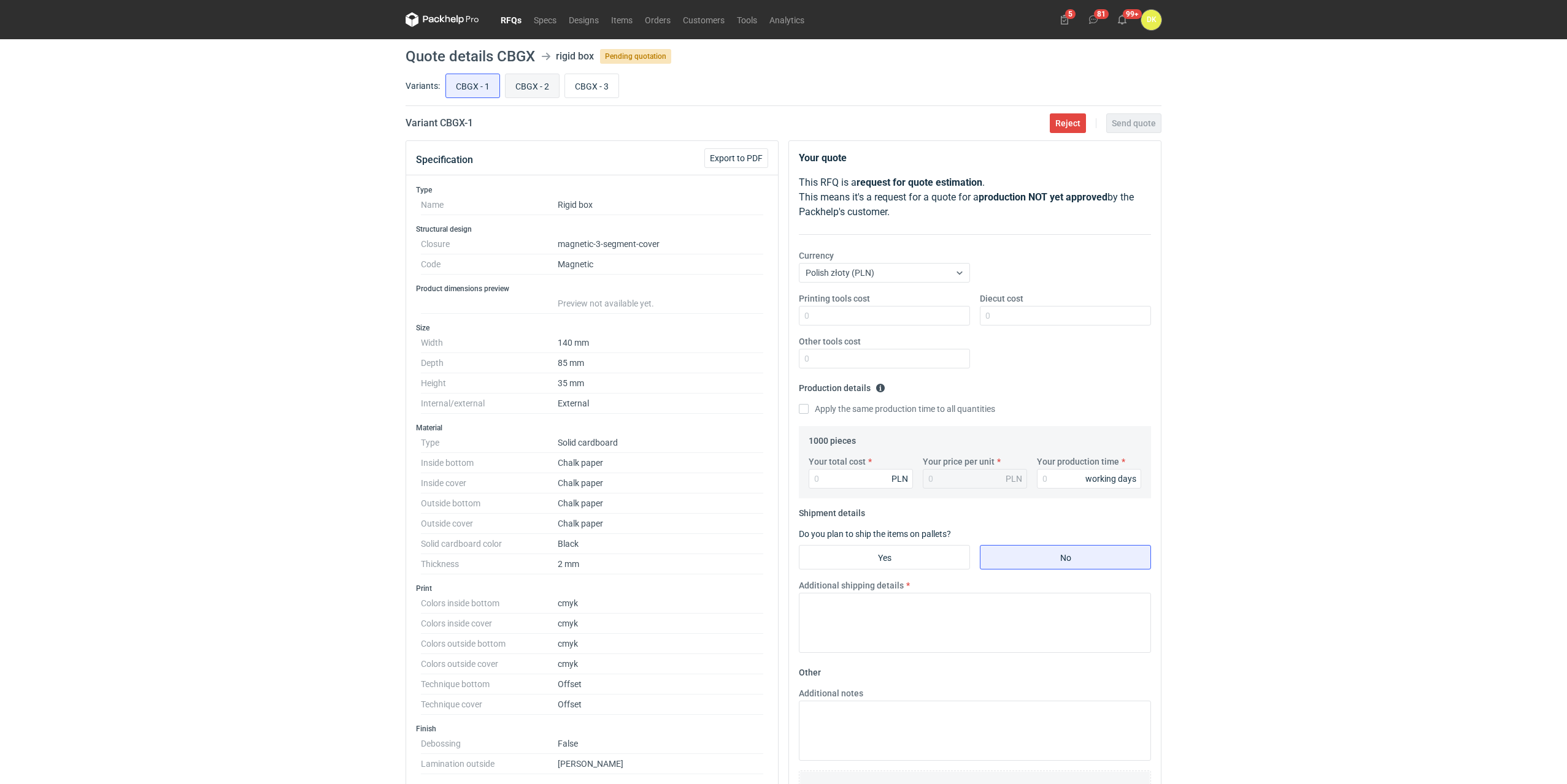
radio input "true"
click at [582, 79] on input "CBGX - 3" at bounding box center [592, 86] width 53 height 24
radio input "true"
click at [1473, 461] on div "RFQs Specs Designs Items Orders Customers Tools Analytics 5 81 99+ DK Dominika …" at bounding box center [784, 392] width 1567 height 784
click at [484, 80] on input "CBGX - 1" at bounding box center [473, 86] width 53 height 24
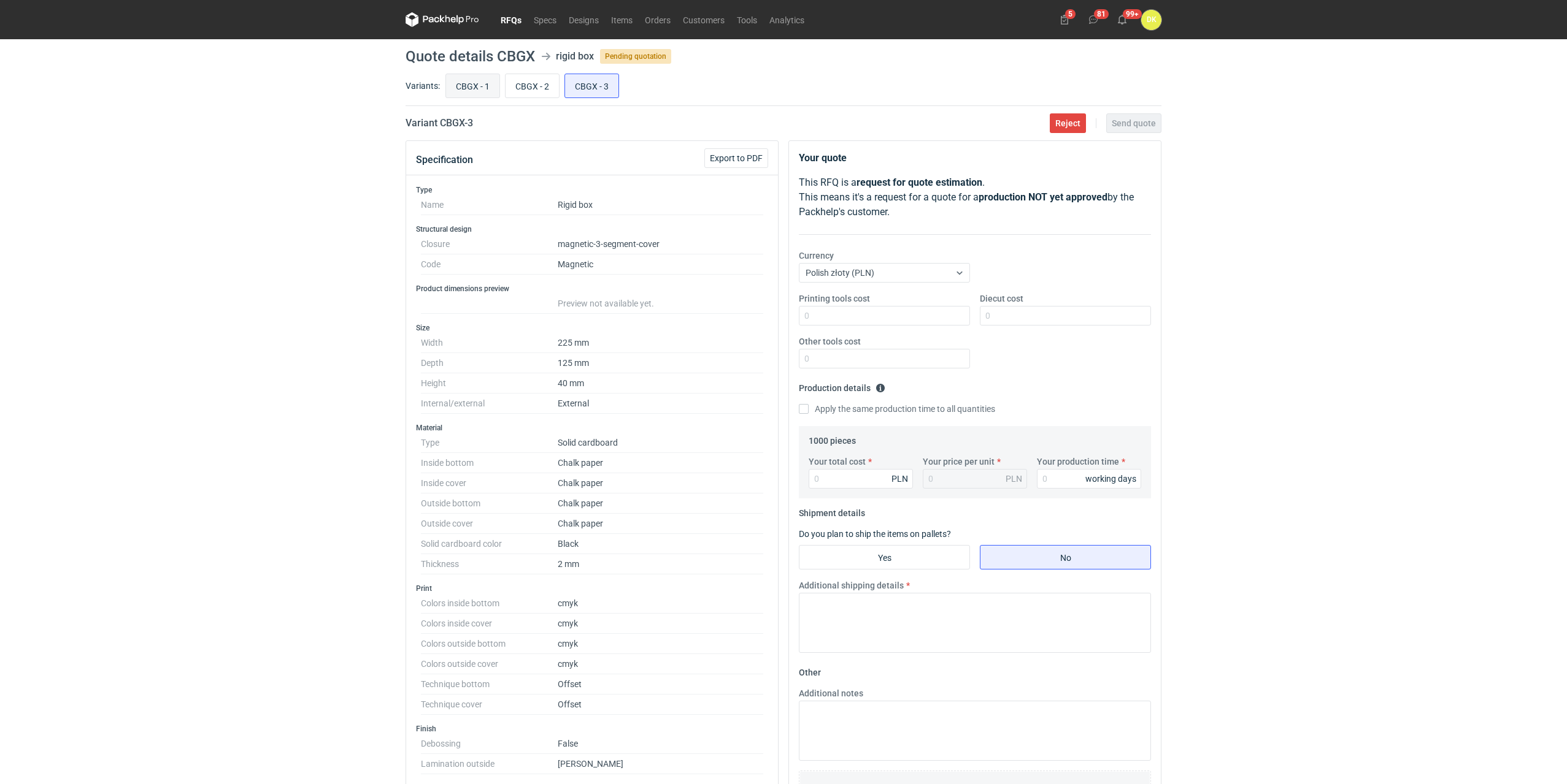
radio input "true"
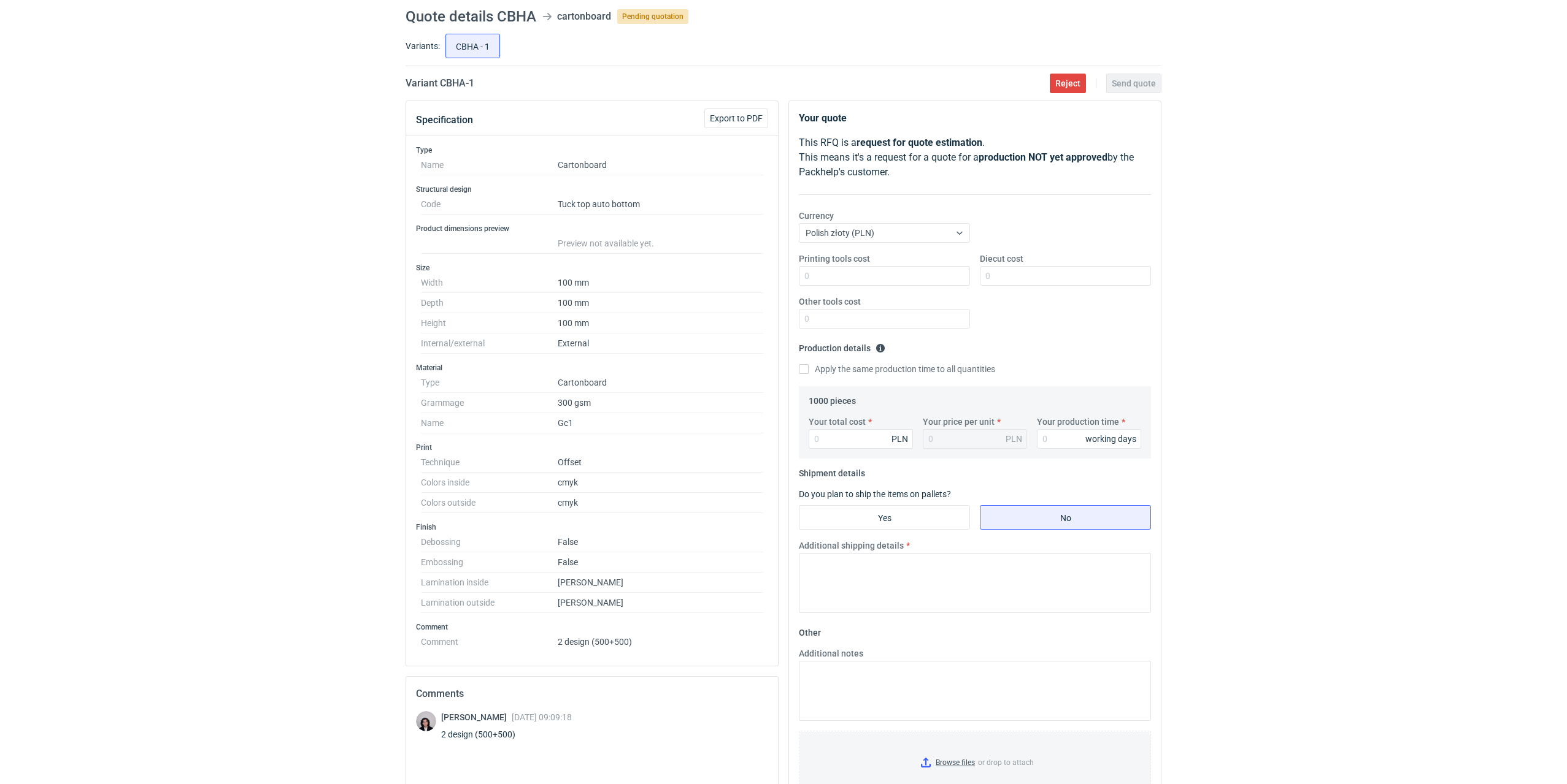
scroll to position [61, 0]
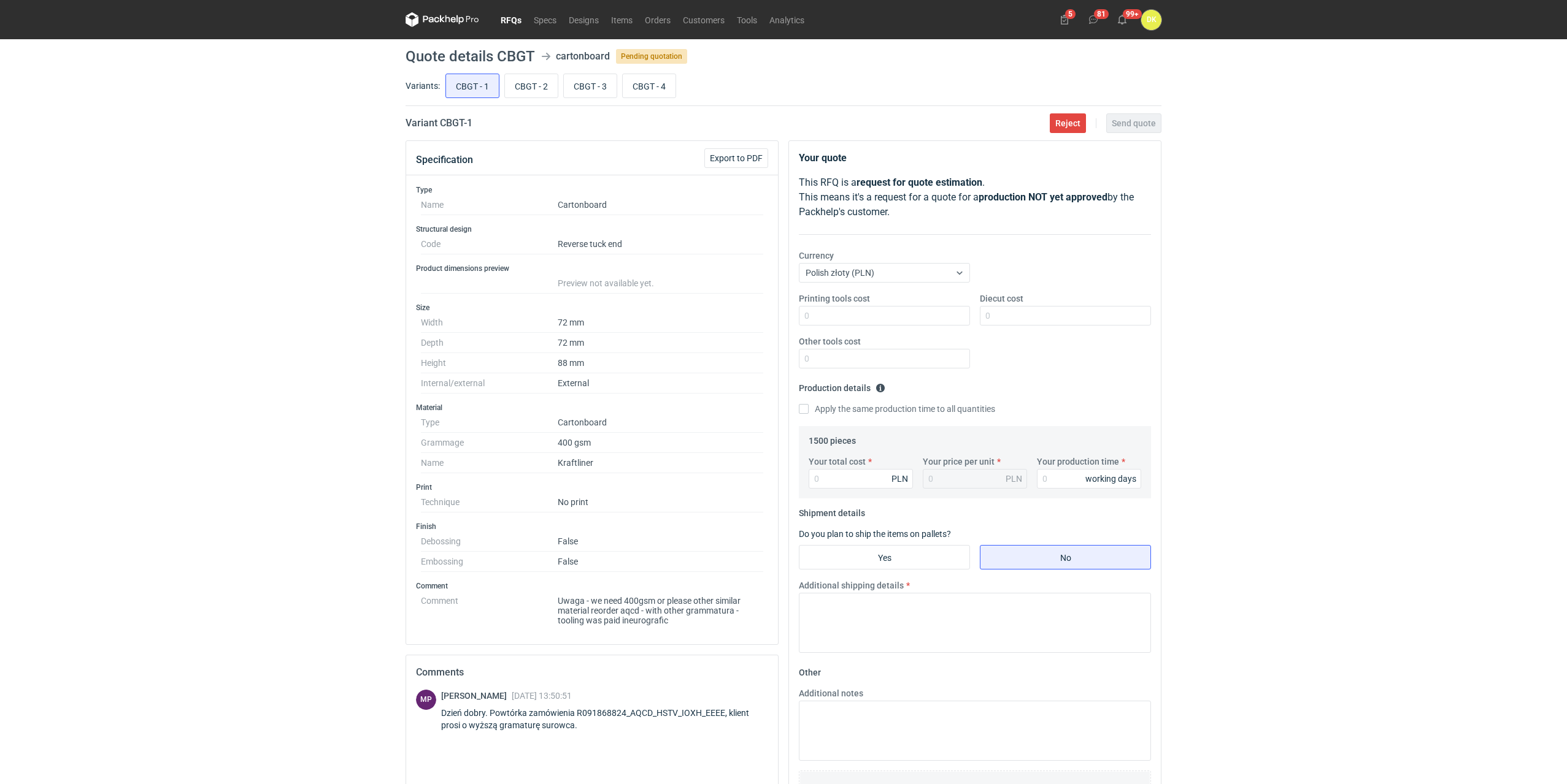
click at [742, 612] on dd "Uwaga - we need 400gsm or please other similar material reorder aqcd - with oth…" at bounding box center [660, 608] width 205 height 34
click at [663, 619] on dd "Uwaga - we need 400gsm or please other similar material reorder aqcd - with oth…" at bounding box center [660, 608] width 205 height 34
click at [649, 607] on dd "Uwaga - we need 400gsm or please other similar material reorder aqcd - with oth…" at bounding box center [660, 608] width 205 height 34
drag, startPoint x: 643, startPoint y: 609, endPoint x: 651, endPoint y: 623, distance: 16.1
click at [651, 623] on dd "Uwaga - we need 400gsm or please other similar material reorder aqcd - with oth…" at bounding box center [660, 608] width 205 height 34
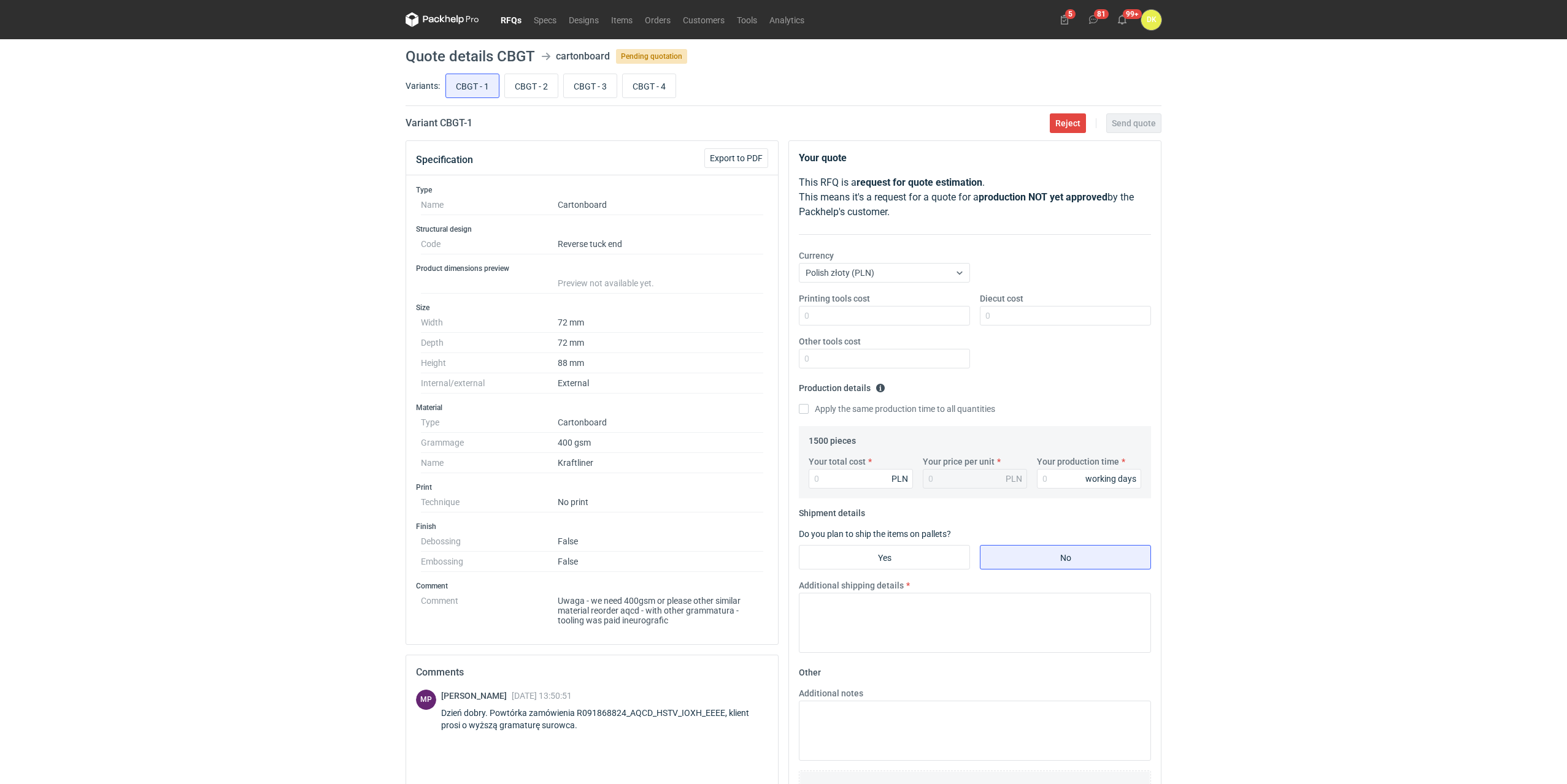
click at [551, 740] on div "MP Michał Palasek 03 Sep 2025 13:50:51 Dzień dobry. Powtórka zamówienia R091868…" at bounding box center [592, 778] width 352 height 178
click at [476, 726] on div "Dzień dobry. Powtórka zamówienia R091868824_AQCD_HSTV_IOXH_EEEE, klient prosi o…" at bounding box center [605, 719] width 327 height 25
click at [609, 717] on div "Dzień dobry. Powtórka zamówienia R091868824_AQCD_HSTV_IOXH_EEEE, klient prosi o…" at bounding box center [605, 719] width 327 height 25
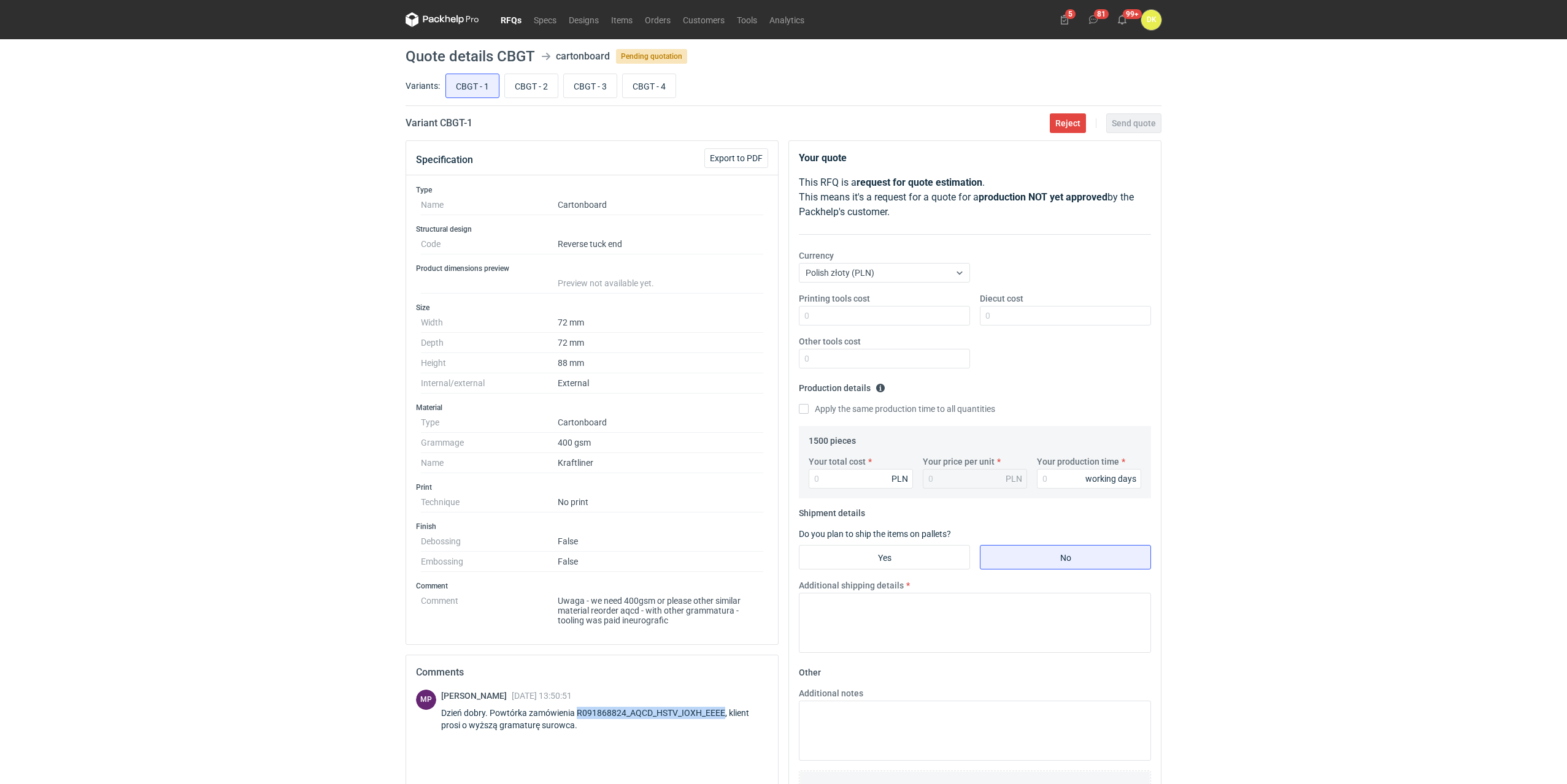
click at [609, 712] on div "Dzień dobry. Powtórka zamówienia R091868824_AQCD_HSTV_IOXH_EEEE, klient prosi o…" at bounding box center [605, 719] width 327 height 25
drag, startPoint x: 624, startPoint y: 711, endPoint x: 576, endPoint y: 708, distance: 48.1
click at [576, 708] on div "Dzień dobry. Powtórka zamówienia R091868824_AQCD_HSTV_IOXH_EEEE, klient prosi o…" at bounding box center [605, 719] width 327 height 25
copy div "R091868824"
click at [624, 553] on dd "False" at bounding box center [660, 562] width 205 height 21
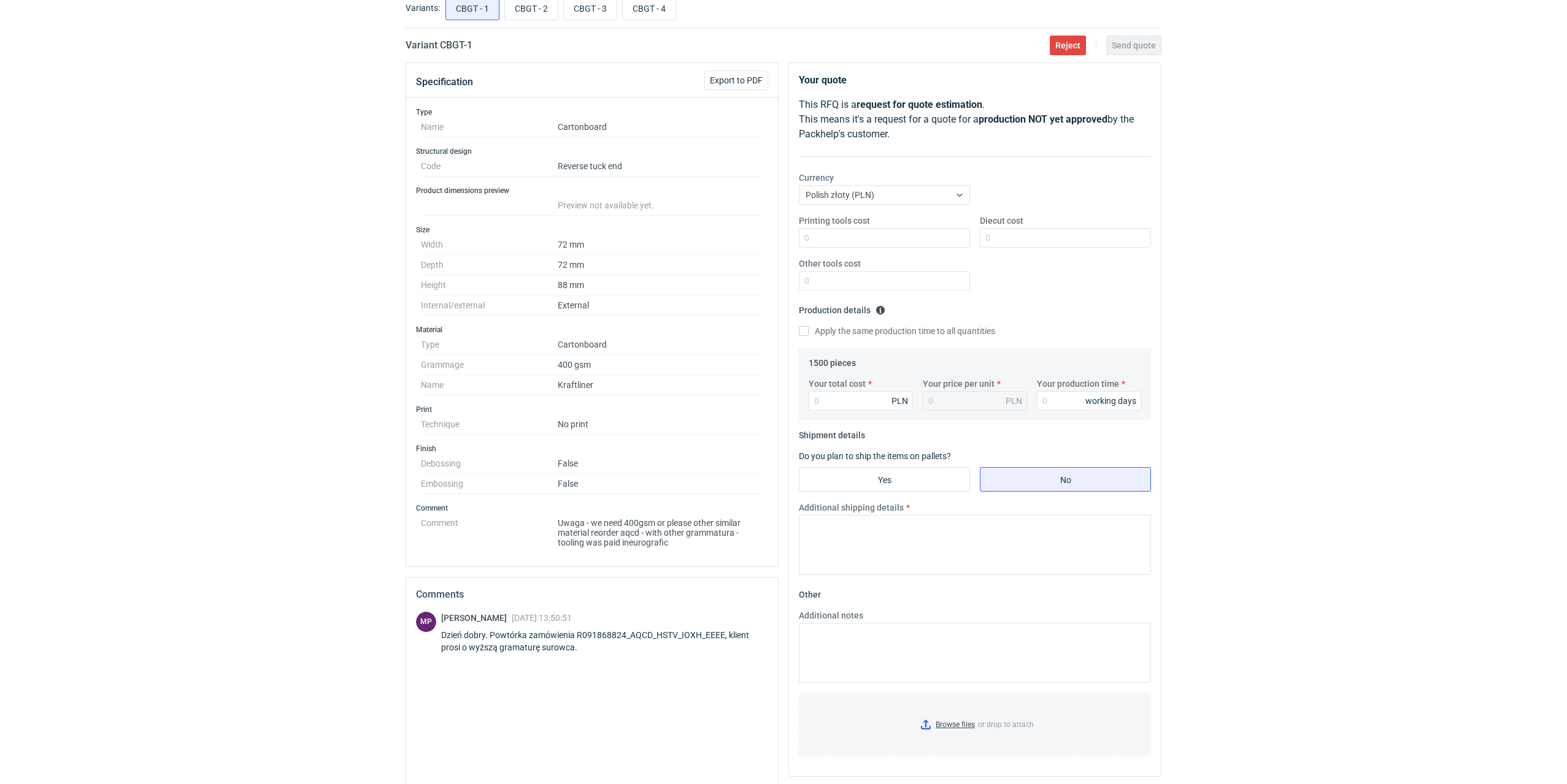
scroll to position [165, 0]
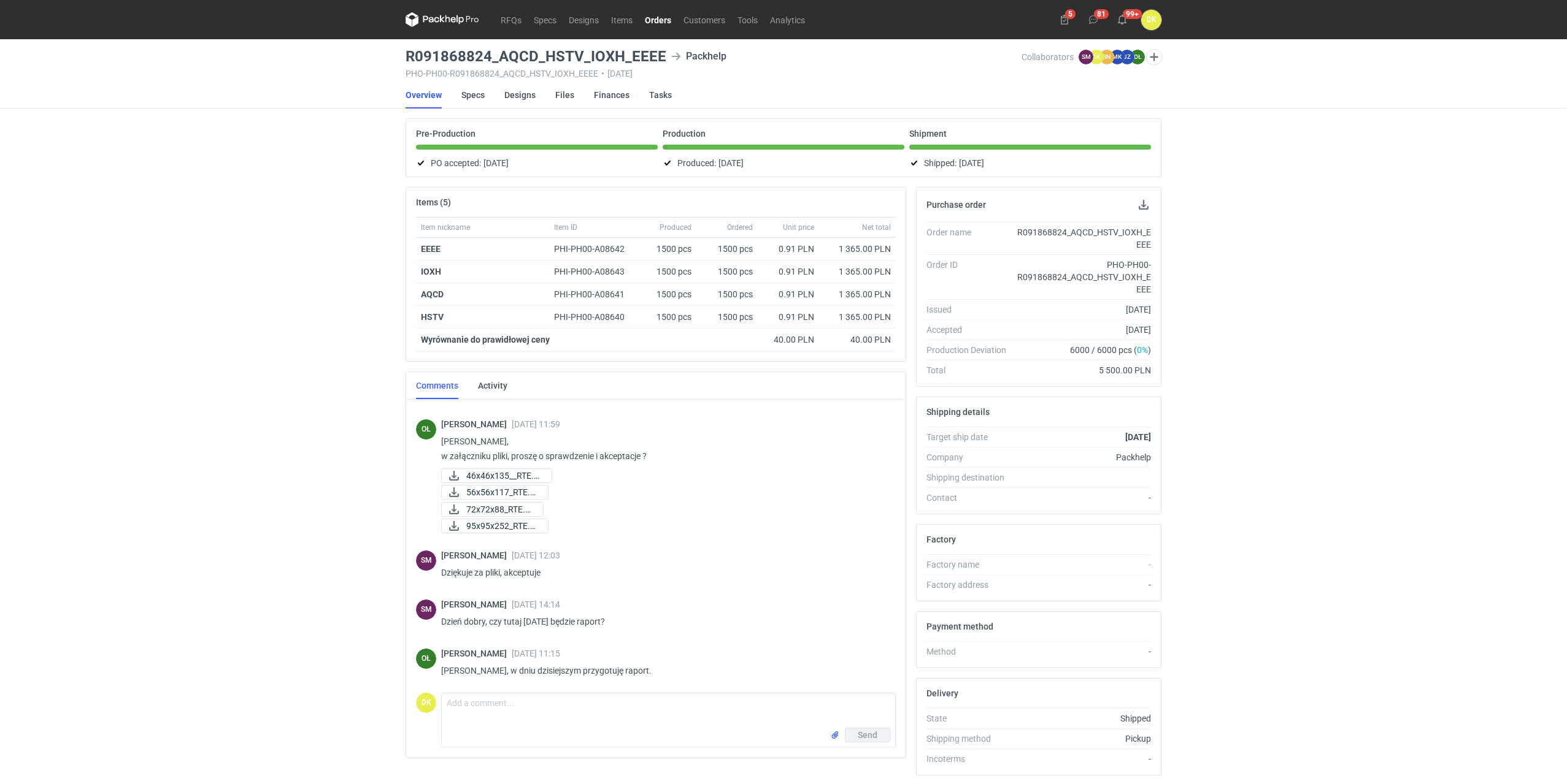
scroll to position [181, 0]
click at [476, 90] on link "Specs" at bounding box center [473, 94] width 24 height 27
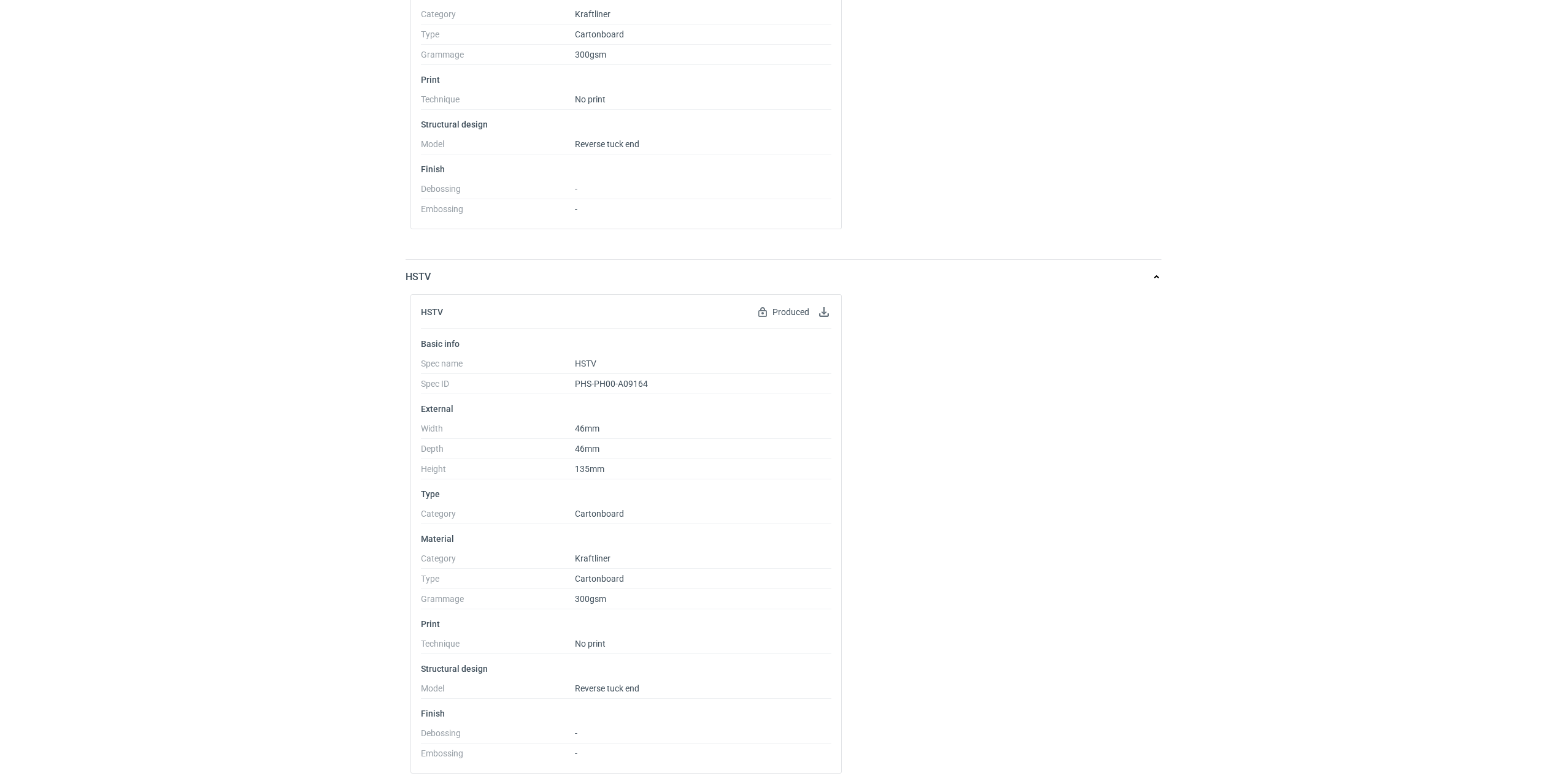
scroll to position [1154, 0]
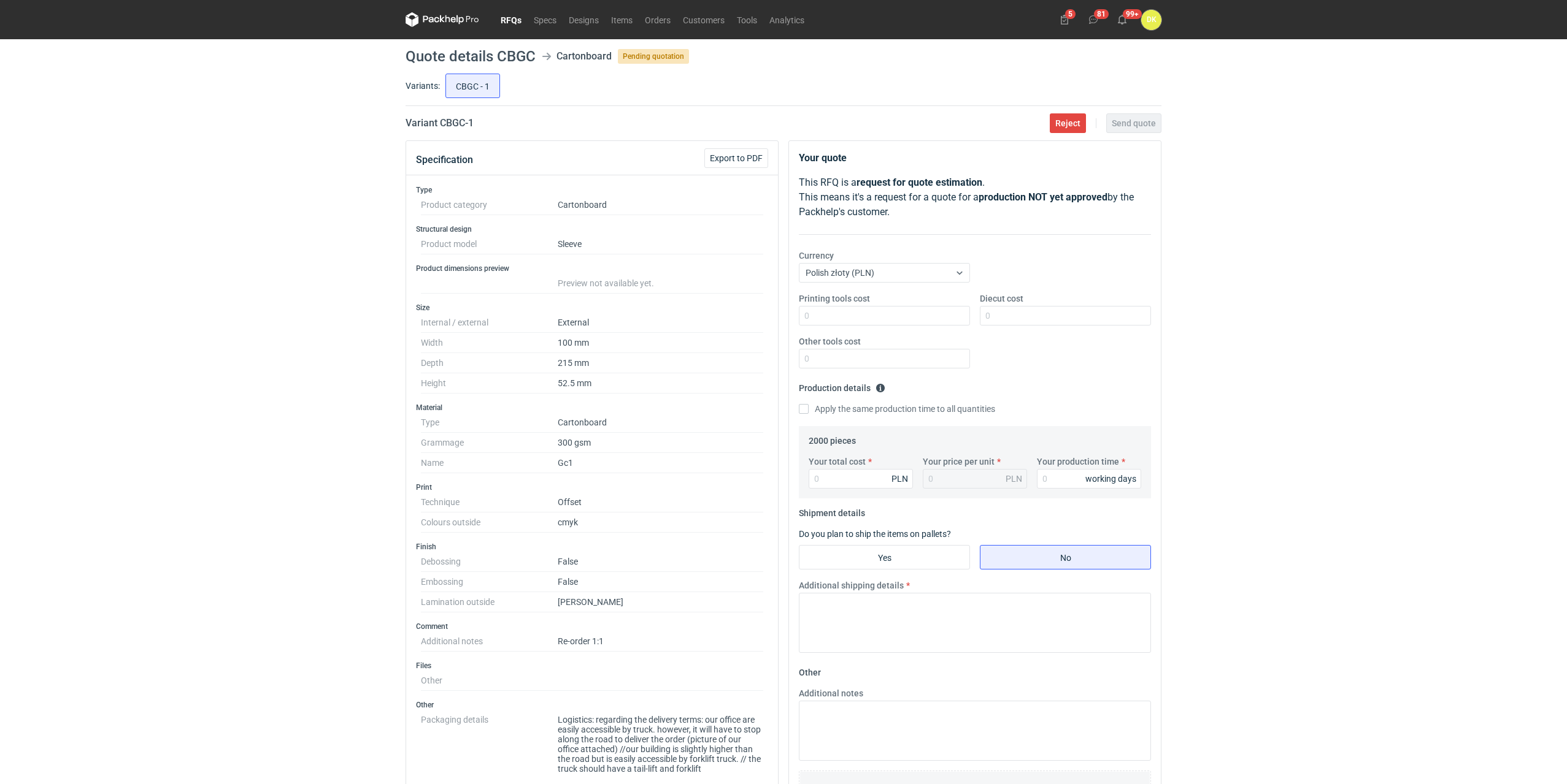
drag, startPoint x: 147, startPoint y: 159, endPoint x: 160, endPoint y: 156, distance: 13.3
click at [149, 159] on div "RFQs Specs Designs Items Orders Customers Tools Analytics 5 81 99+ DK [PERSON_N…" at bounding box center [784, 392] width 1567 height 784
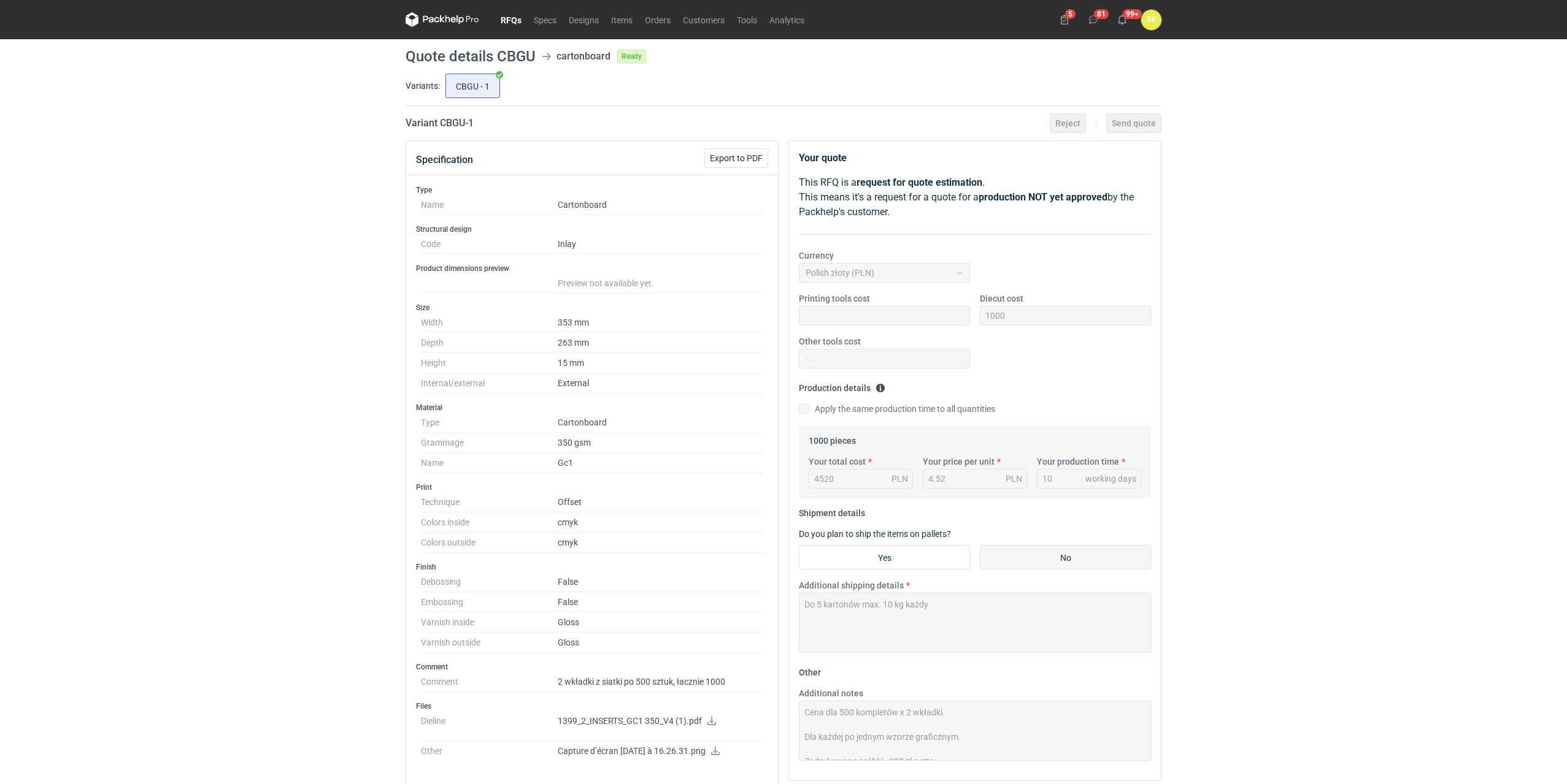
click at [511, 15] on link "RFQs" at bounding box center [511, 19] width 33 height 15
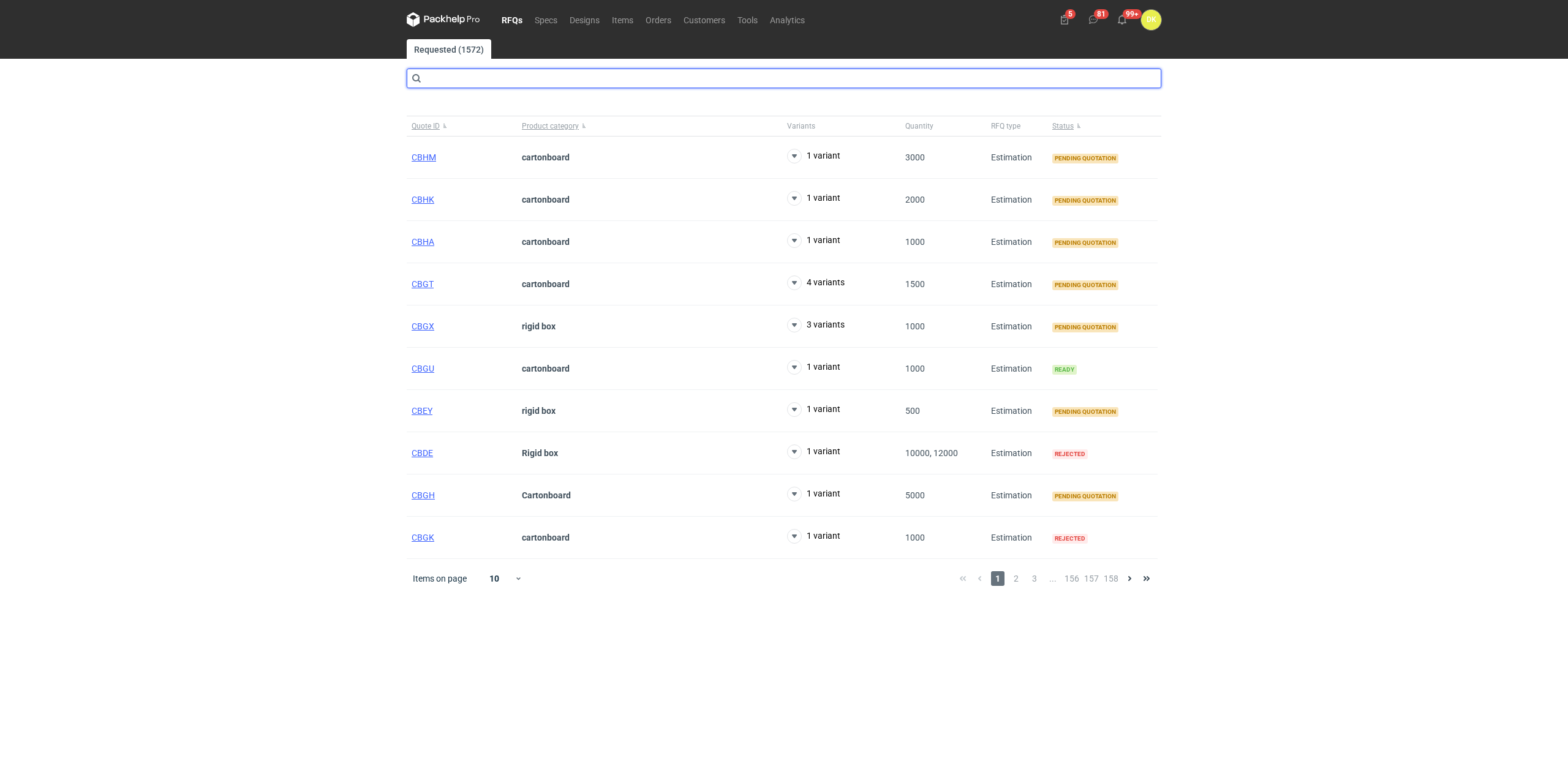
click at [544, 76] on input "text" at bounding box center [783, 78] width 755 height 20
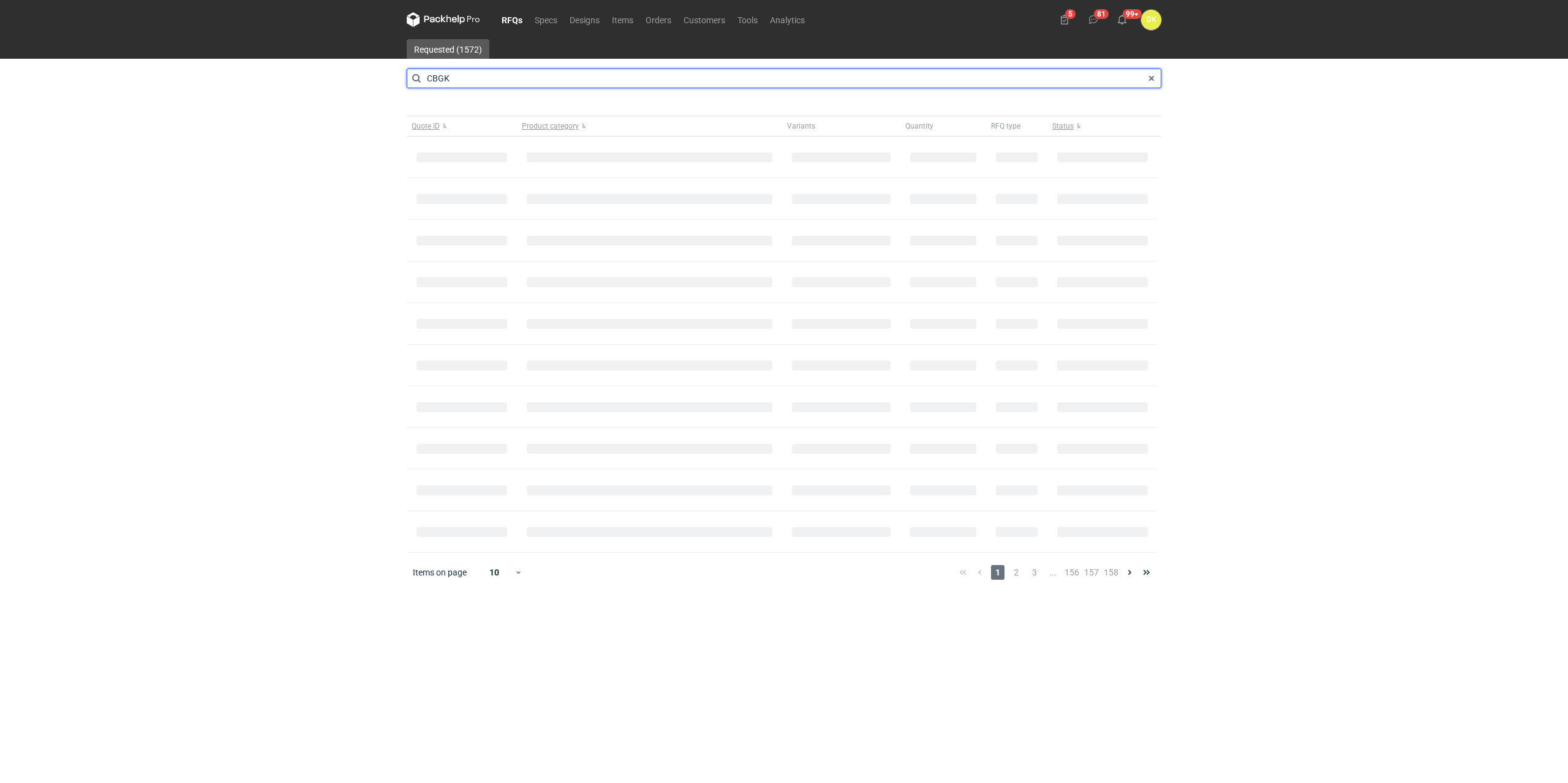
type input "CBGK"
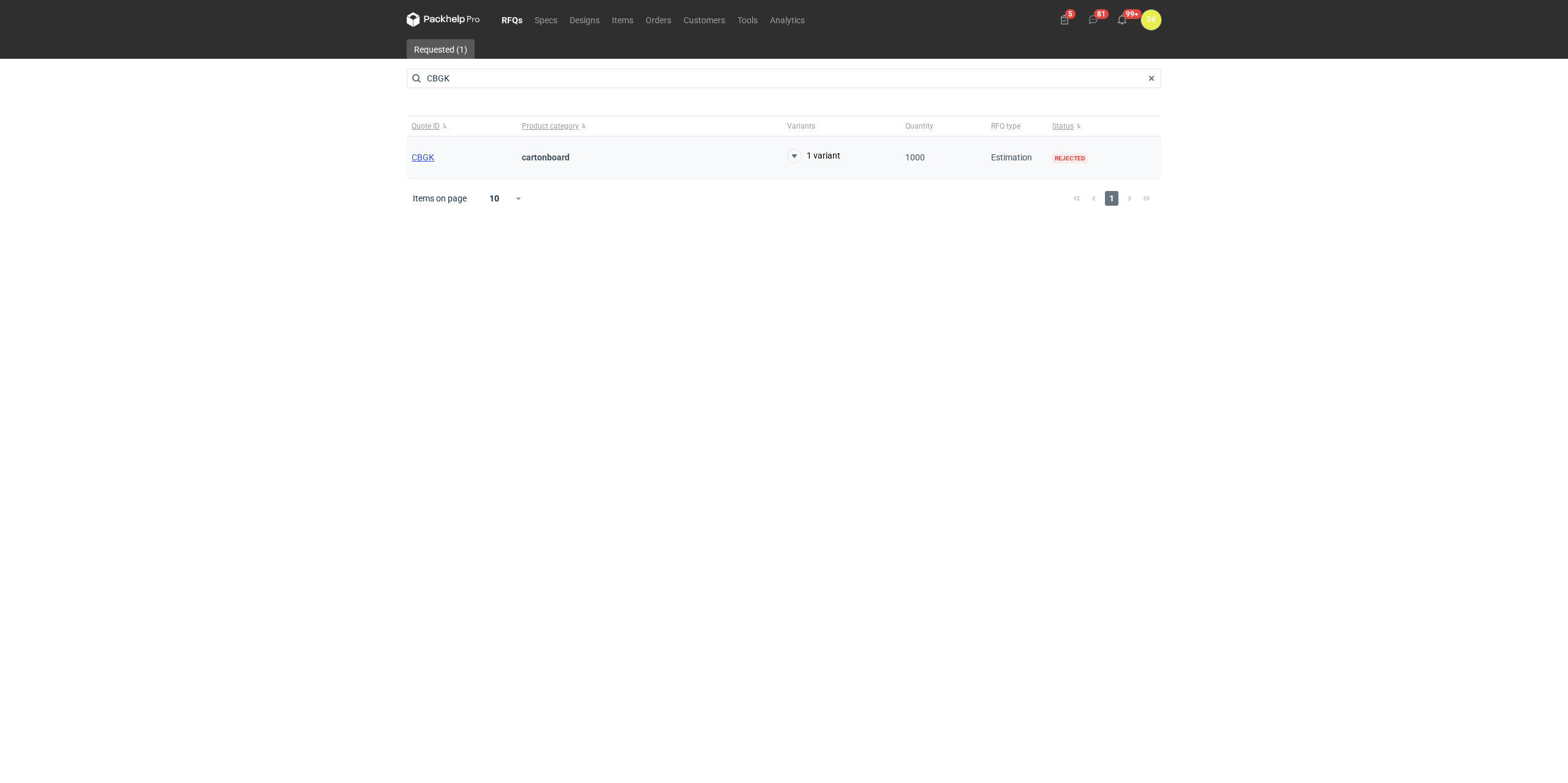
click at [426, 156] on span "CBGK" at bounding box center [422, 157] width 23 height 10
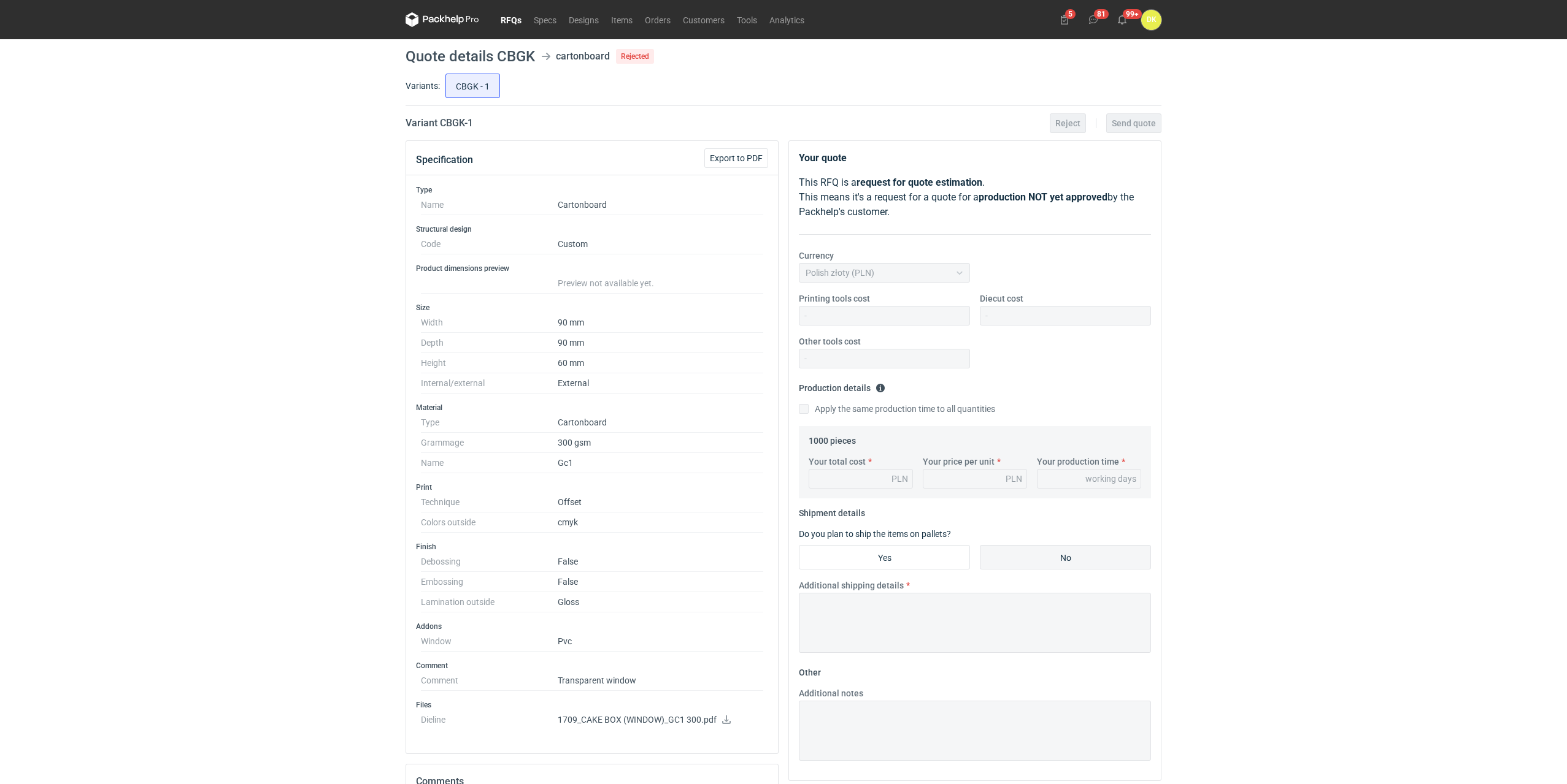
click at [520, 17] on link "RFQs" at bounding box center [511, 19] width 33 height 15
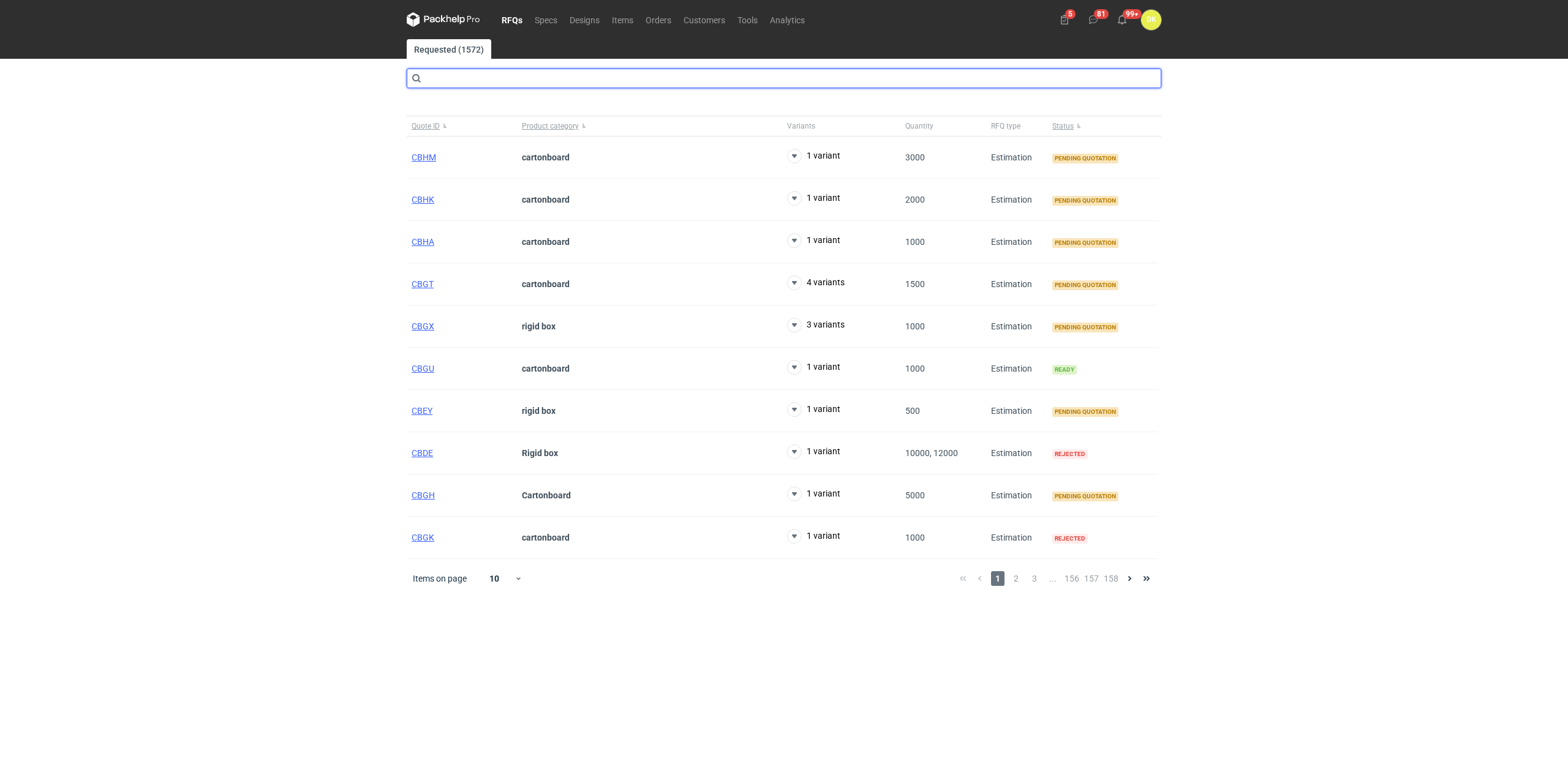
click at [468, 77] on input "text" at bounding box center [783, 78] width 755 height 20
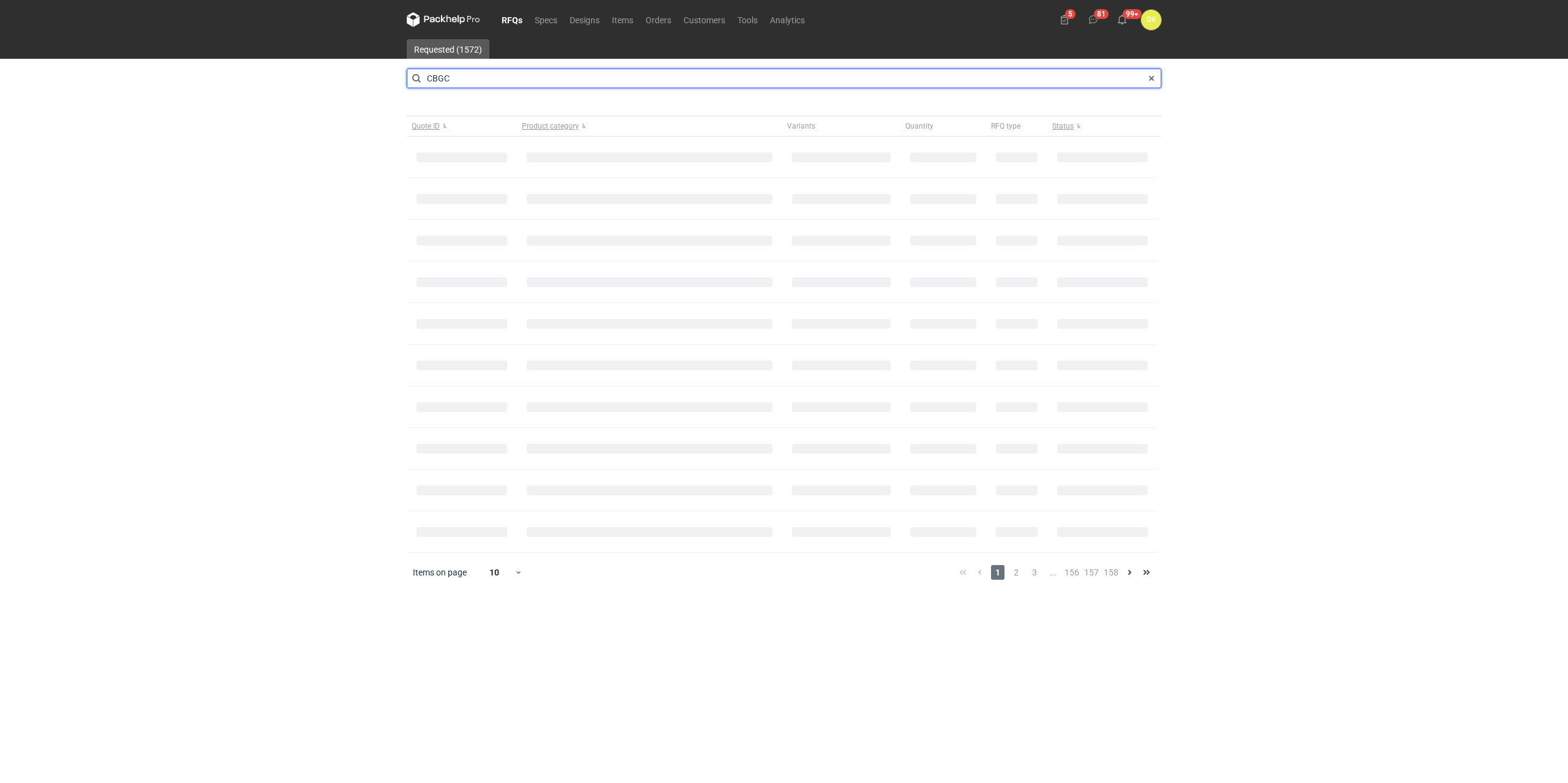
type input "CBGC"
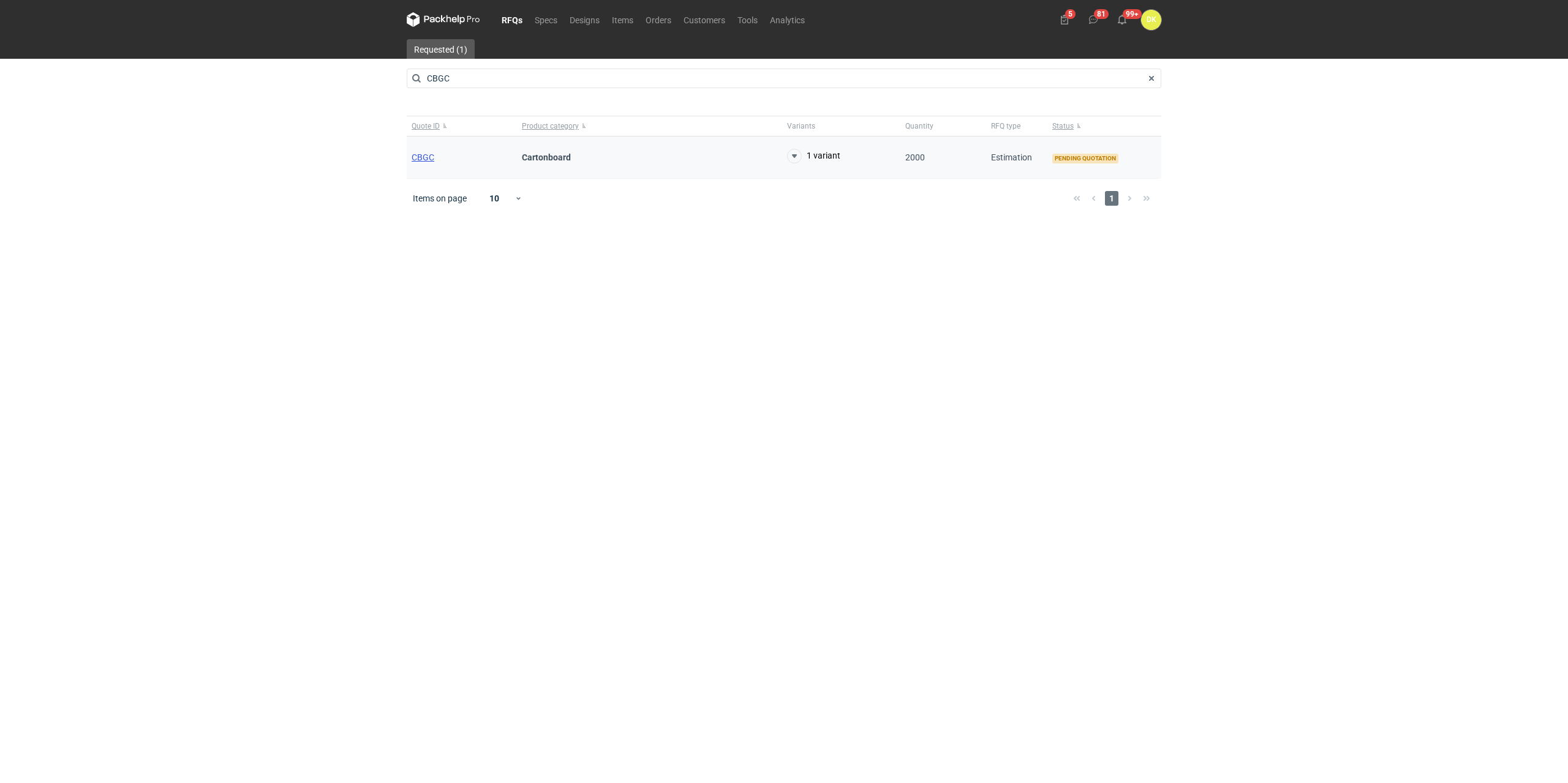
click at [422, 158] on span "CBGC" at bounding box center [422, 157] width 23 height 10
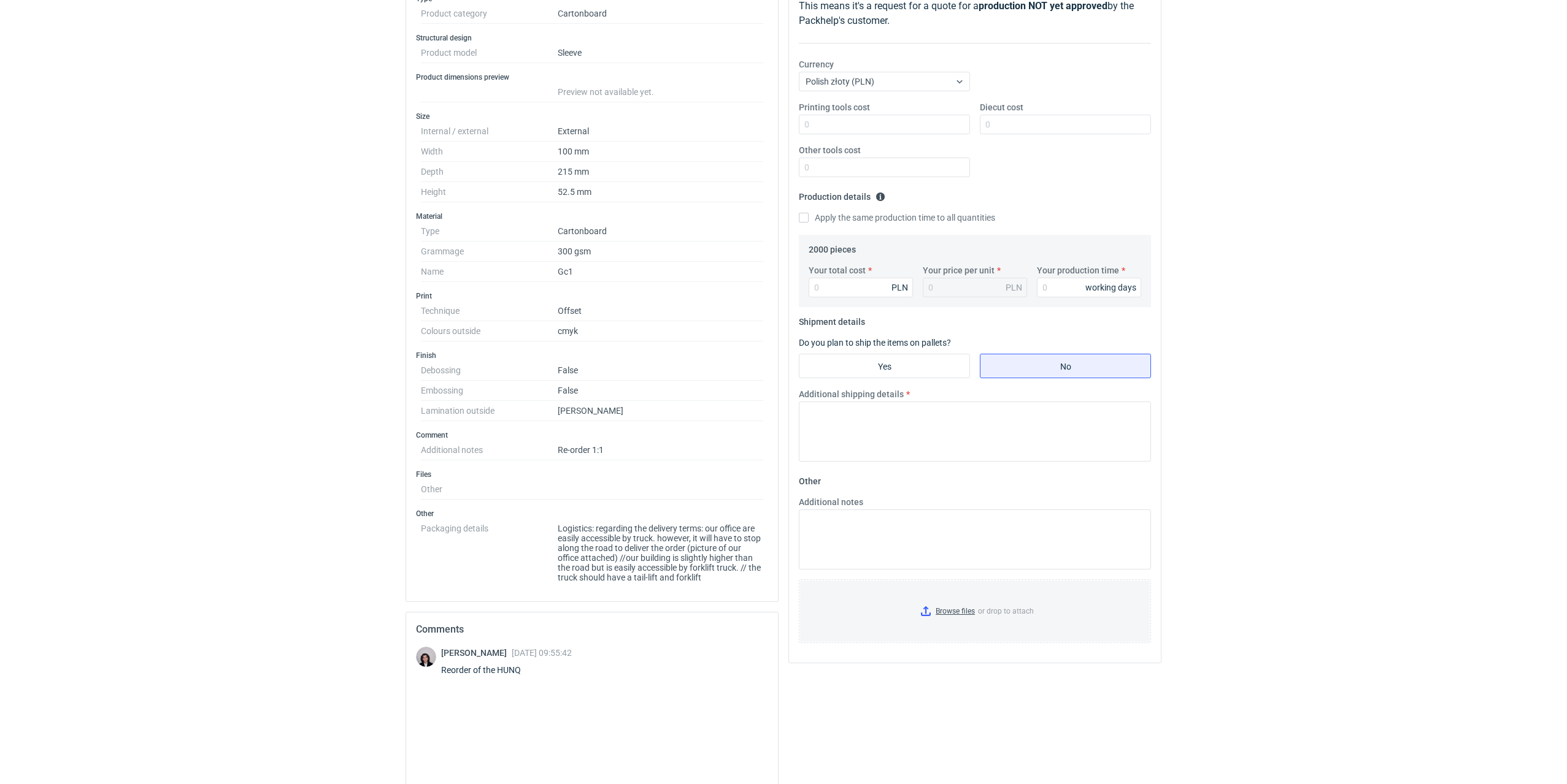
scroll to position [191, 0]
click at [1267, 593] on html "RFQs Specs Designs Items Orders Customers Tools Analytics 5 81 99+ DK [PERSON_N…" at bounding box center [784, 201] width 1567 height 784
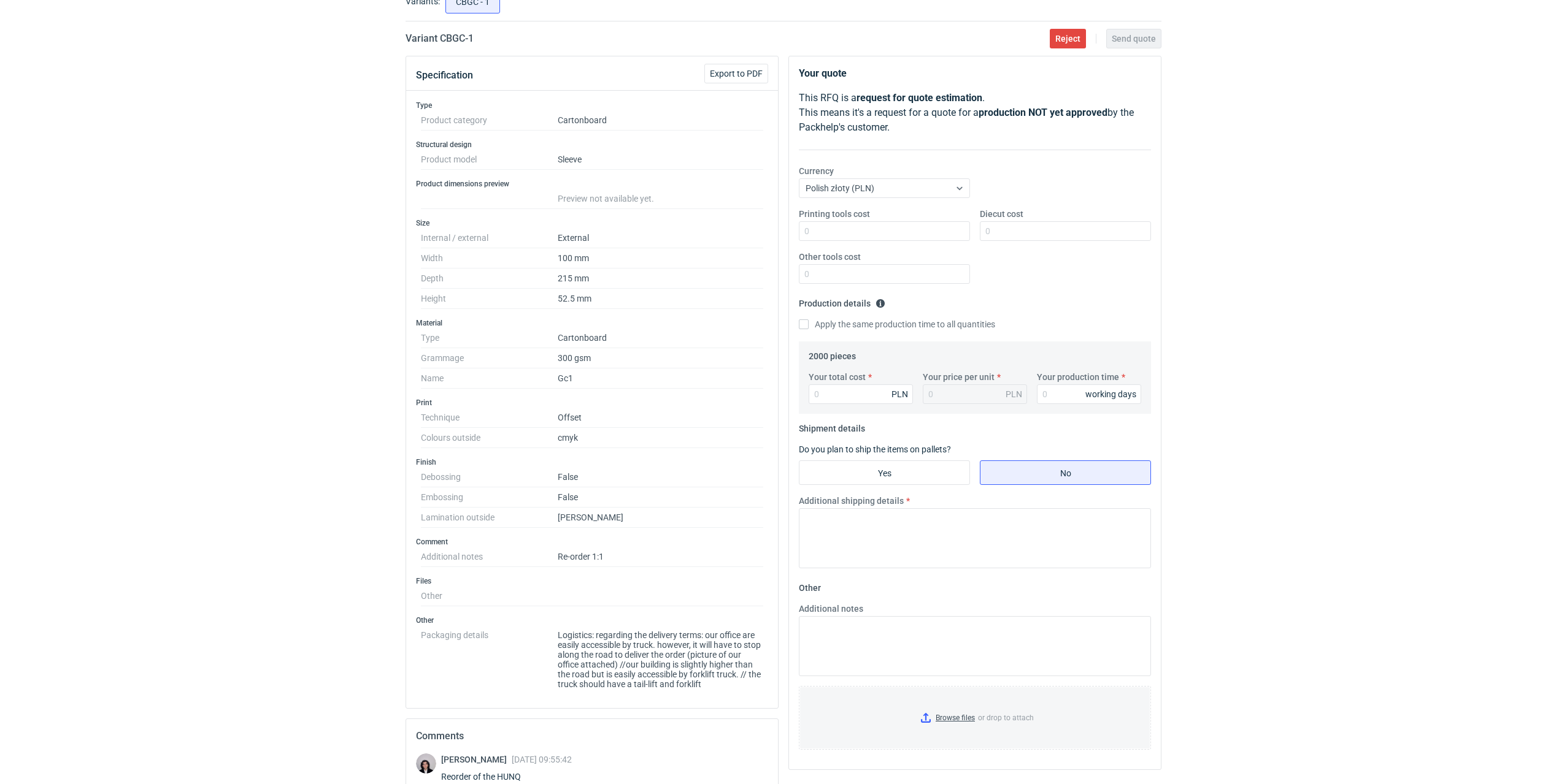
scroll to position [0, 0]
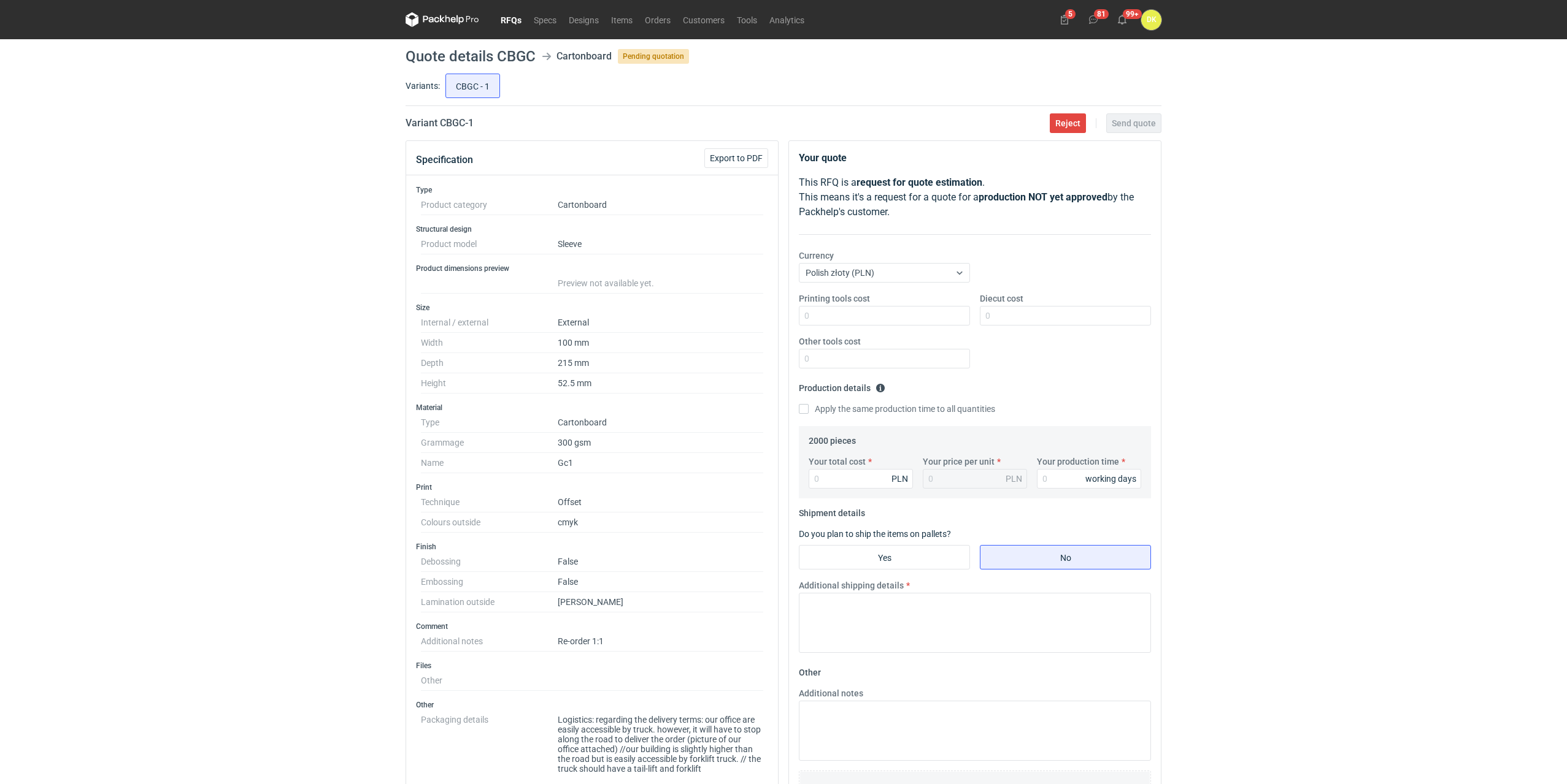
click at [498, 50] on h1 "Quote details CBGC" at bounding box center [471, 56] width 130 height 15
click at [335, 414] on div "RFQs Specs Designs Items Orders Customers Tools Analytics 5 81 99+ DK [PERSON_N…" at bounding box center [784, 392] width 1567 height 784
click at [849, 478] on input "Your total cost" at bounding box center [861, 478] width 104 height 20
type input "1900"
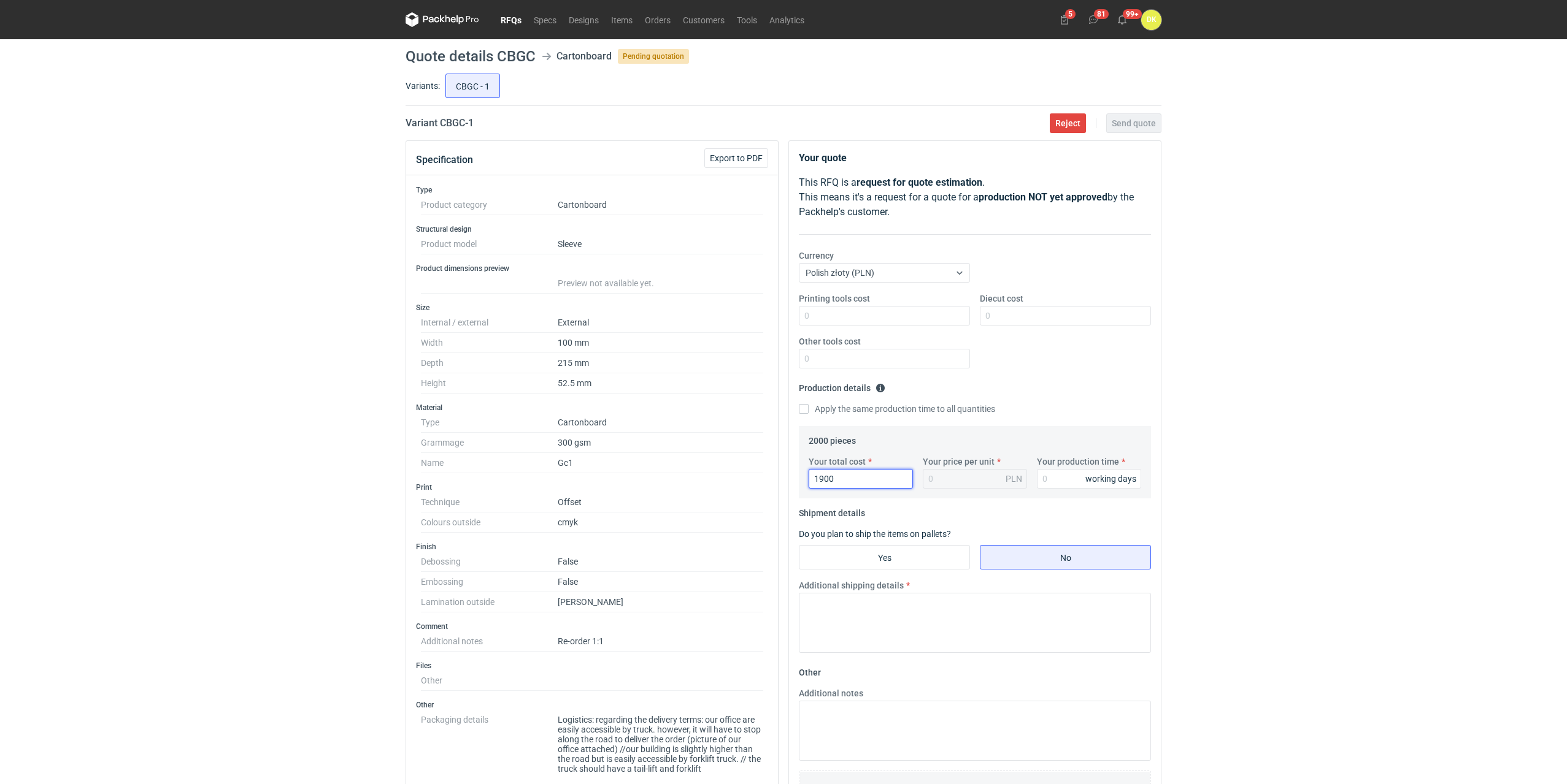
type input "0.95"
type input "1900"
click at [1064, 478] on input "Your production time" at bounding box center [1089, 478] width 104 height 20
type input "10"
click at [948, 621] on textarea "Additional shipping details" at bounding box center [975, 623] width 352 height 60
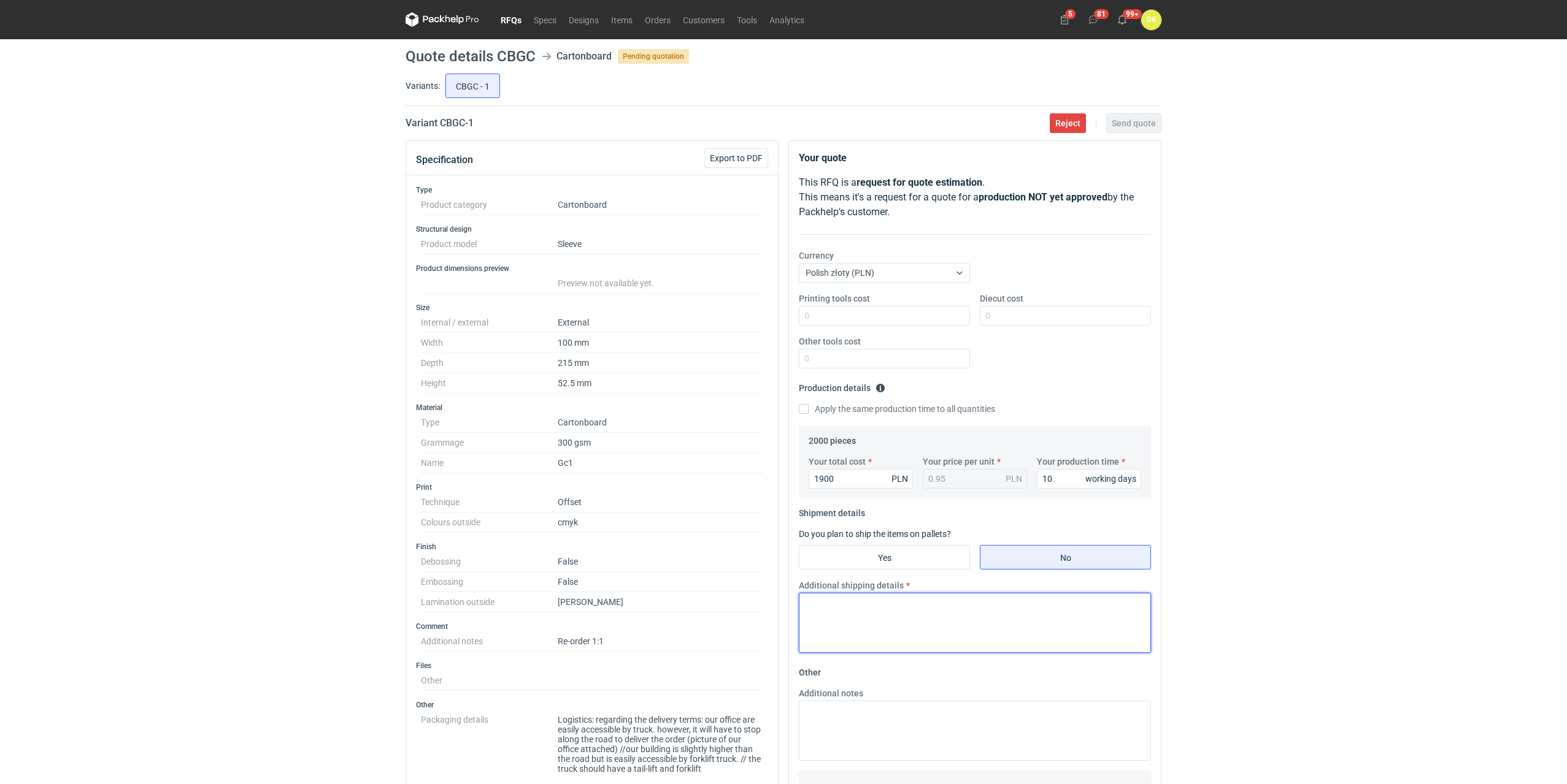
click at [900, 606] on textarea "Additional shipping details" at bounding box center [975, 623] width 352 height 60
type textarea "4 kartony do 10 kg"
click at [1118, 127] on span "Send quote" at bounding box center [1133, 123] width 44 height 9
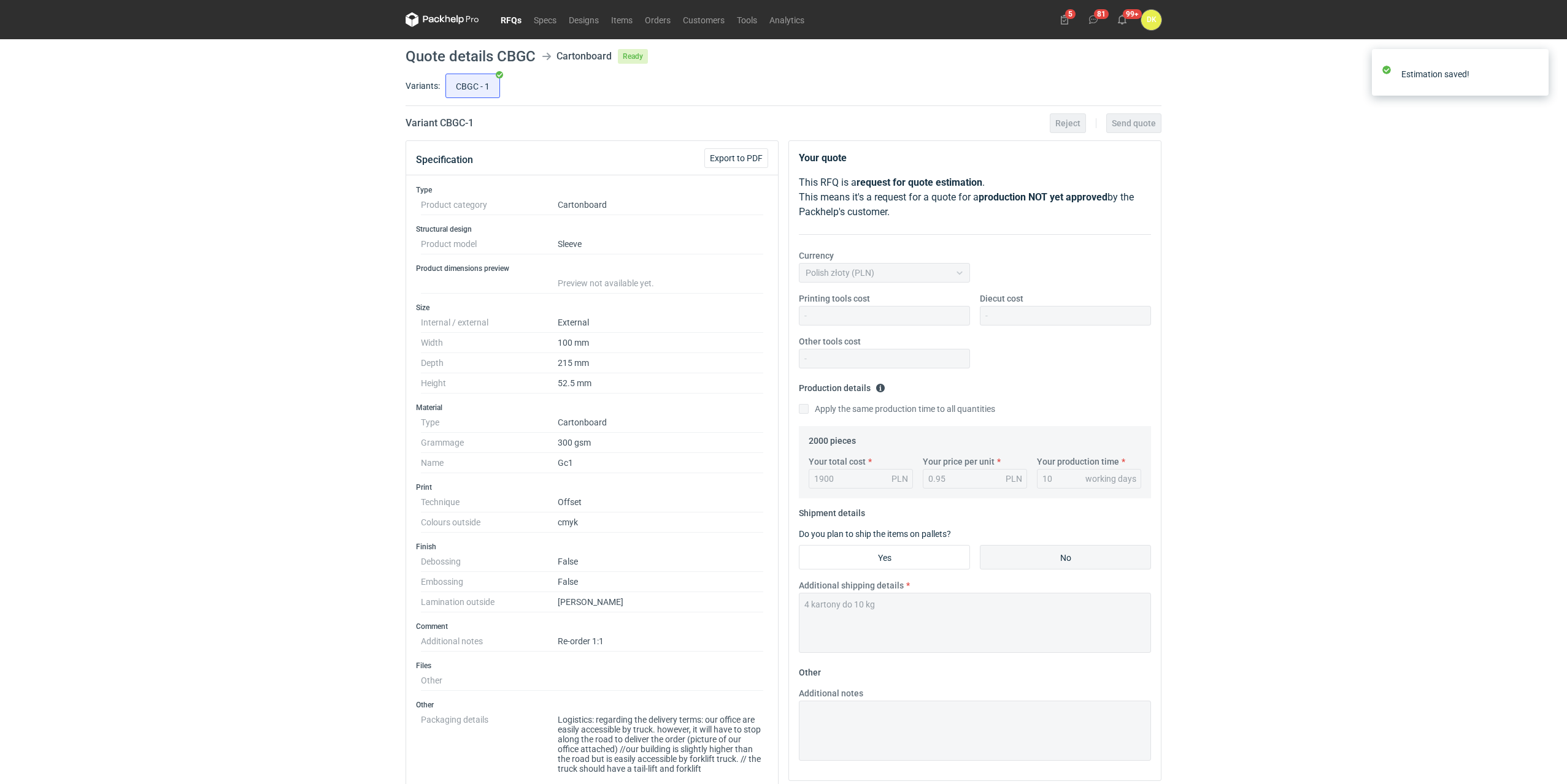
click at [121, 634] on div "RFQs Specs Designs Items Orders Customers Tools Analytics 5 81 99+ DK [PERSON_N…" at bounding box center [784, 392] width 1567 height 784
click at [515, 16] on link "RFQs" at bounding box center [511, 19] width 33 height 15
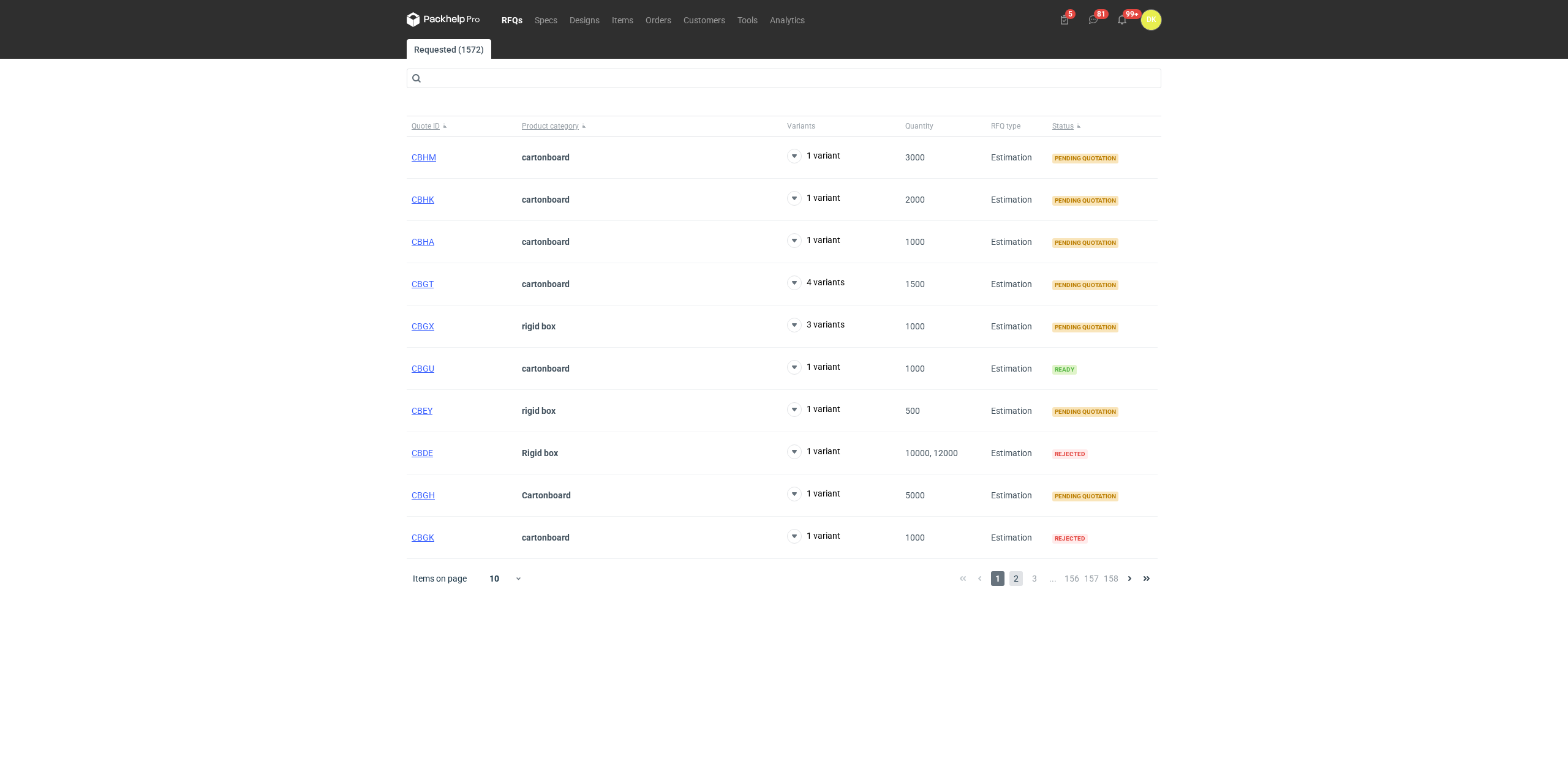
click at [1018, 578] on span "2" at bounding box center [1017, 578] width 14 height 15
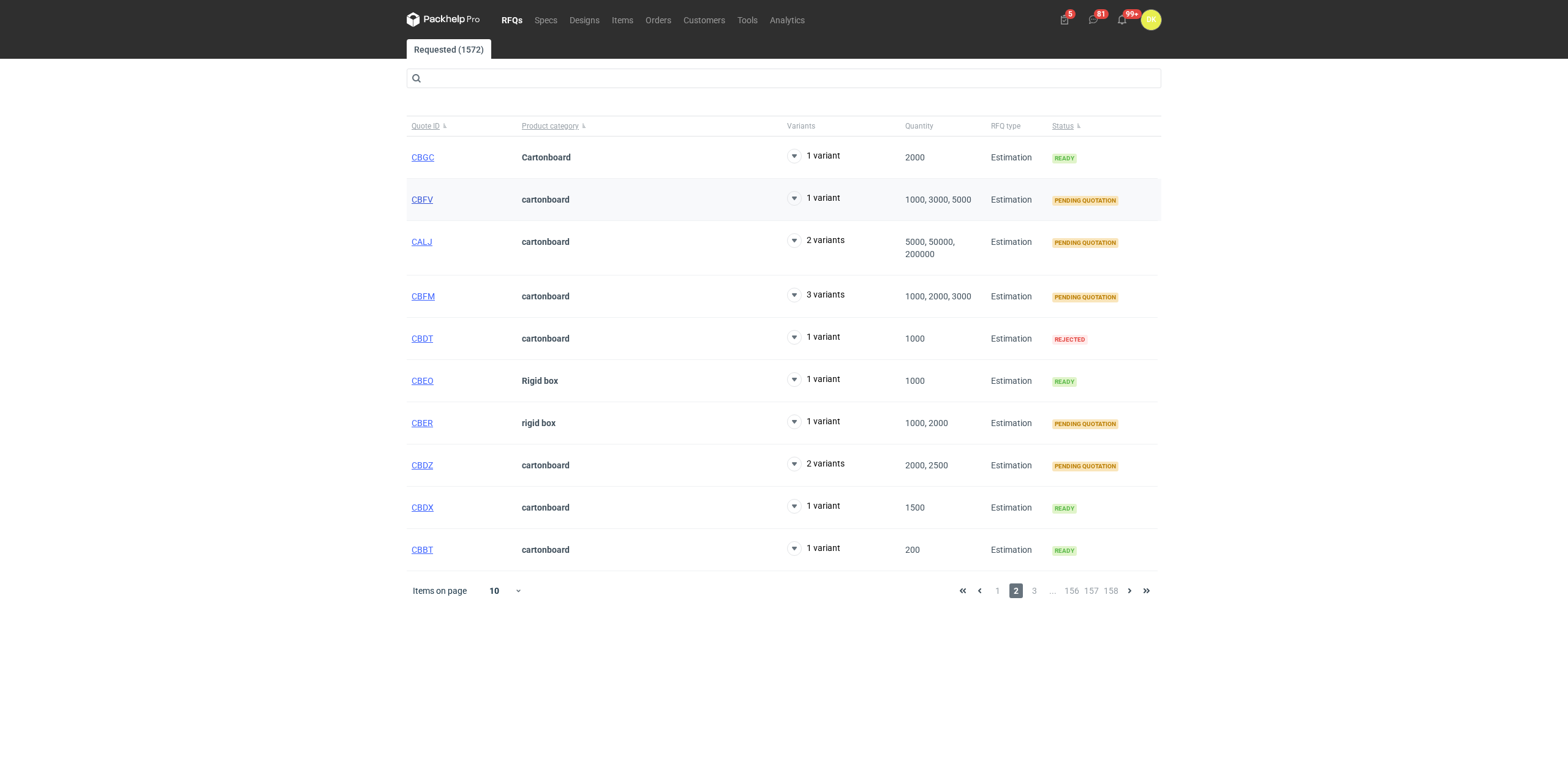
click at [420, 198] on span "CBFV" at bounding box center [422, 199] width 22 height 10
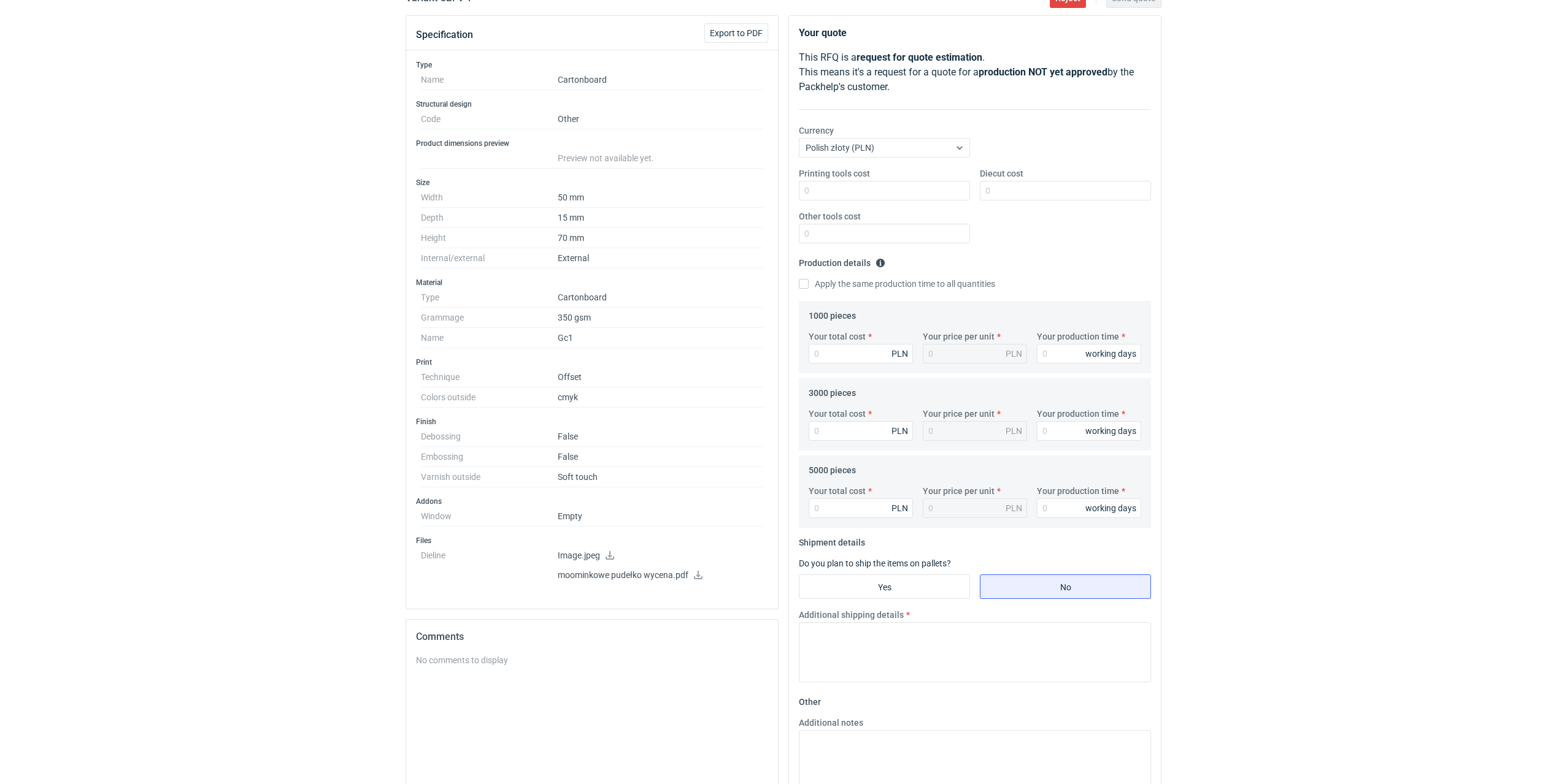
scroll to position [123, 0]
click at [700, 579] on icon at bounding box center [698, 578] width 10 height 9
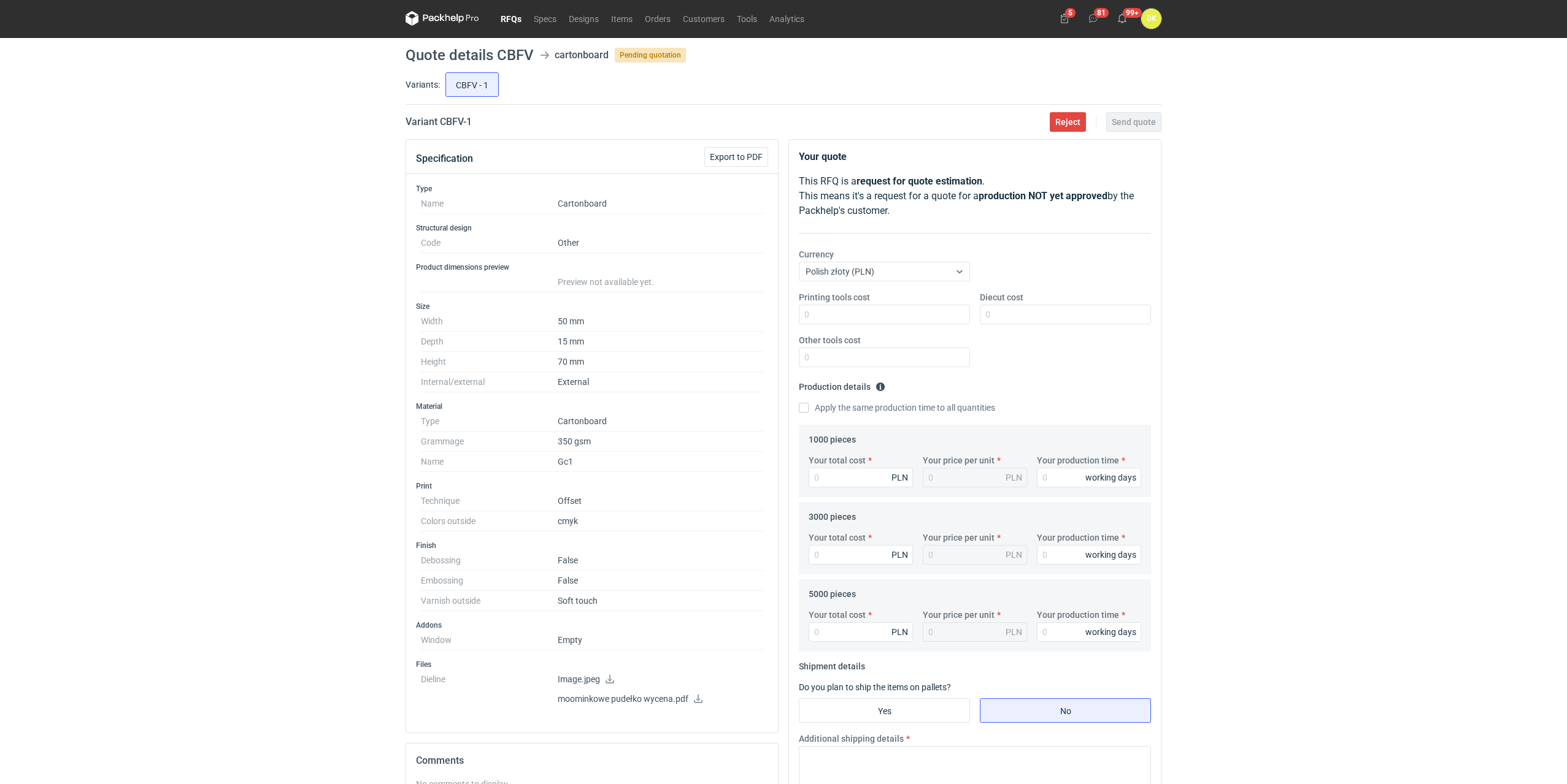
scroll to position [0, 0]
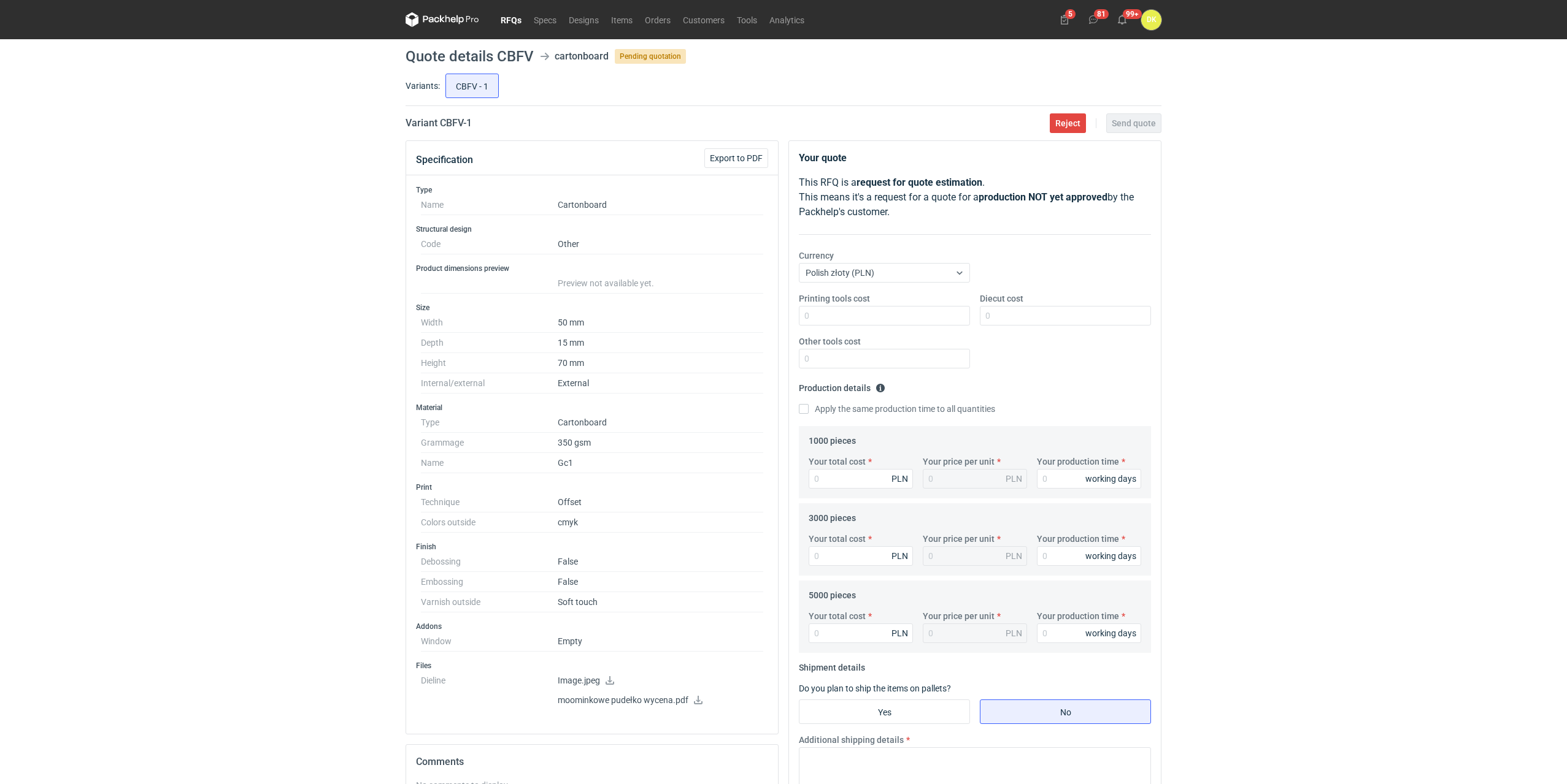
click at [515, 58] on h1 "Quote details CBFV" at bounding box center [470, 56] width 128 height 15
click at [696, 700] on icon at bounding box center [698, 700] width 10 height 9
click at [698, 702] on icon at bounding box center [698, 700] width 10 height 9
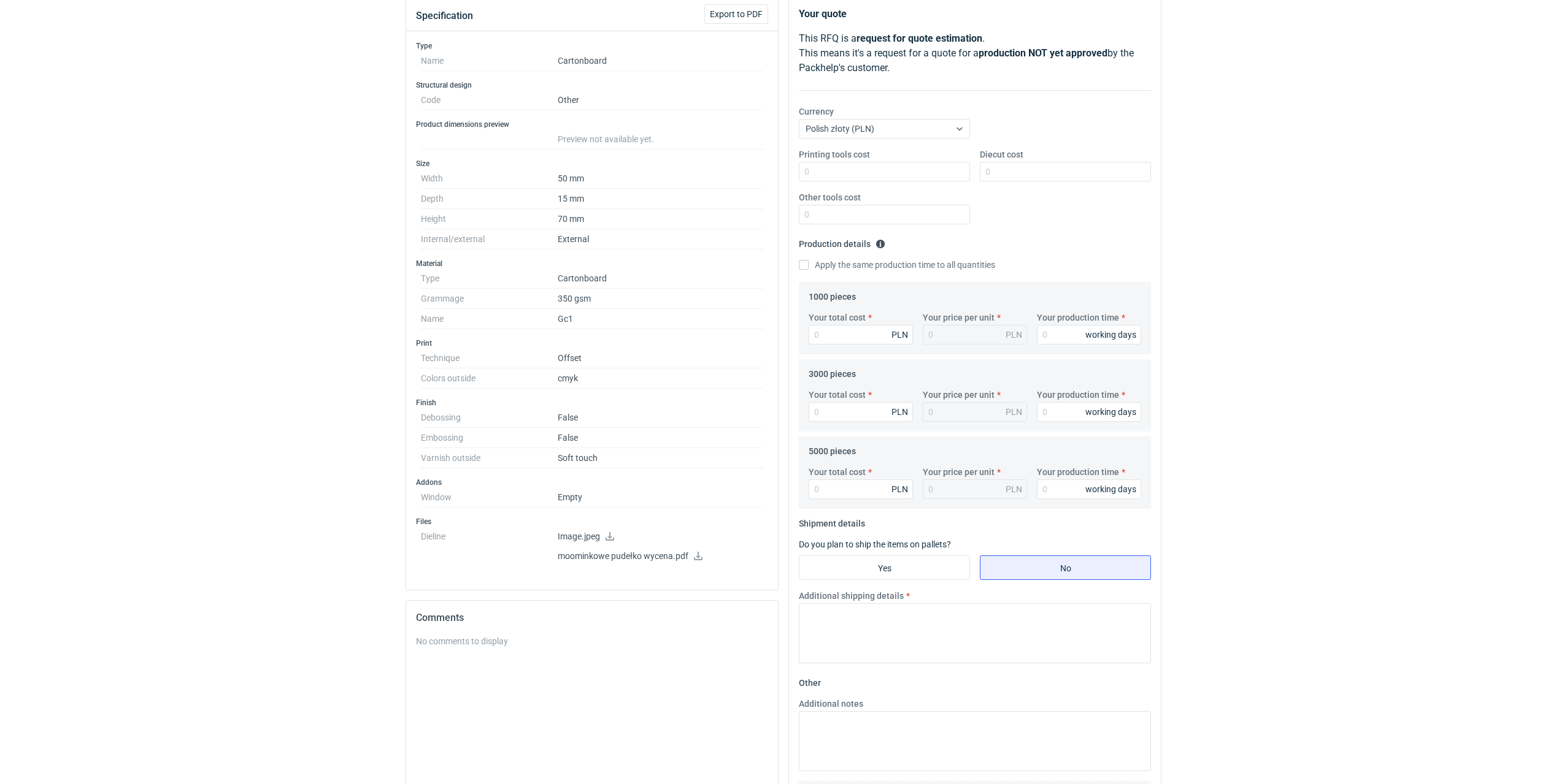
scroll to position [254, 0]
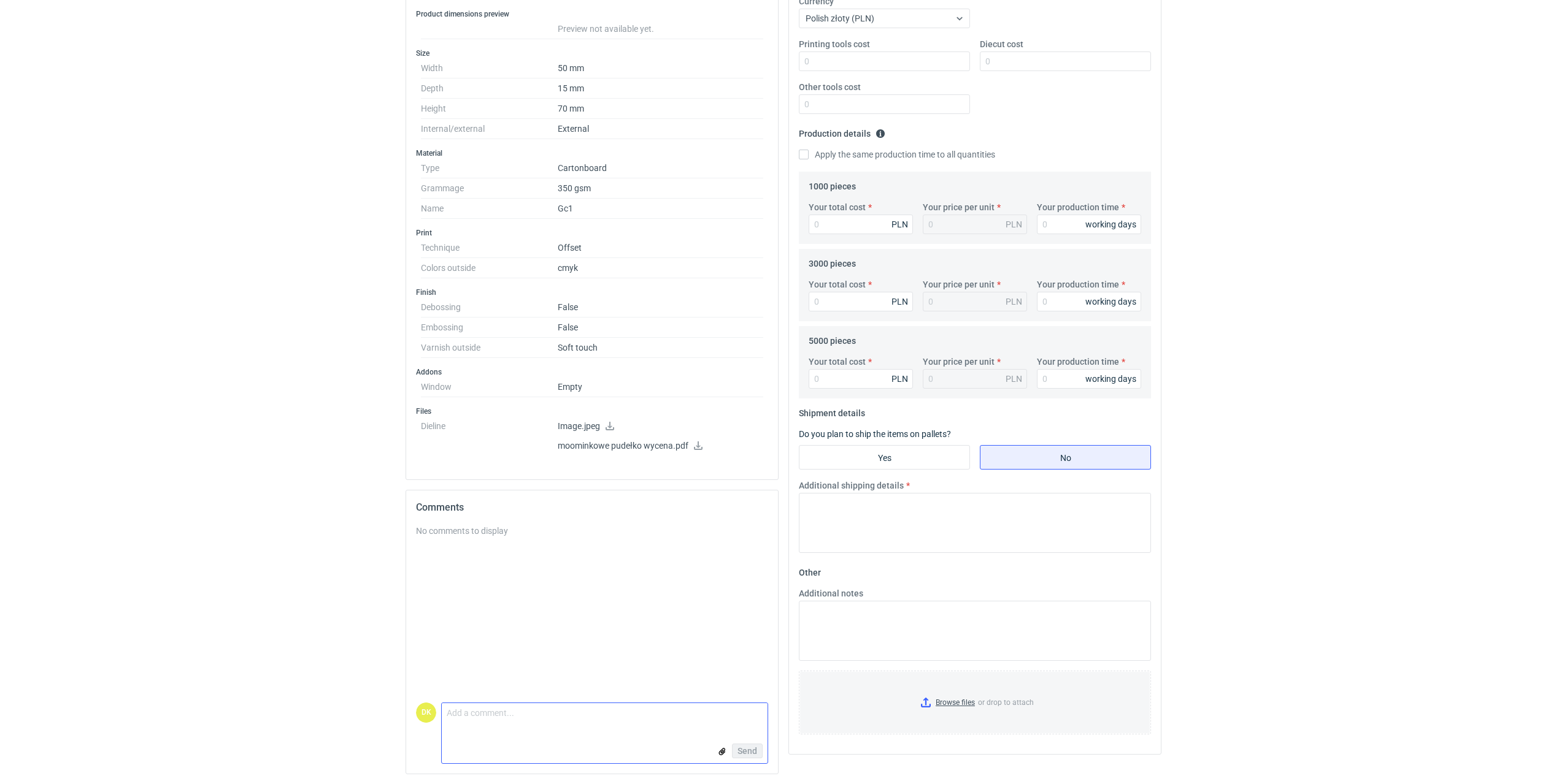
click at [491, 705] on textarea "Comment message" at bounding box center [604, 716] width 325 height 26
click at [616, 713] on textarea "Dzień dobry, Mamy tu dwa warianty w pdf. Prosz" at bounding box center [604, 711] width 325 height 34
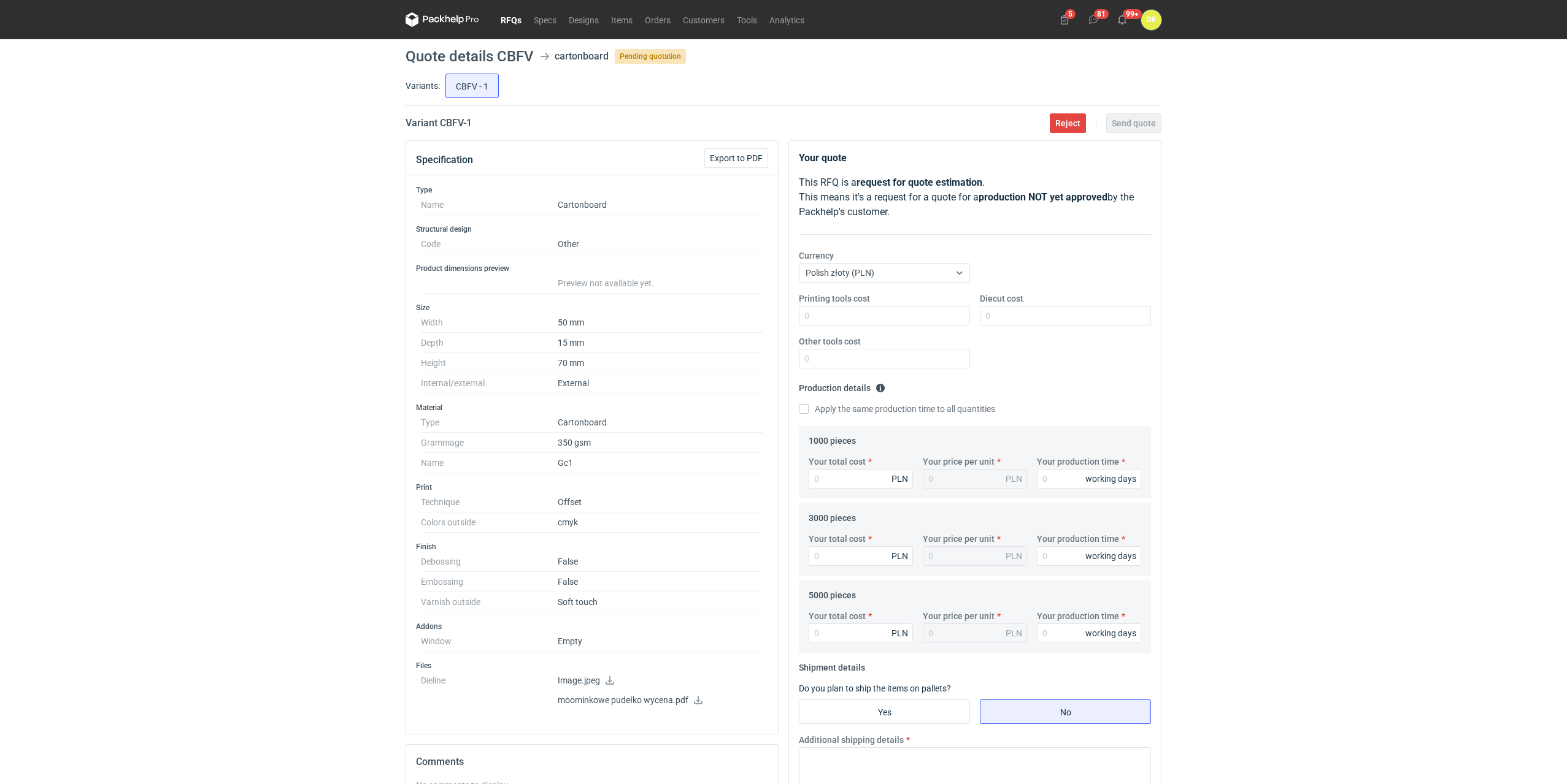
type textarea "Dzień dobry, Mamy tu dwa warianty w pdf. Prosz"
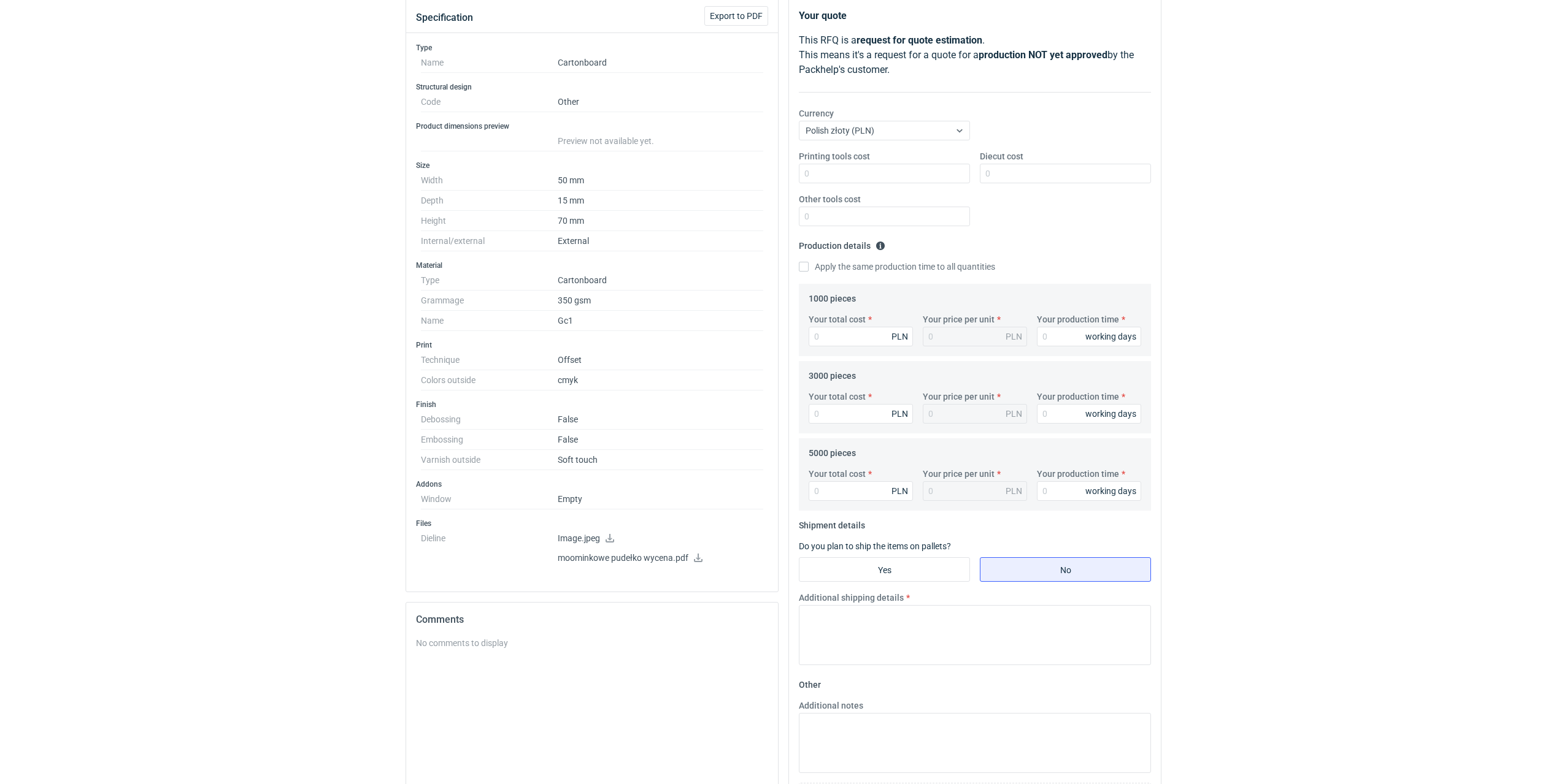
scroll to position [254, 0]
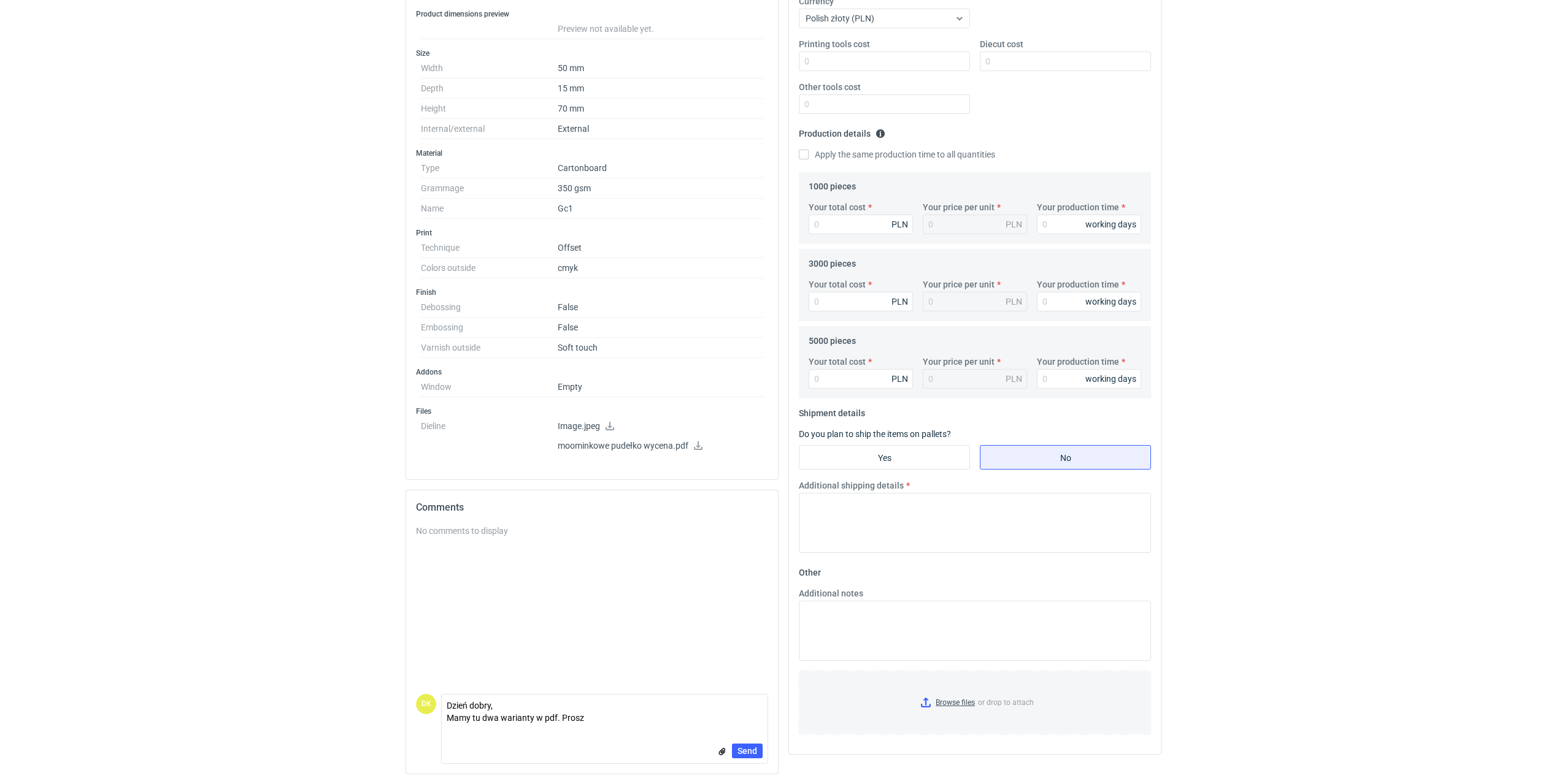
click at [698, 446] on icon at bounding box center [698, 445] width 9 height 9
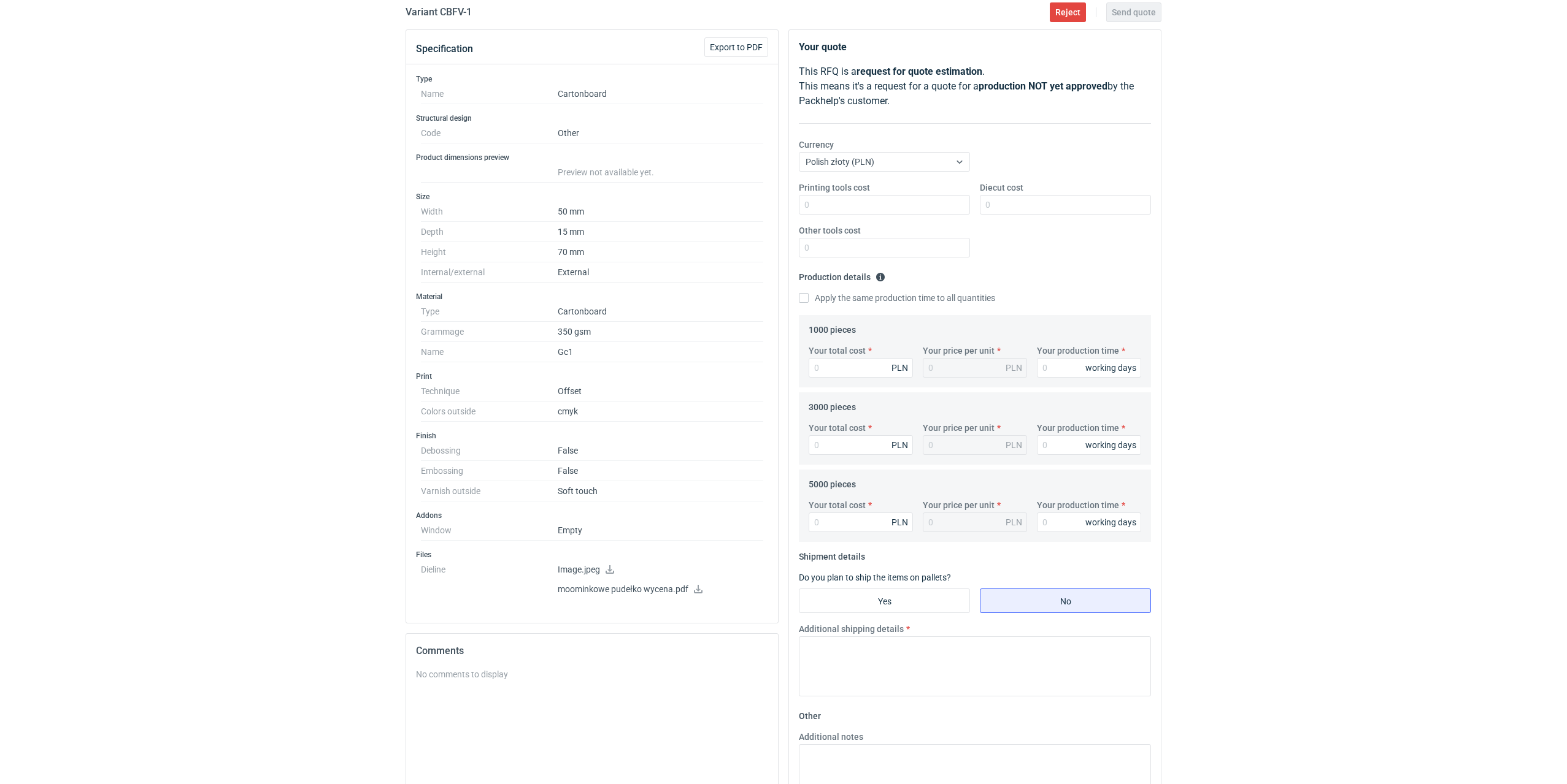
scroll to position [9, 0]
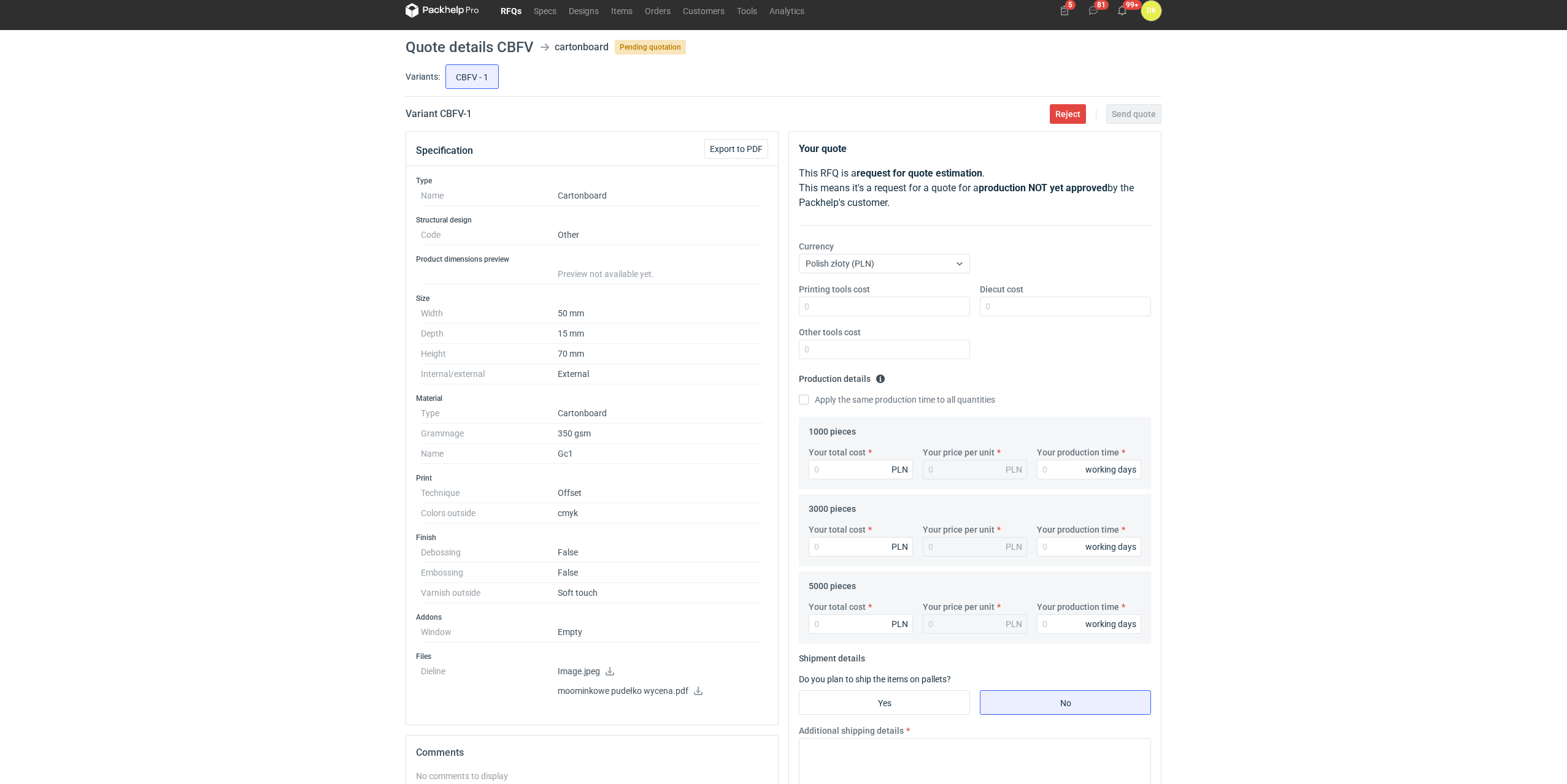
click at [609, 670] on icon at bounding box center [609, 671] width 10 height 9
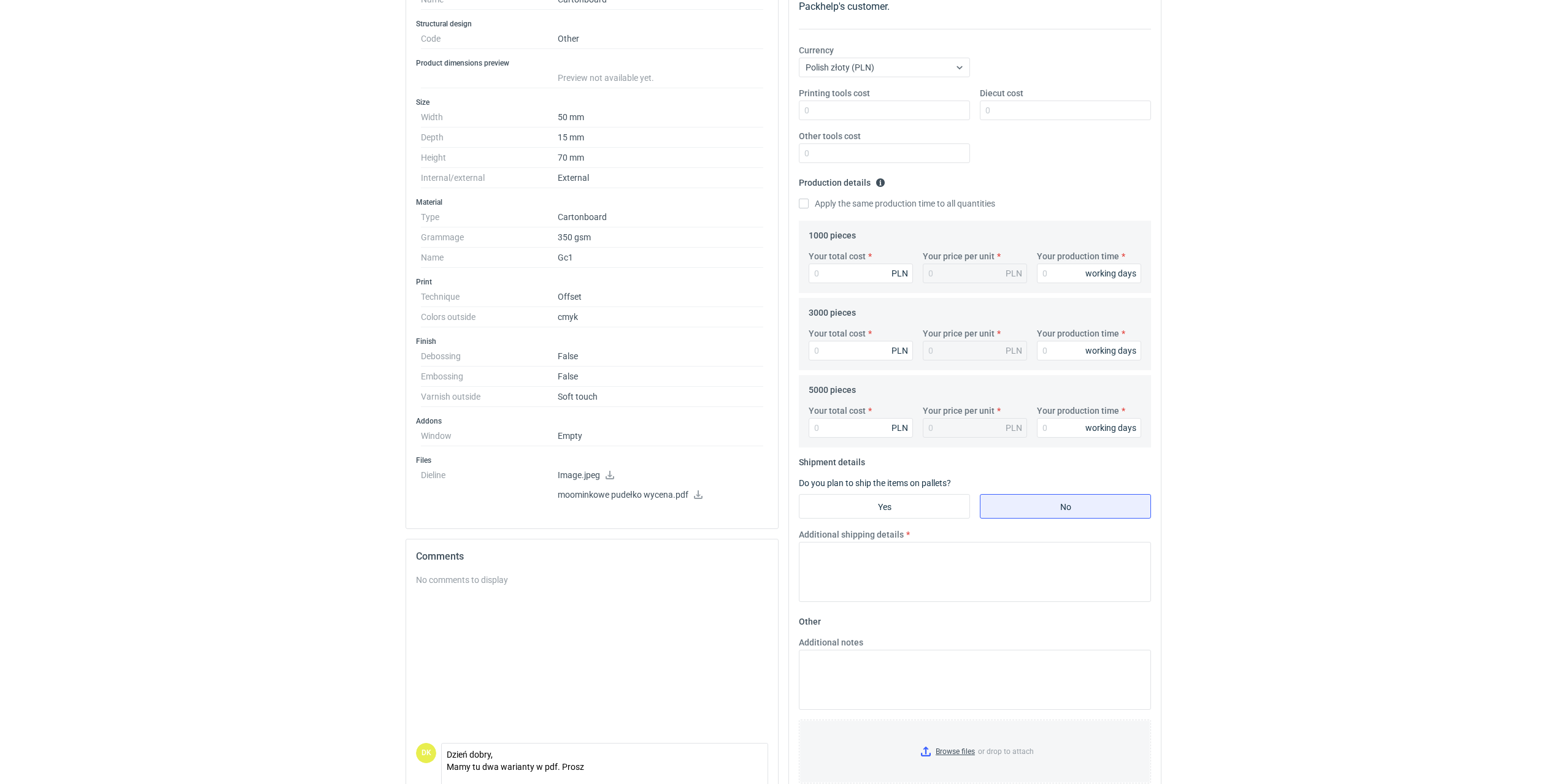
scroll to position [254, 0]
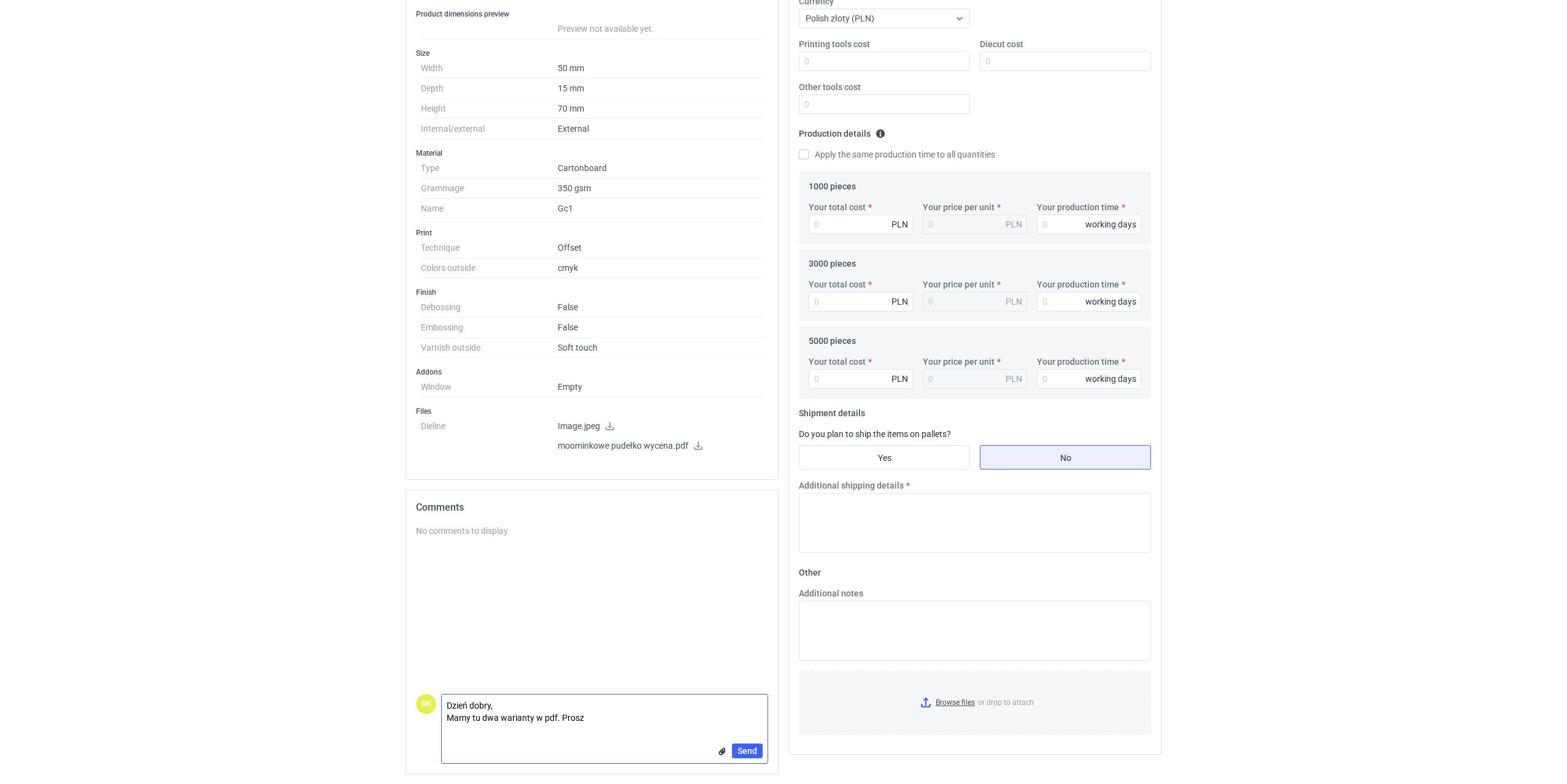
drag, startPoint x: 592, startPoint y: 720, endPoint x: 422, endPoint y: 709, distance: 170.4
click at [422, 709] on div "DK Comment message Dzień dobry, Mamy tu dwa warianty w pdf. Prosz Send" at bounding box center [592, 729] width 352 height 70
click at [132, 530] on html "RFQs Specs Designs Items Orders Customers Tools Analytics 5 81 99+ DK [PERSON_N…" at bounding box center [784, 138] width 1567 height 784
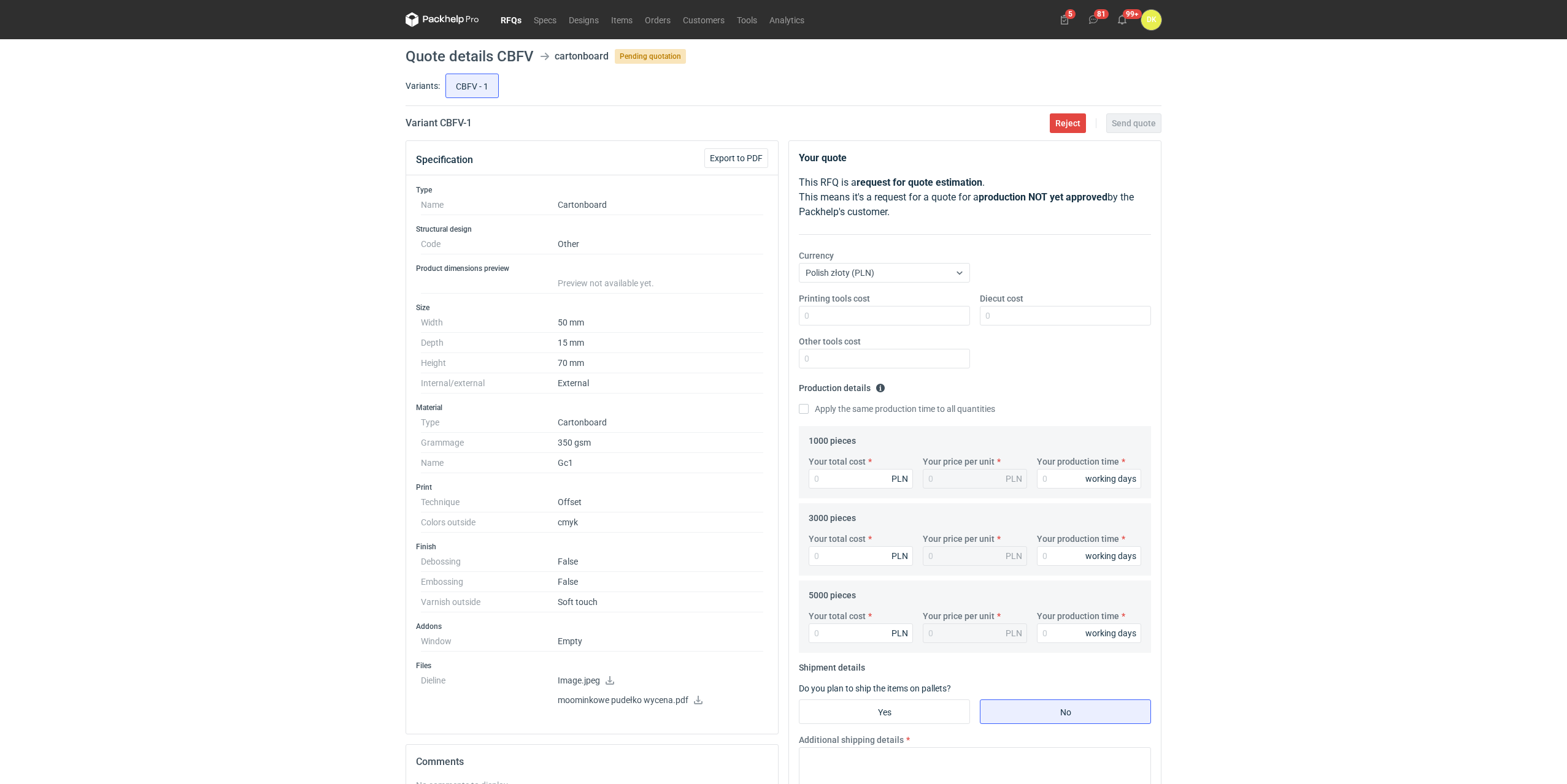
click at [697, 696] on icon at bounding box center [698, 700] width 10 height 9
